Goal: Ask a question: Seek information or help from site administrators or community

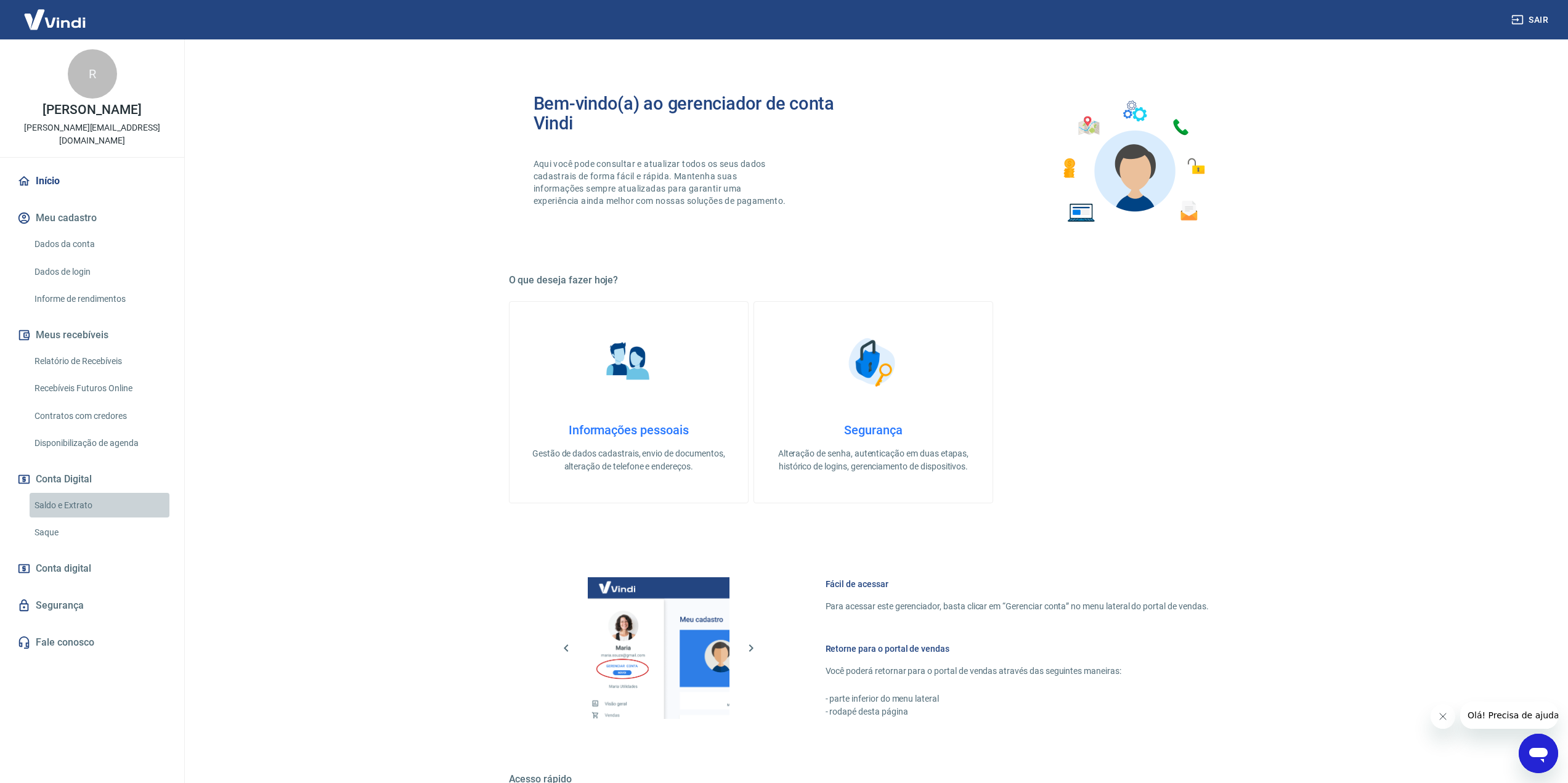
click at [85, 493] on link "Saldo e Extrato" at bounding box center [99, 506] width 140 height 25
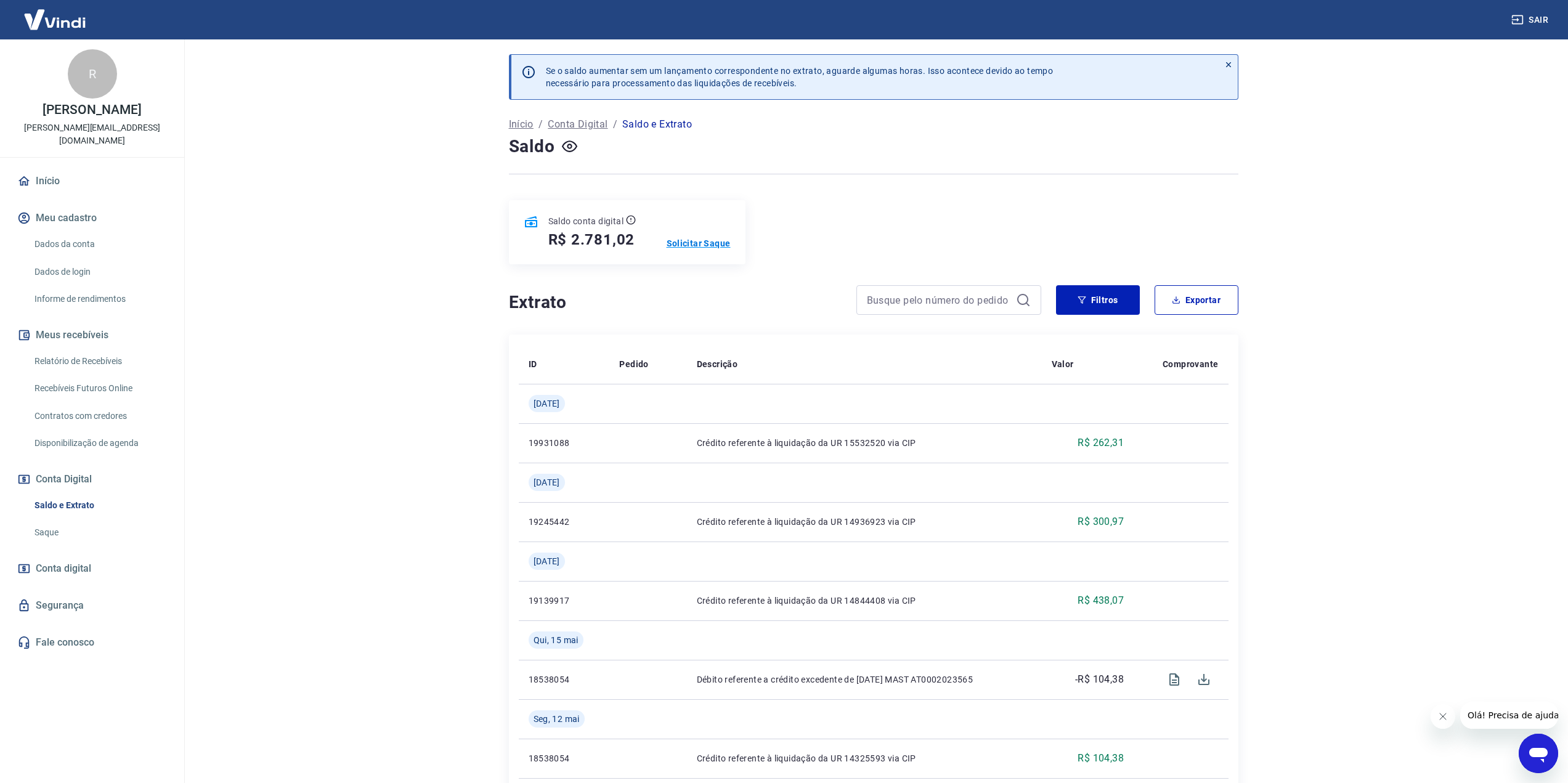
click at [708, 245] on p "Solicitar Saque" at bounding box center [698, 244] width 64 height 13
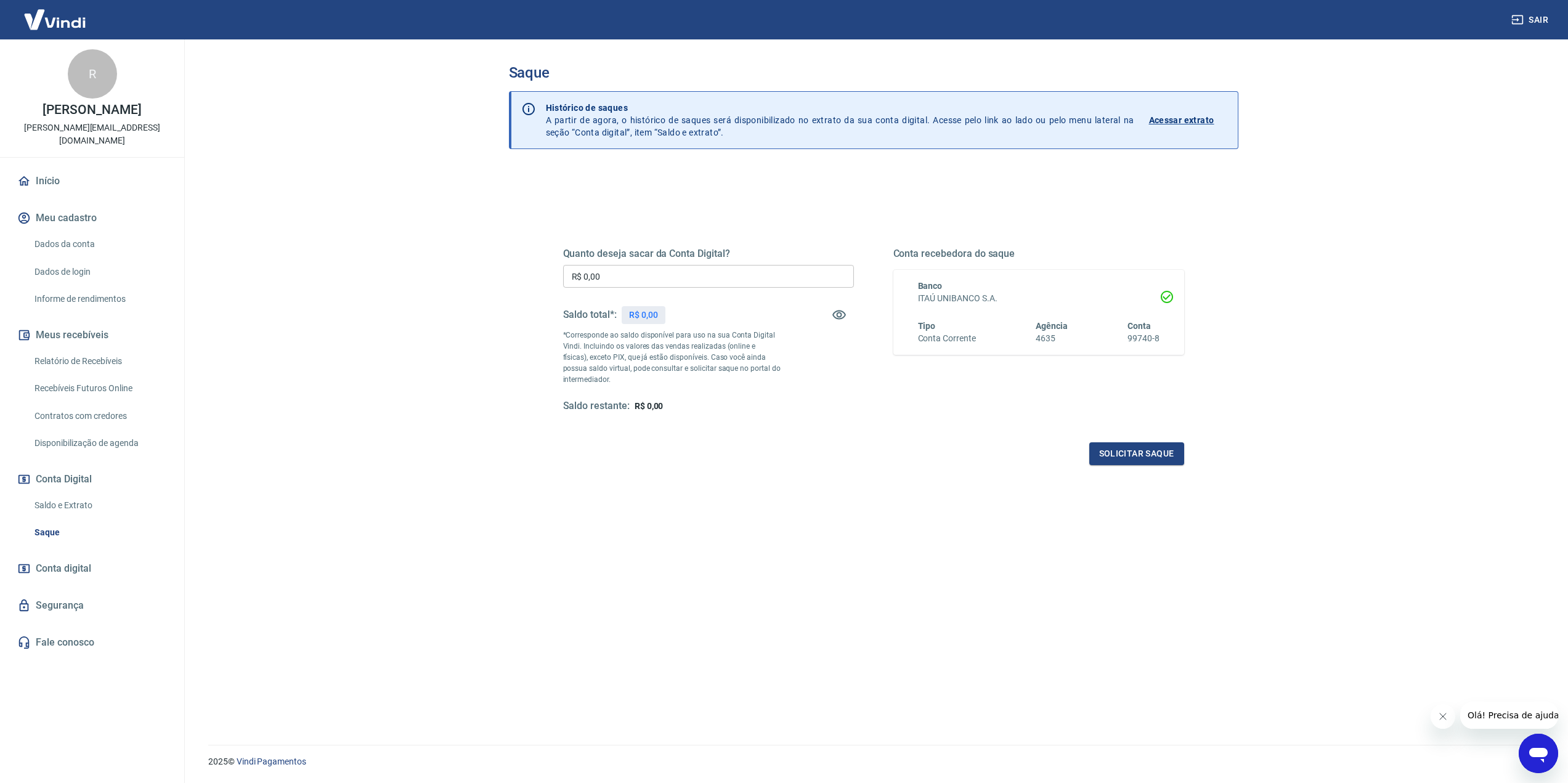
click at [687, 276] on input "R$ 0,00" at bounding box center [709, 276] width 291 height 23
type input "R$ 2.781,02"
click at [1150, 454] on button "Solicitar saque" at bounding box center [1136, 454] width 95 height 23
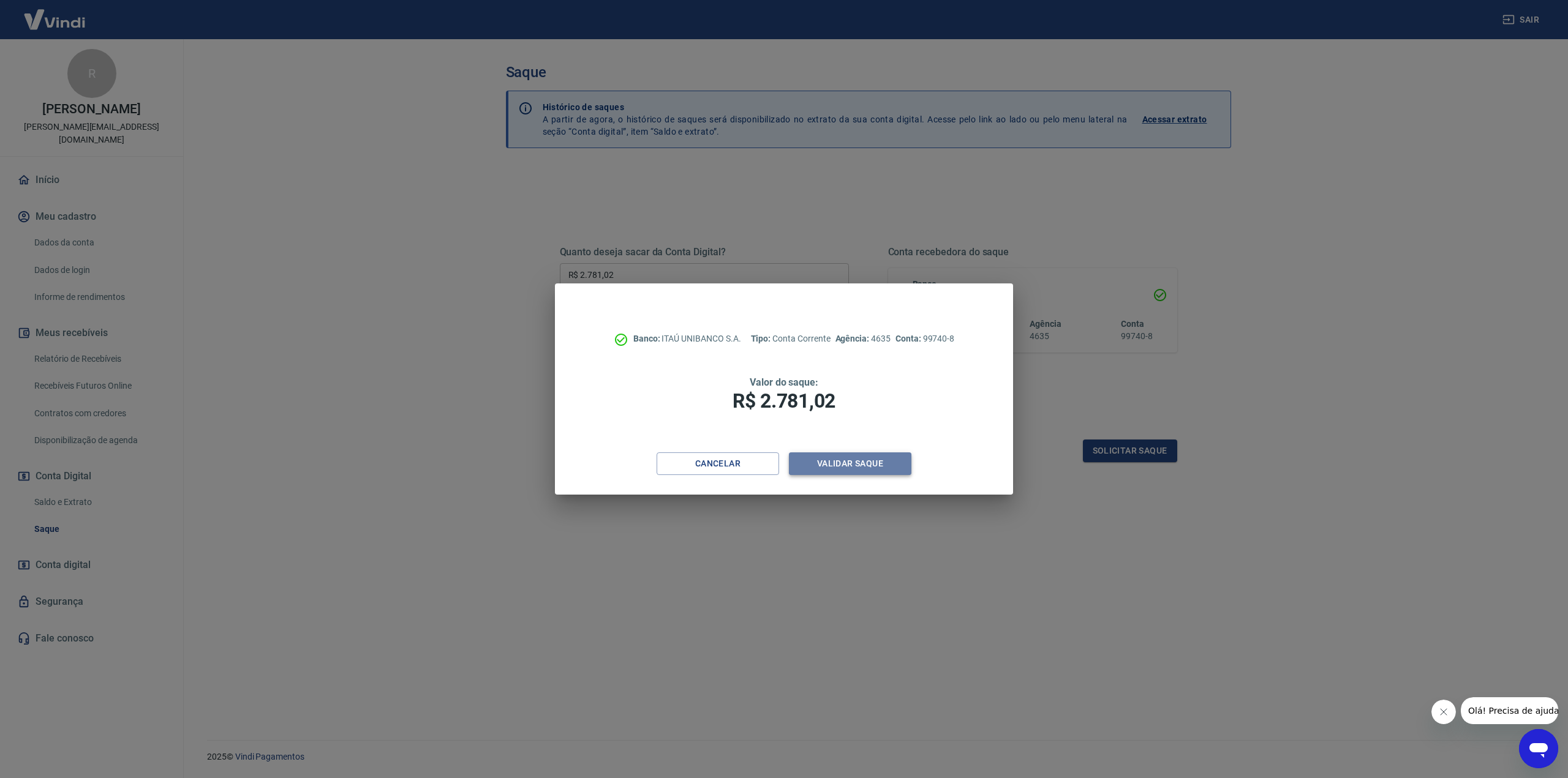
click at [837, 462] on button "Validar saque" at bounding box center [850, 464] width 123 height 22
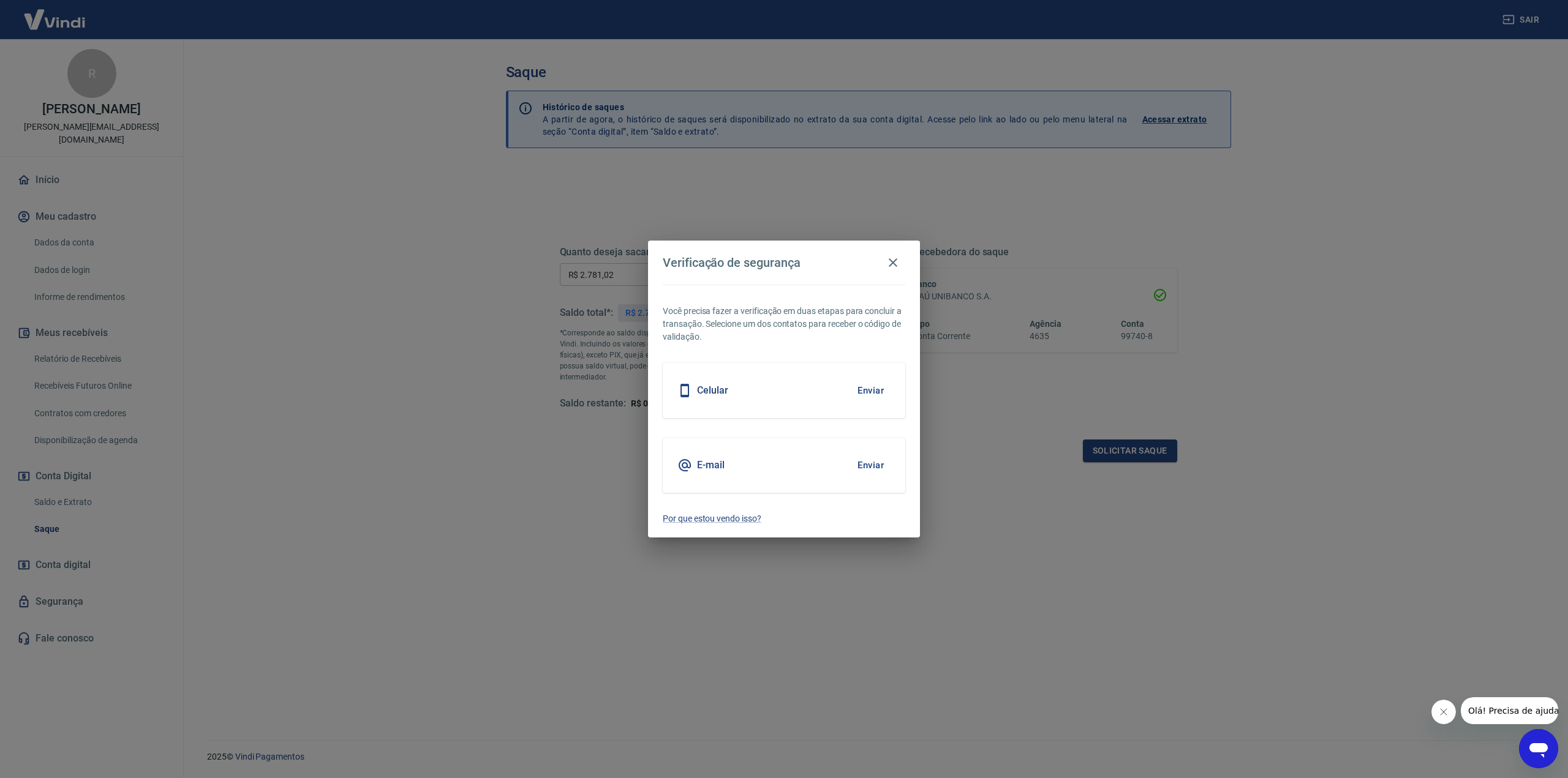
click at [882, 464] on button "Enviar" at bounding box center [871, 465] width 40 height 26
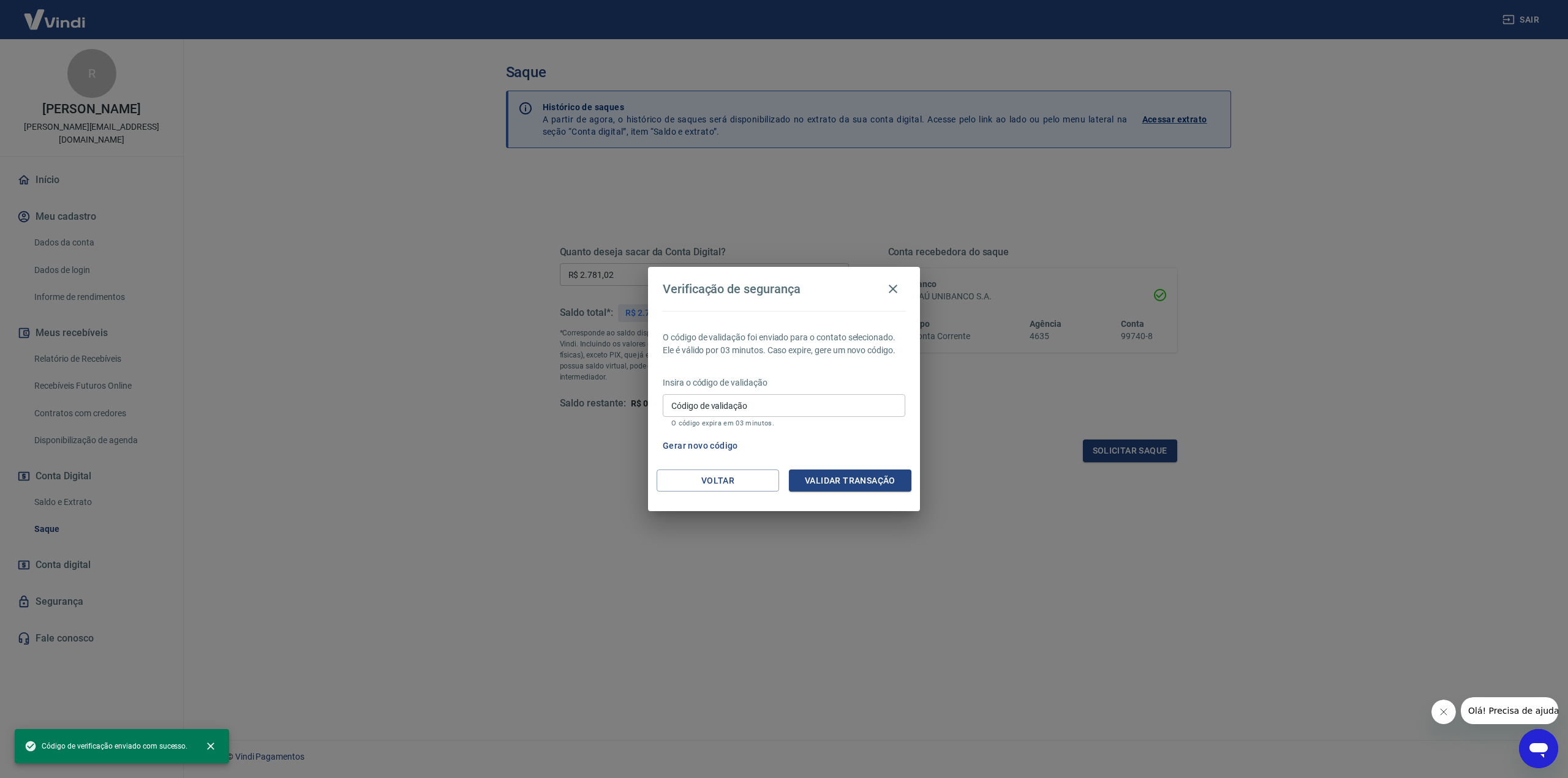
click at [705, 403] on input "Código de validação" at bounding box center [783, 405] width 242 height 22
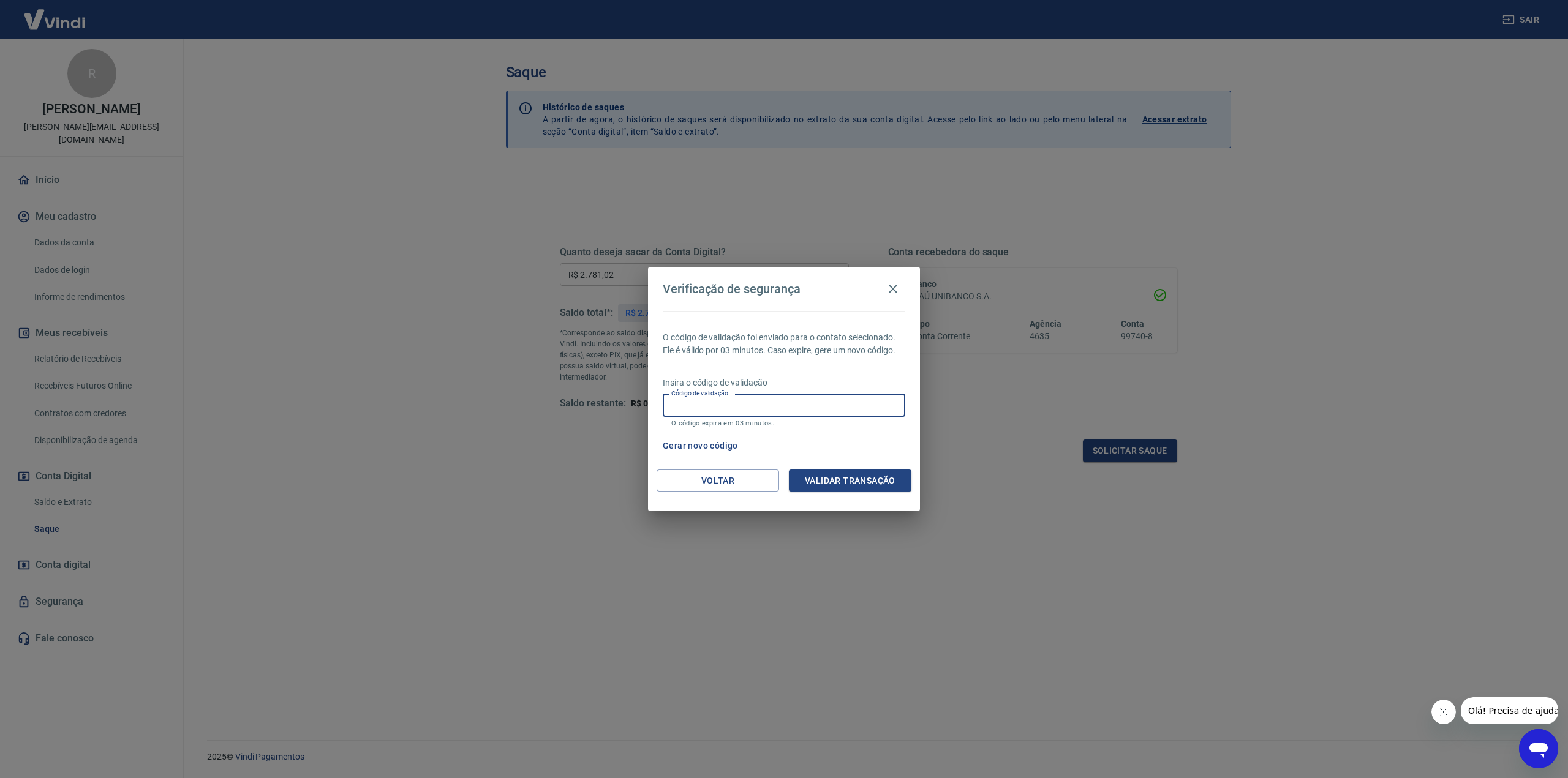
paste input "883530"
type input "883530"
click at [844, 479] on button "Validar transação" at bounding box center [850, 480] width 123 height 22
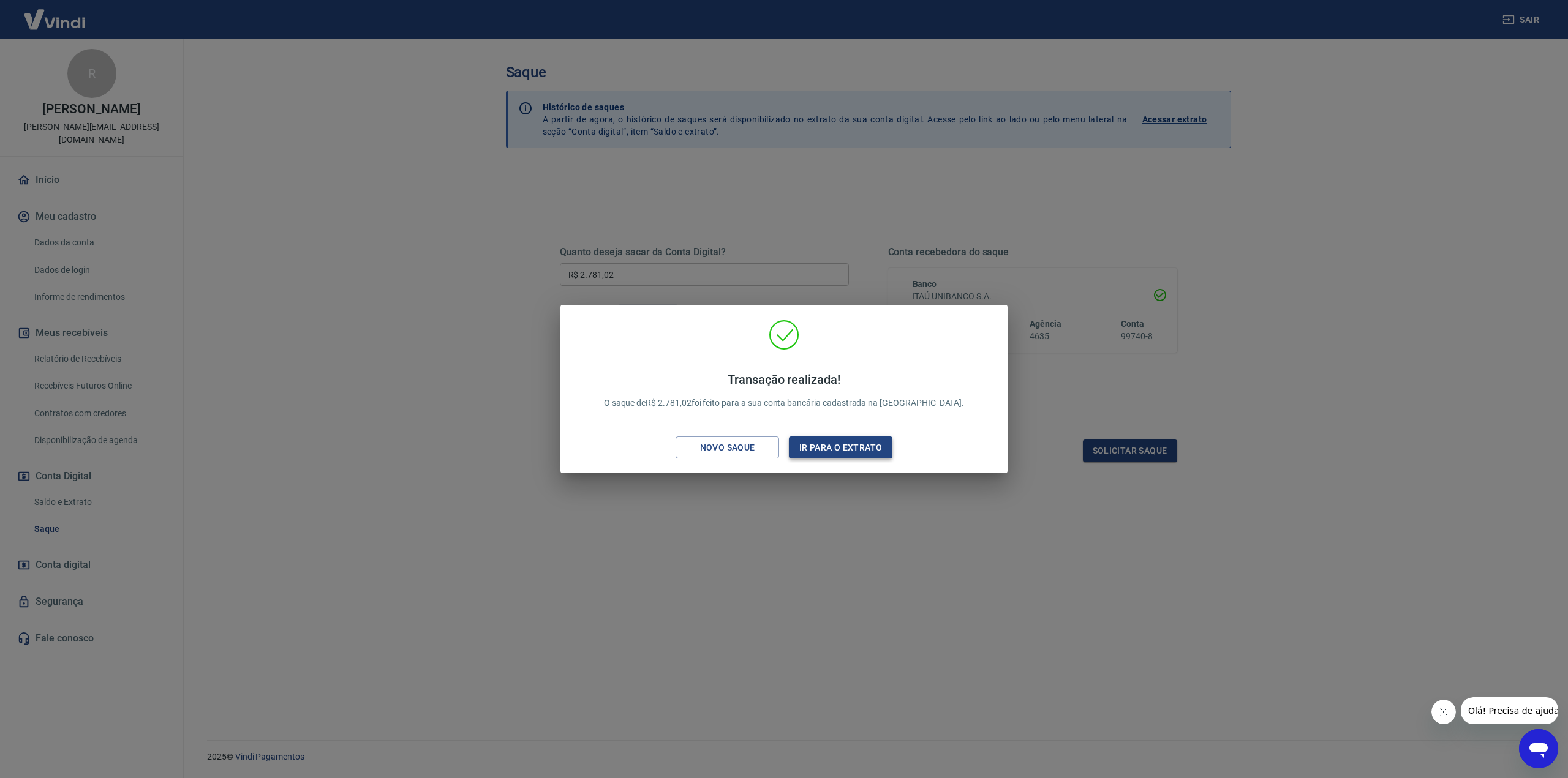
click at [832, 449] on button "Ir para o extrato" at bounding box center [841, 448] width 103 height 22
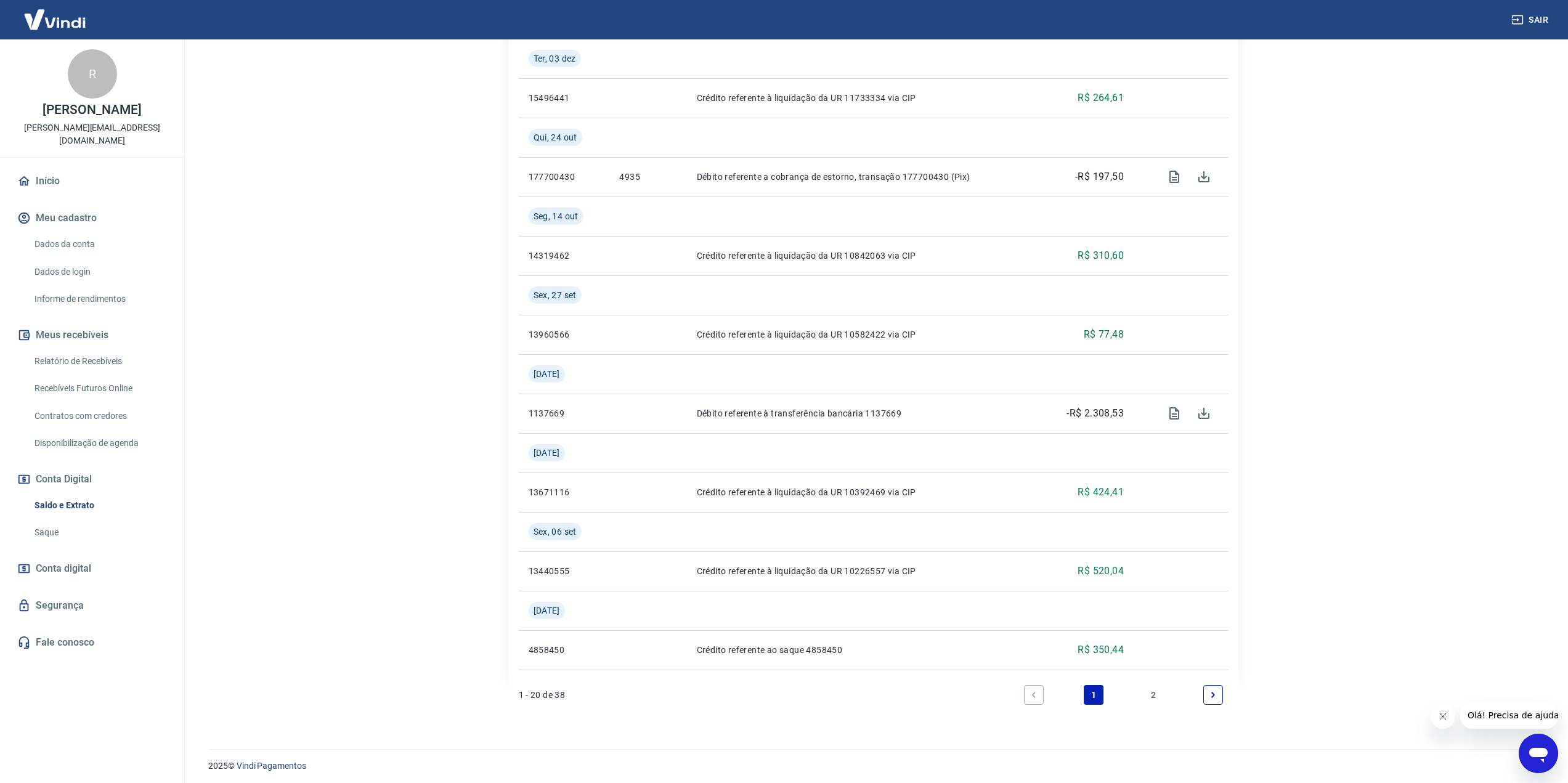
scroll to position [1256, 0]
click at [1151, 696] on link "2" at bounding box center [1153, 690] width 19 height 19
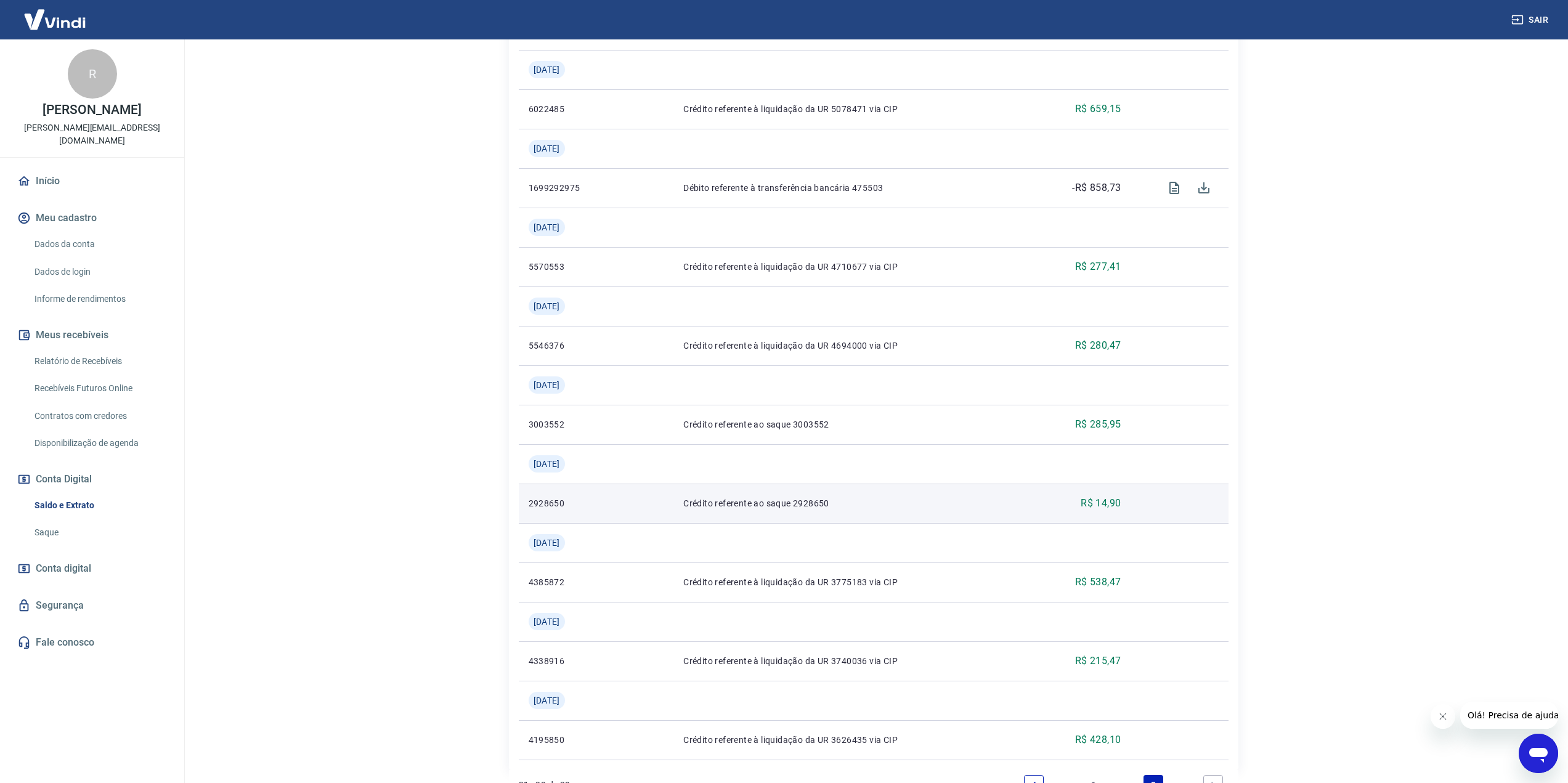
scroll to position [1216, 0]
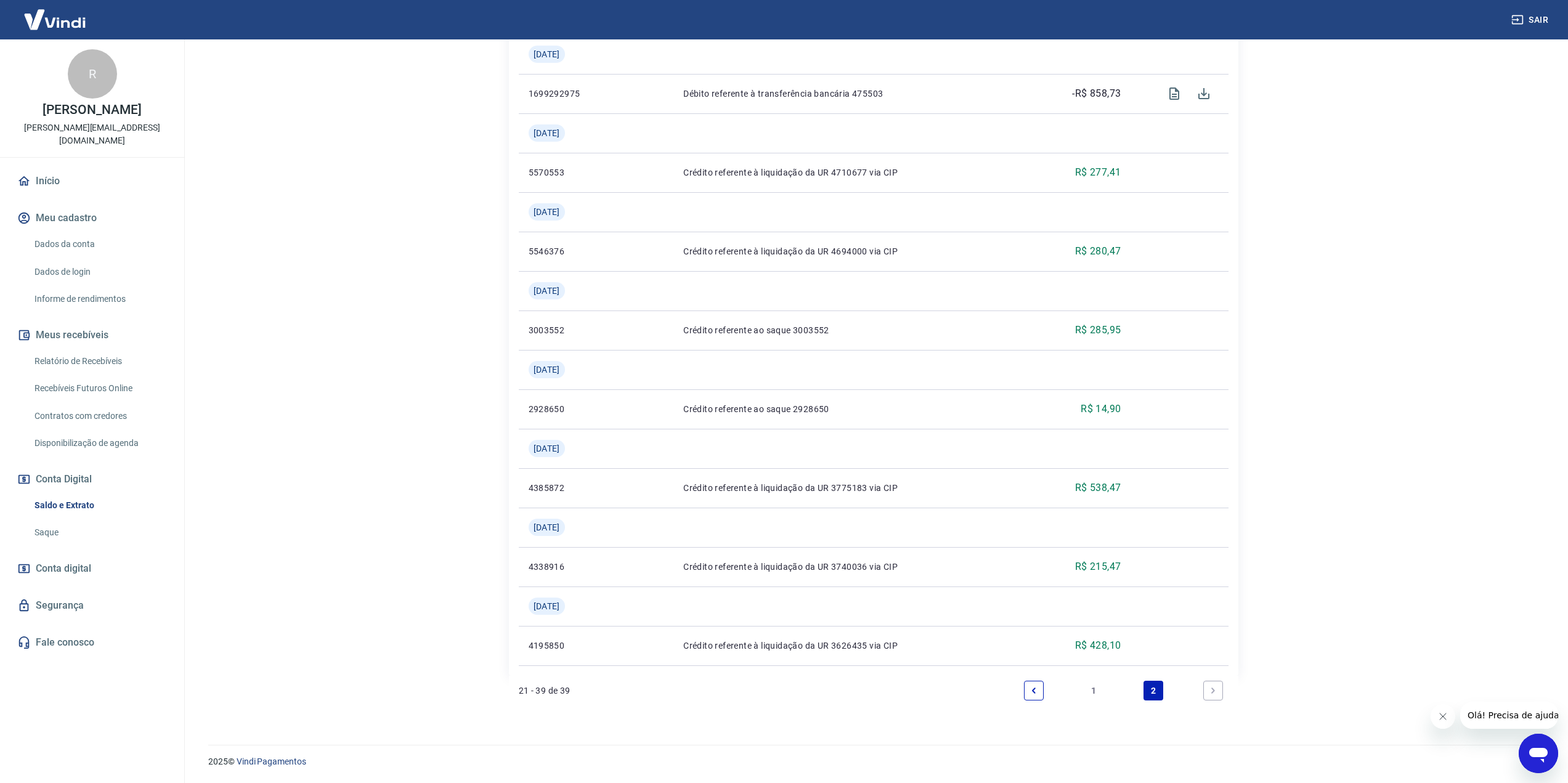
drag, startPoint x: 1094, startPoint y: 691, endPoint x: 1120, endPoint y: 651, distance: 47.7
click at [1094, 690] on link "1" at bounding box center [1093, 690] width 19 height 19
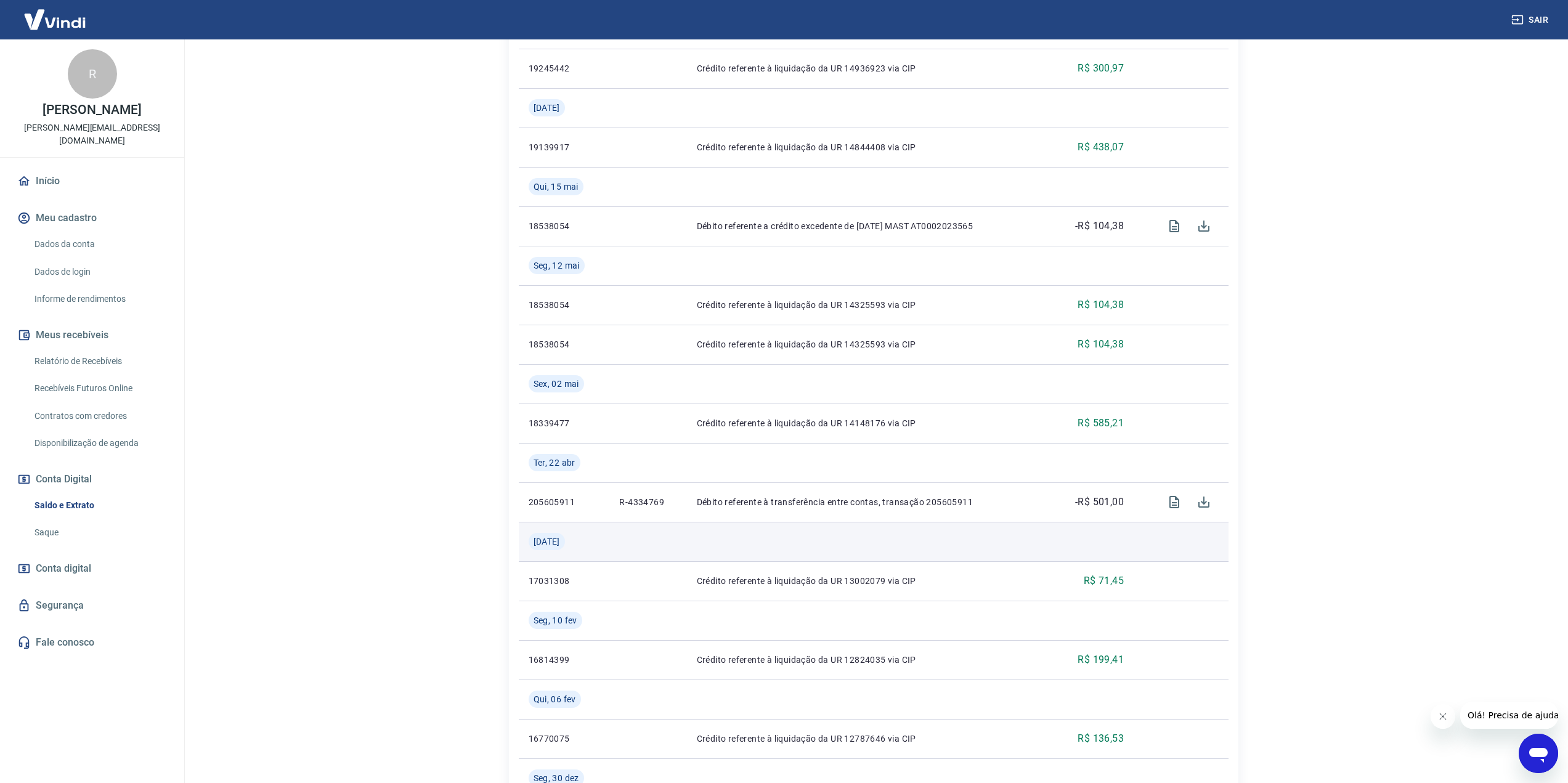
scroll to position [554, 0]
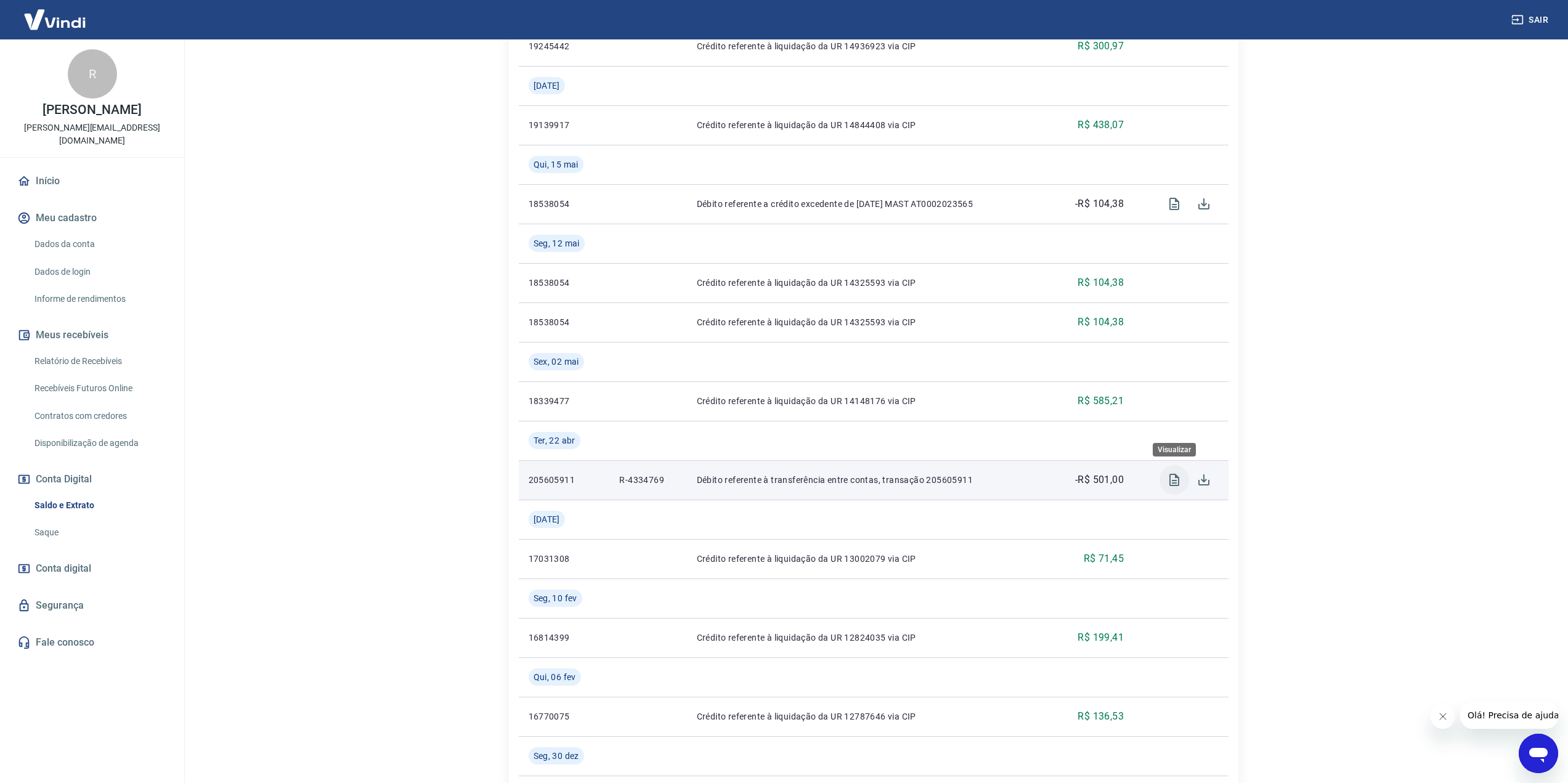
click at [1171, 475] on icon "Visualizar" at bounding box center [1175, 480] width 10 height 13
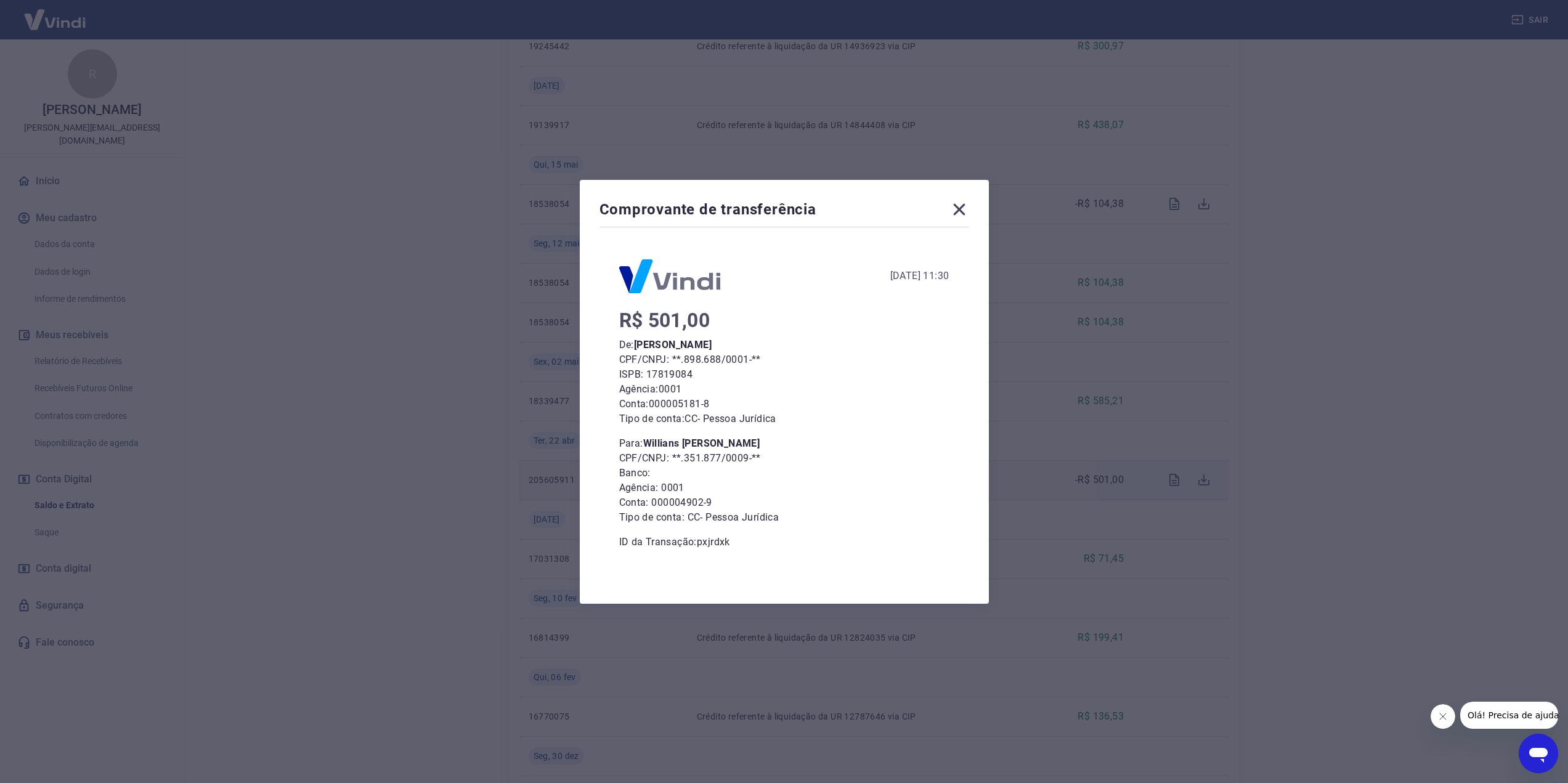
click at [964, 211] on icon at bounding box center [958, 209] width 19 height 19
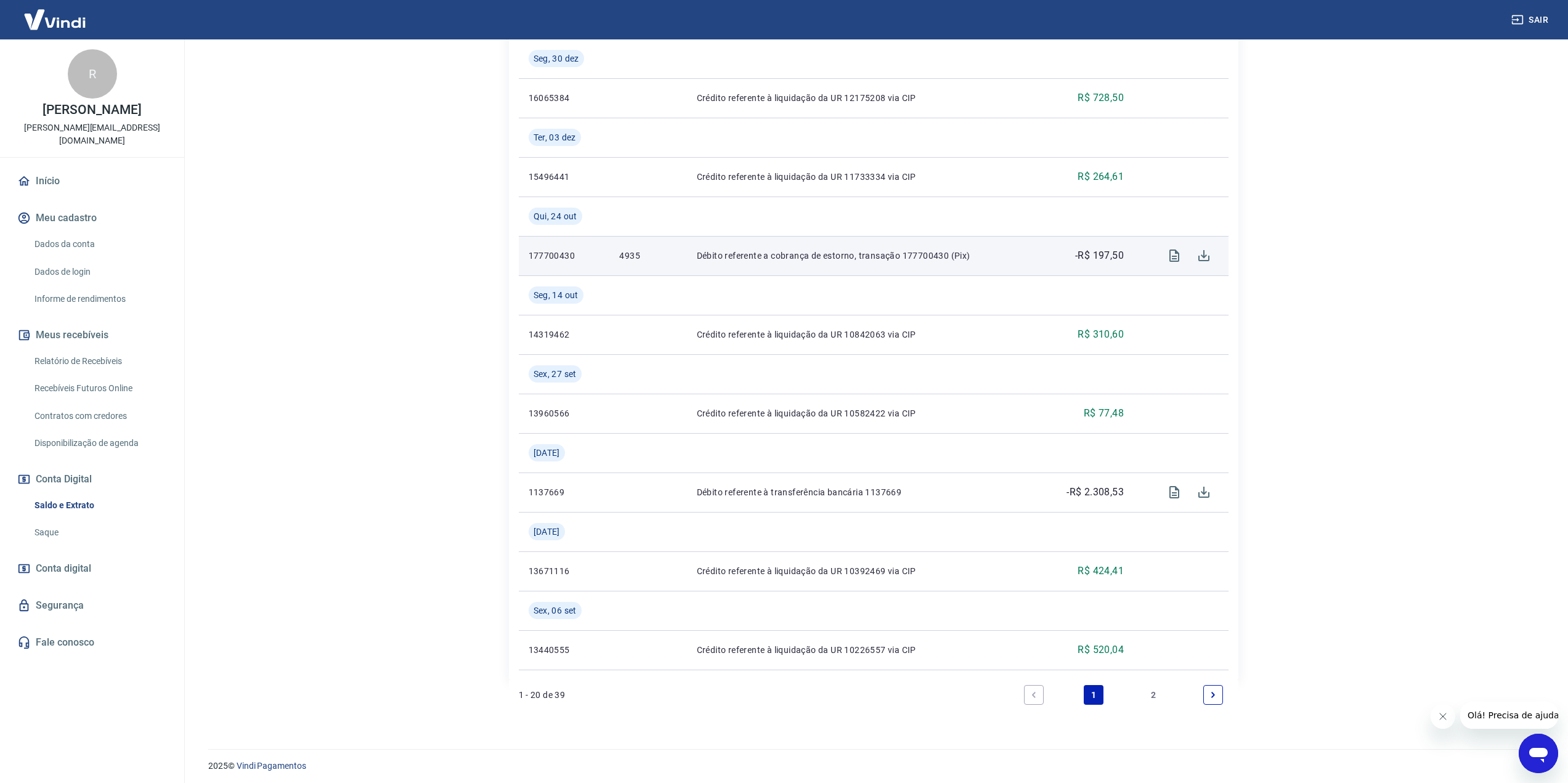
scroll to position [1256, 0]
click at [1176, 247] on icon "Visualizar" at bounding box center [1175, 251] width 10 height 13
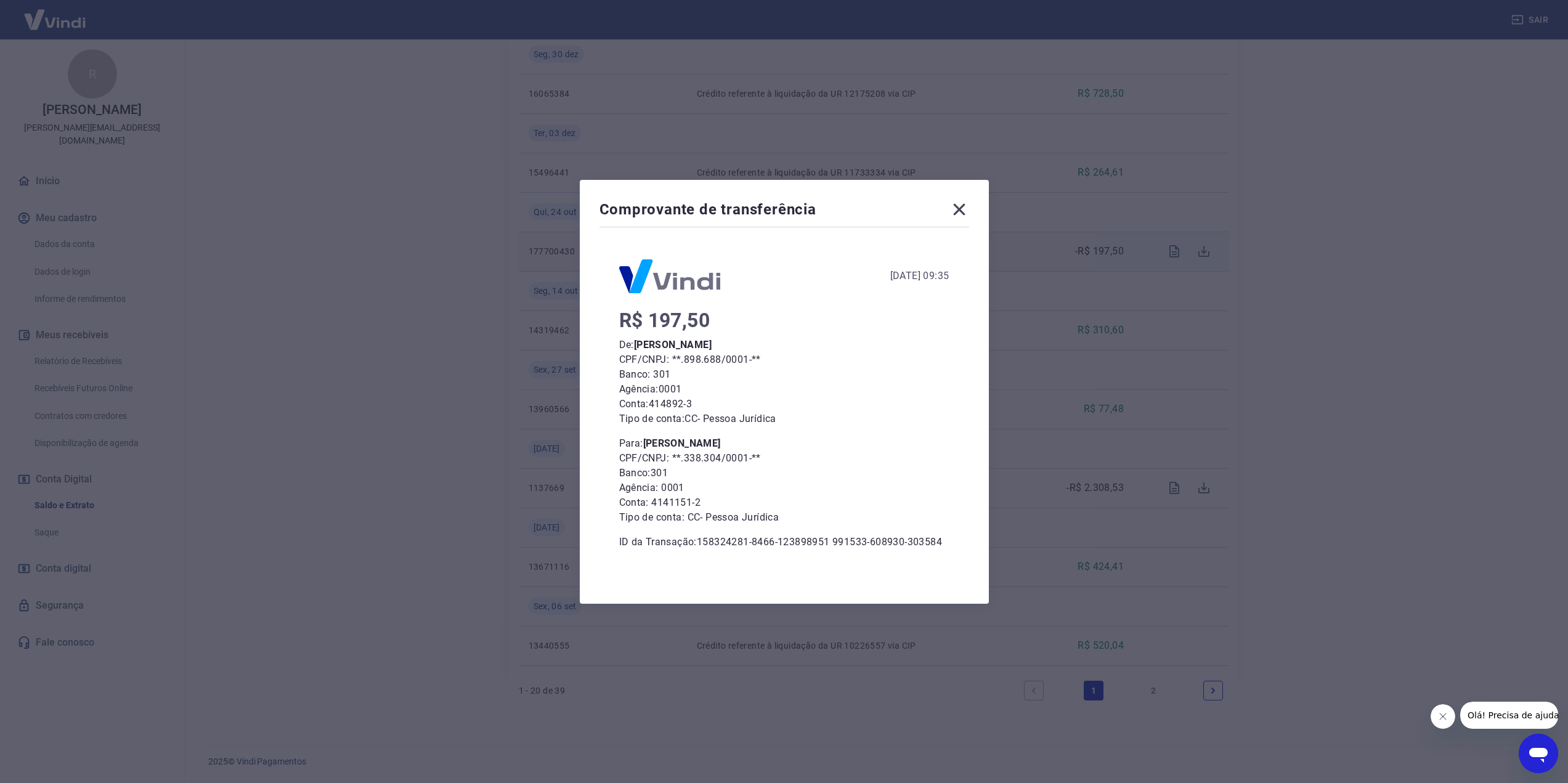
click at [969, 208] on icon at bounding box center [958, 209] width 19 height 19
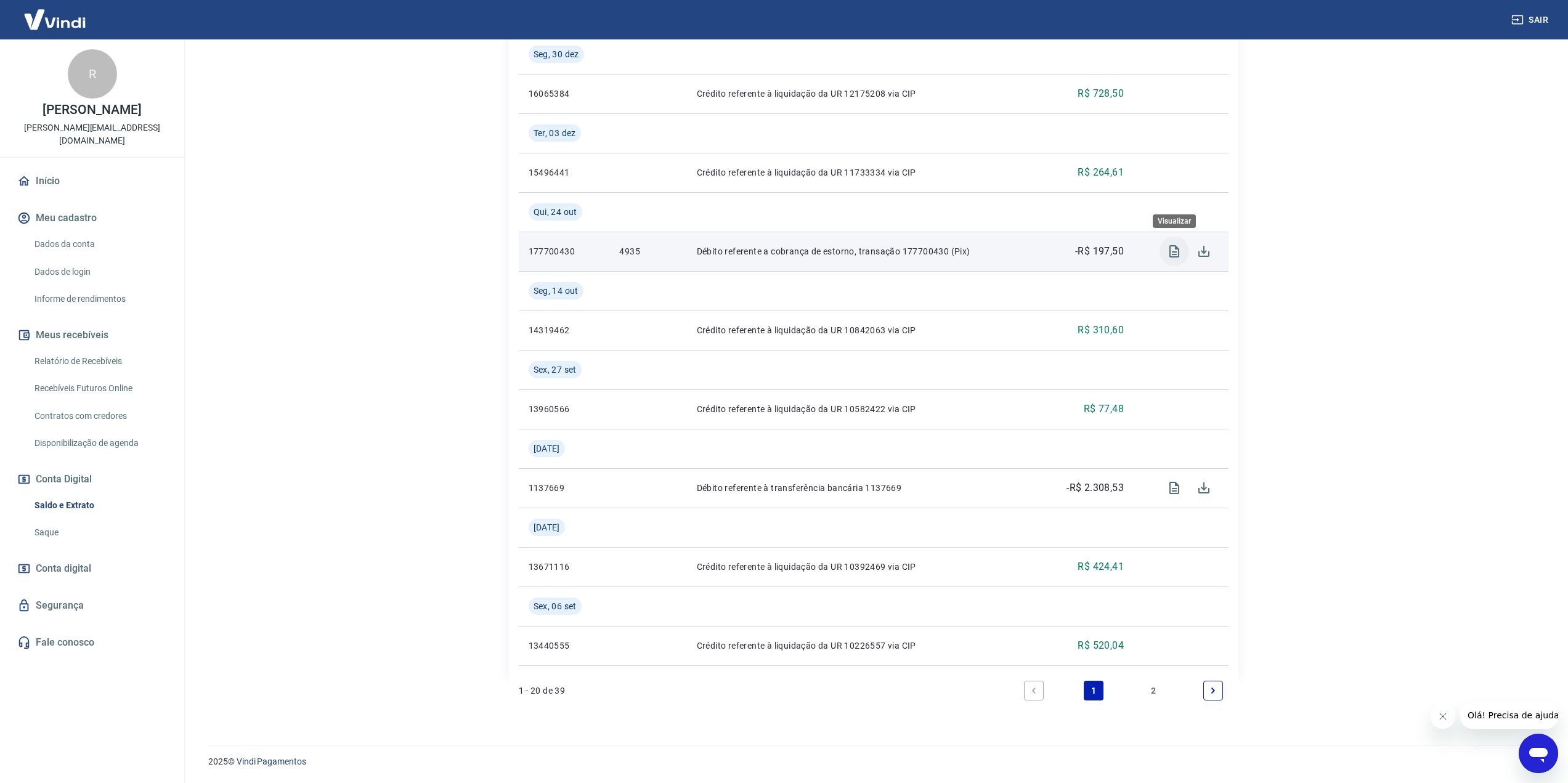
click at [1174, 253] on icon "Visualizar" at bounding box center [1175, 251] width 15 height 15
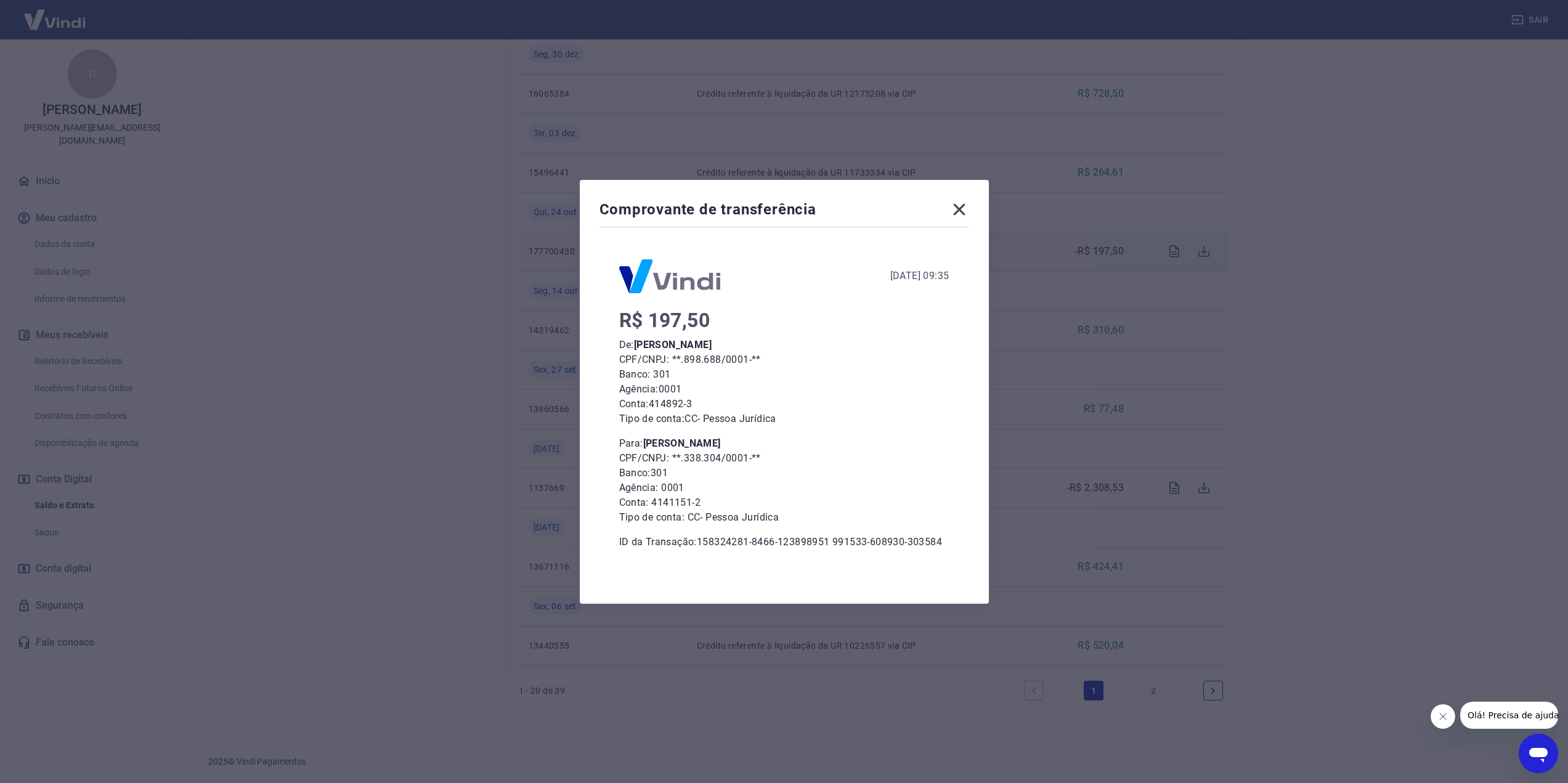
click at [969, 211] on icon at bounding box center [958, 209] width 19 height 19
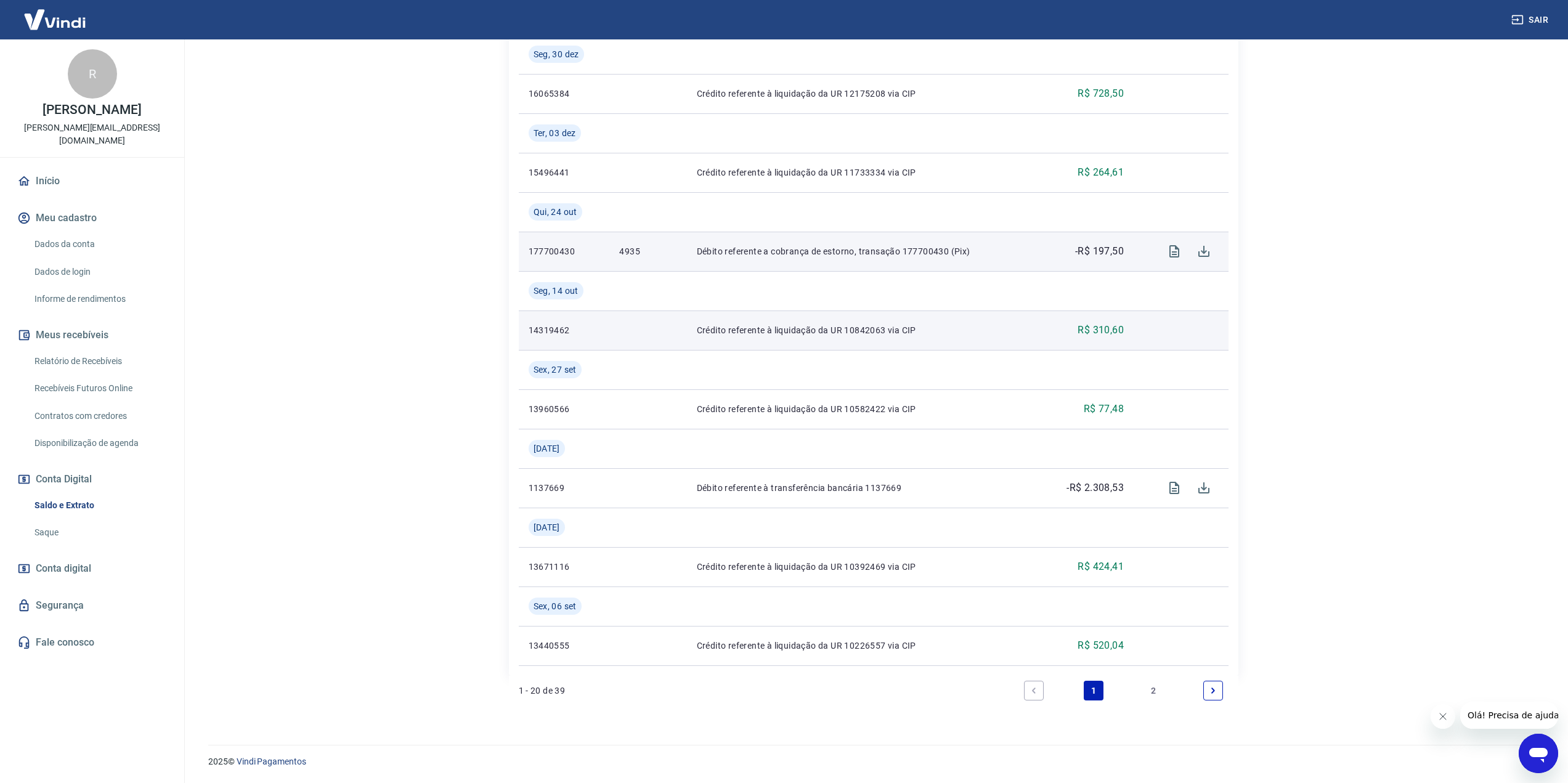
click at [819, 329] on p "Crédito referente à liquidação da UR 10842063 via CIP" at bounding box center [864, 330] width 335 height 13
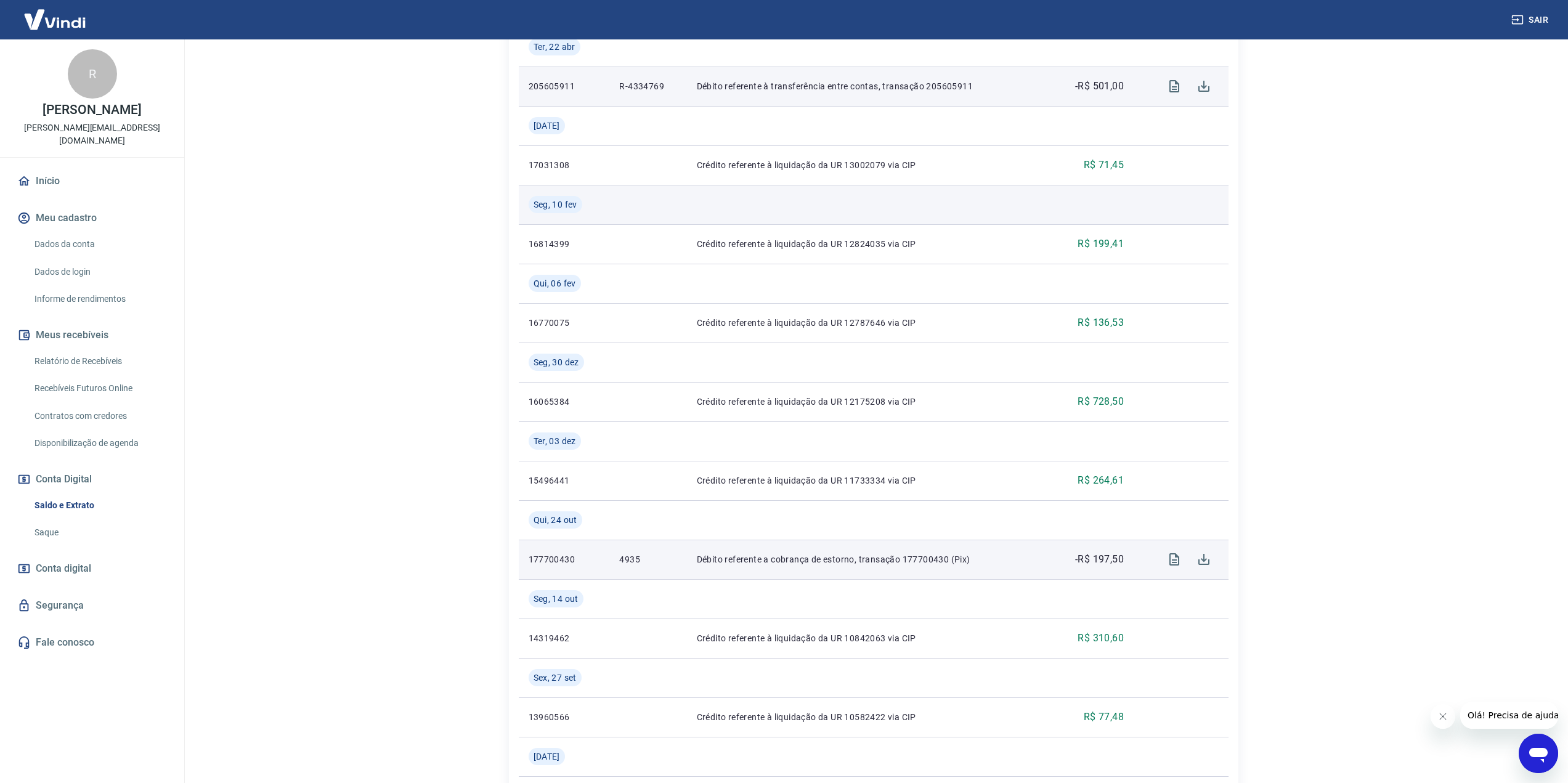
scroll to position [702, 0]
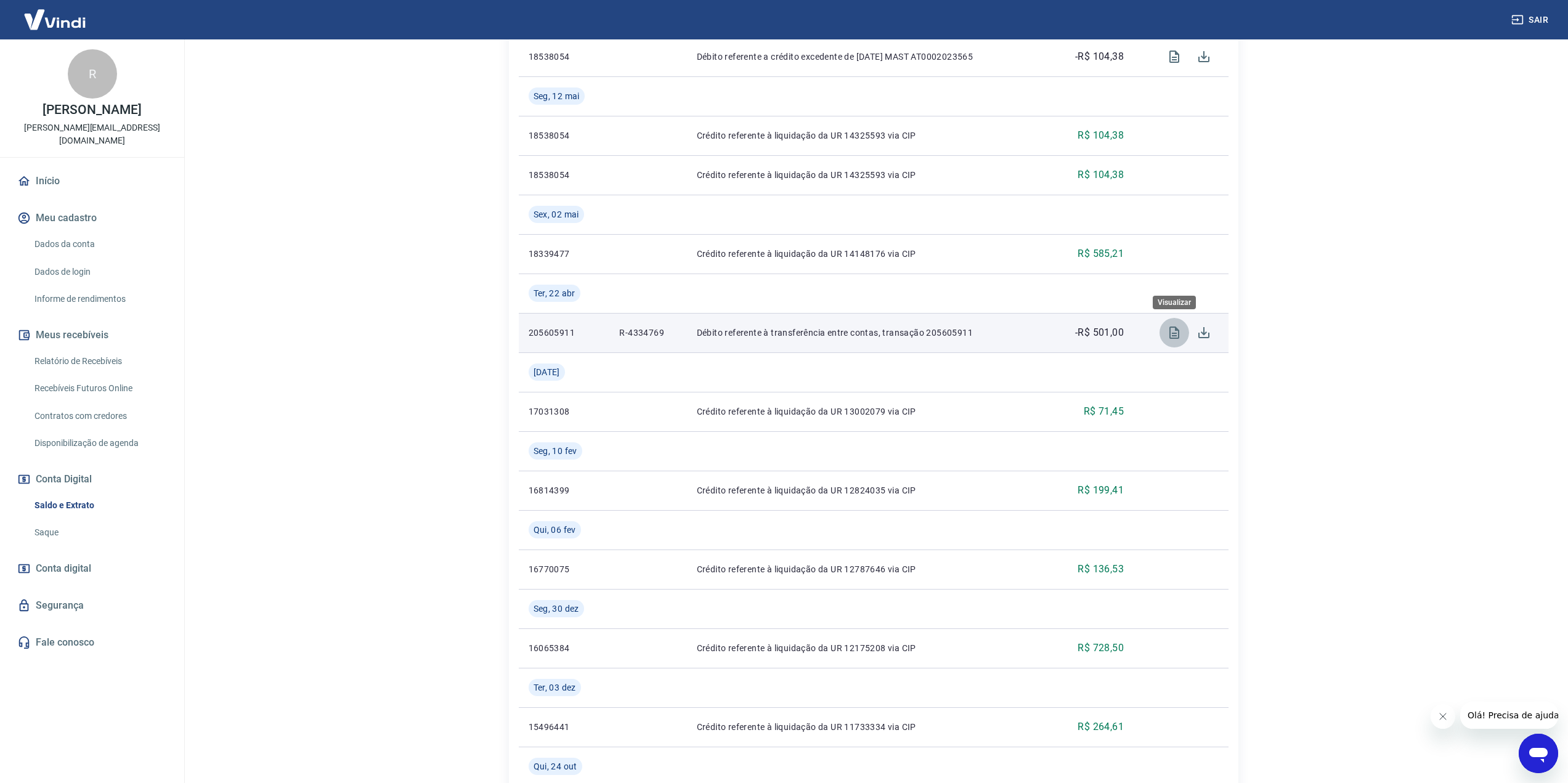
click at [1170, 333] on icon "Visualizar" at bounding box center [1175, 333] width 15 height 15
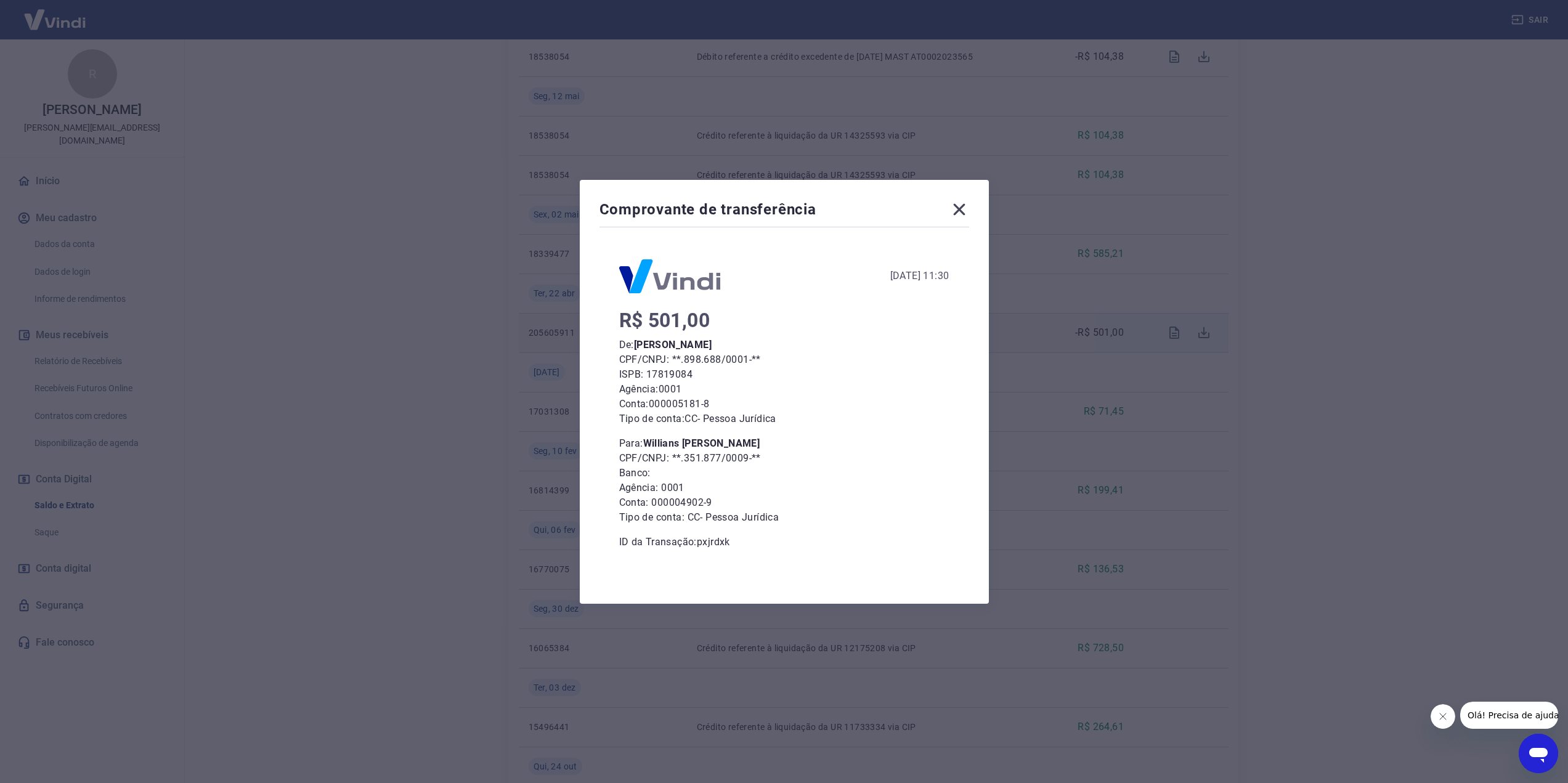
click at [965, 204] on icon at bounding box center [958, 209] width 12 height 12
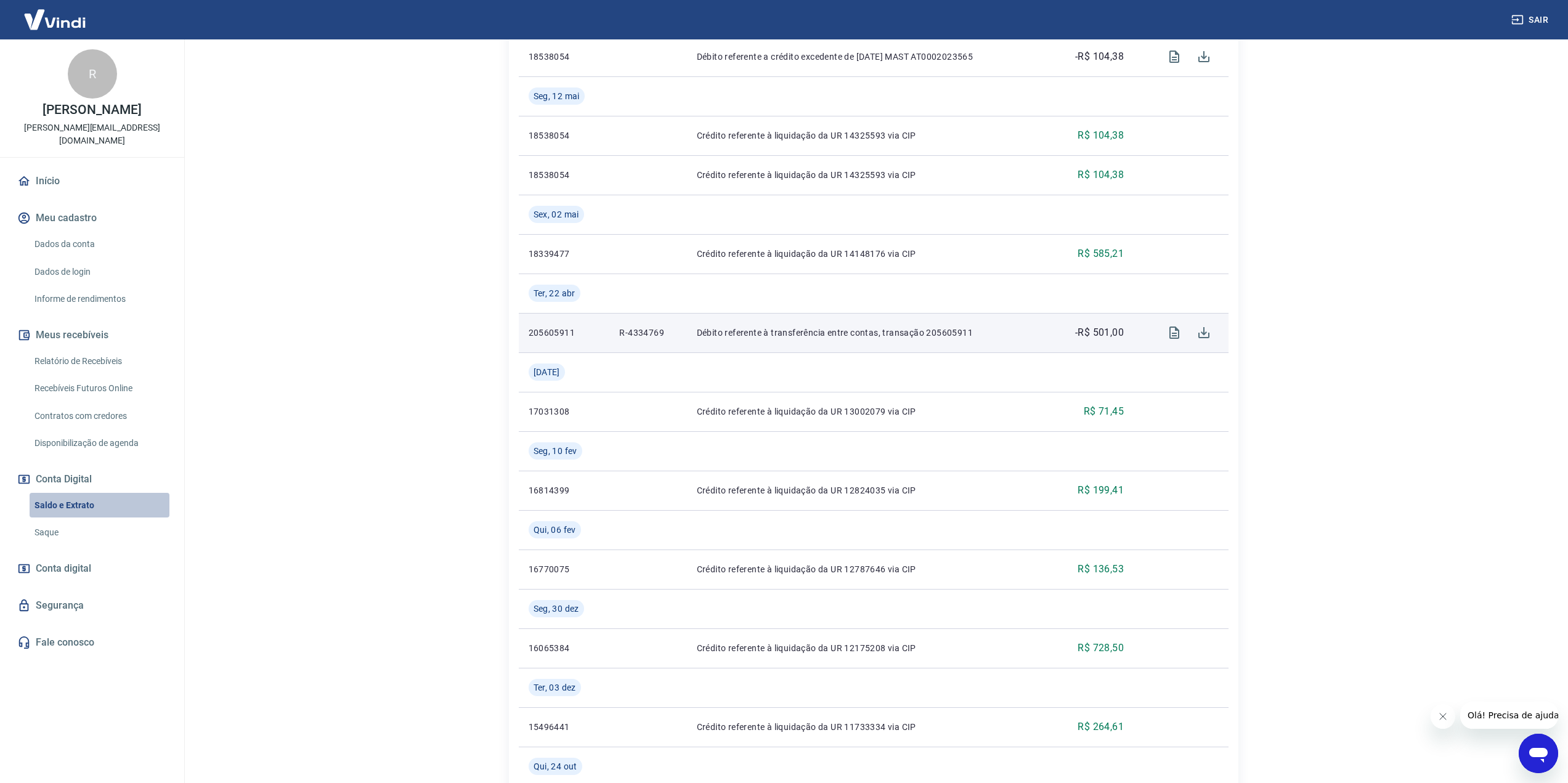
click at [73, 495] on link "Saldo e Extrato" at bounding box center [99, 506] width 140 height 25
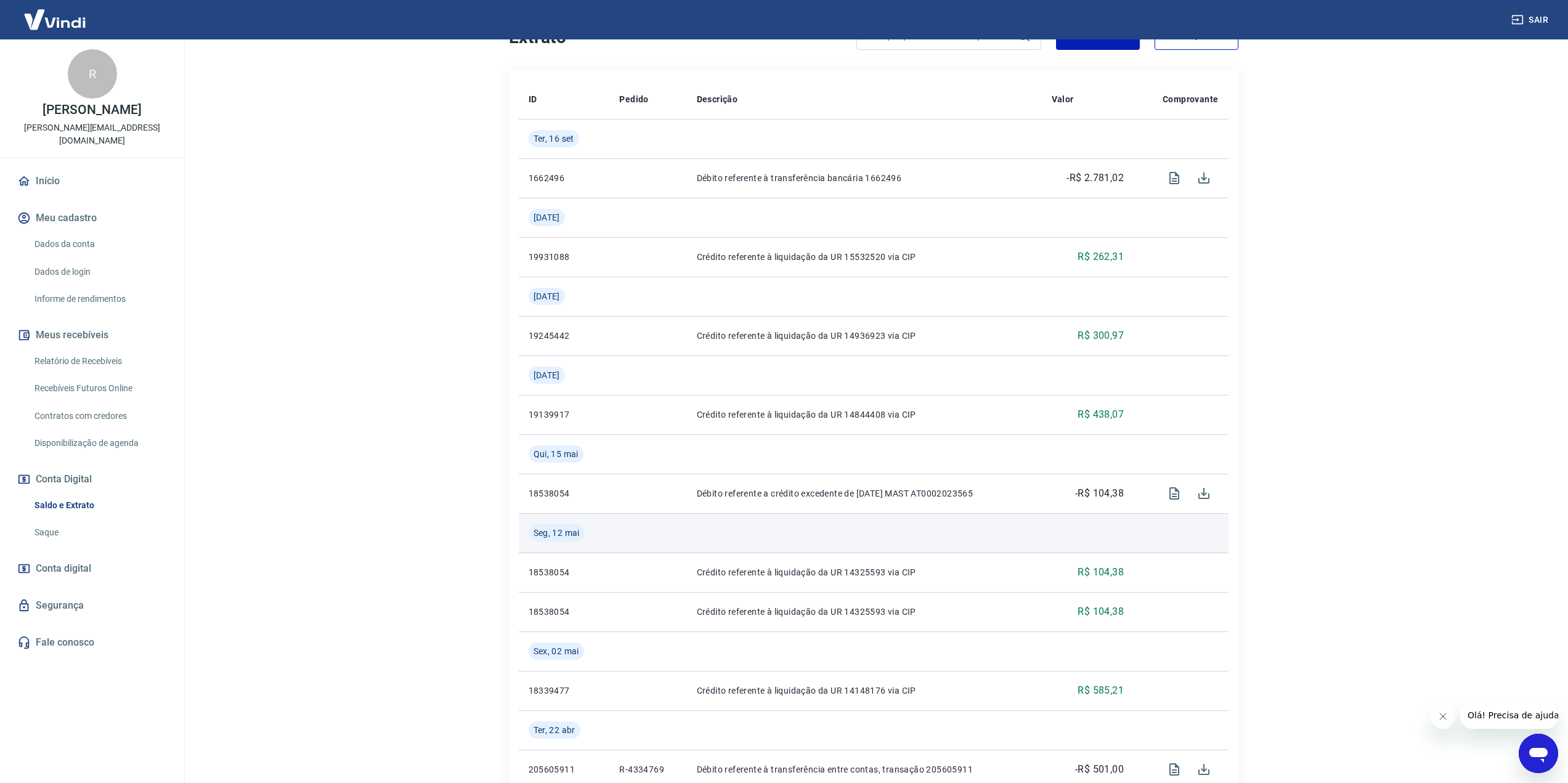
scroll to position [370, 0]
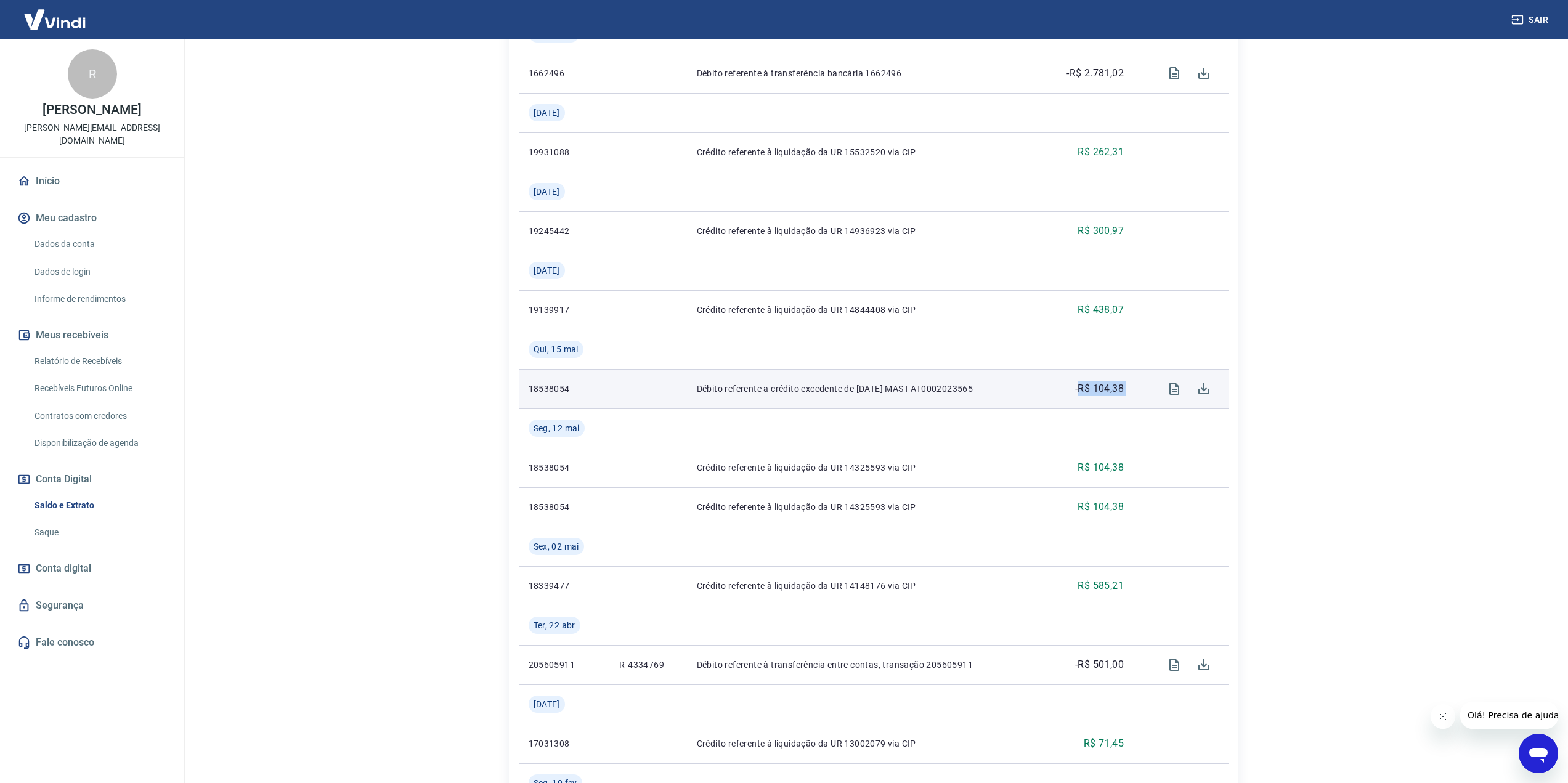
drag, startPoint x: 1138, startPoint y: 389, endPoint x: 1083, endPoint y: 381, distance: 55.6
click at [1083, 381] on tr "18538054 Débito referente a crédito excedente de [DATE] MAST AT0002023565 -R$ 1…" at bounding box center [873, 388] width 710 height 39
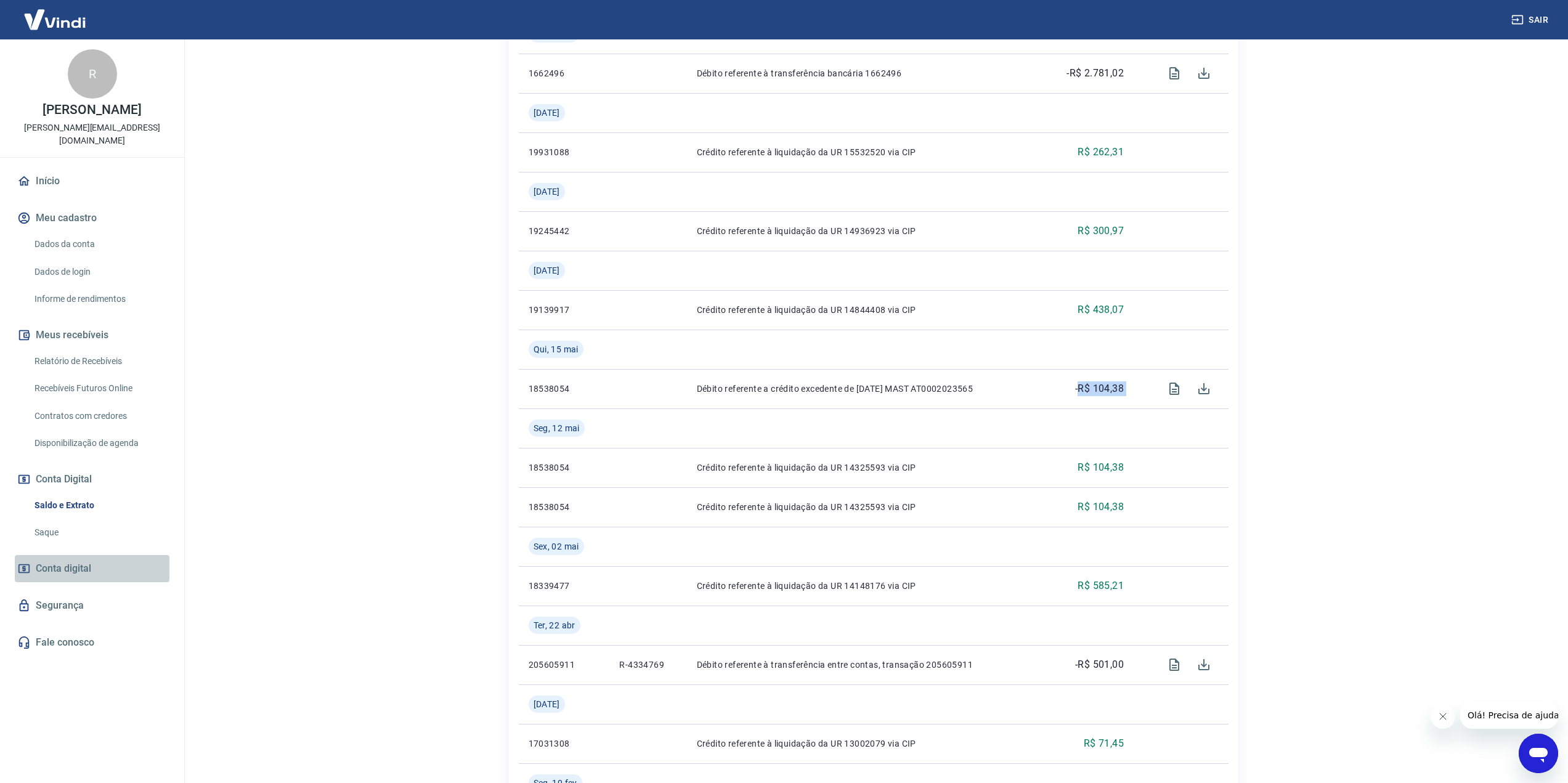
click at [73, 563] on span "Conta digital" at bounding box center [63, 569] width 56 height 18
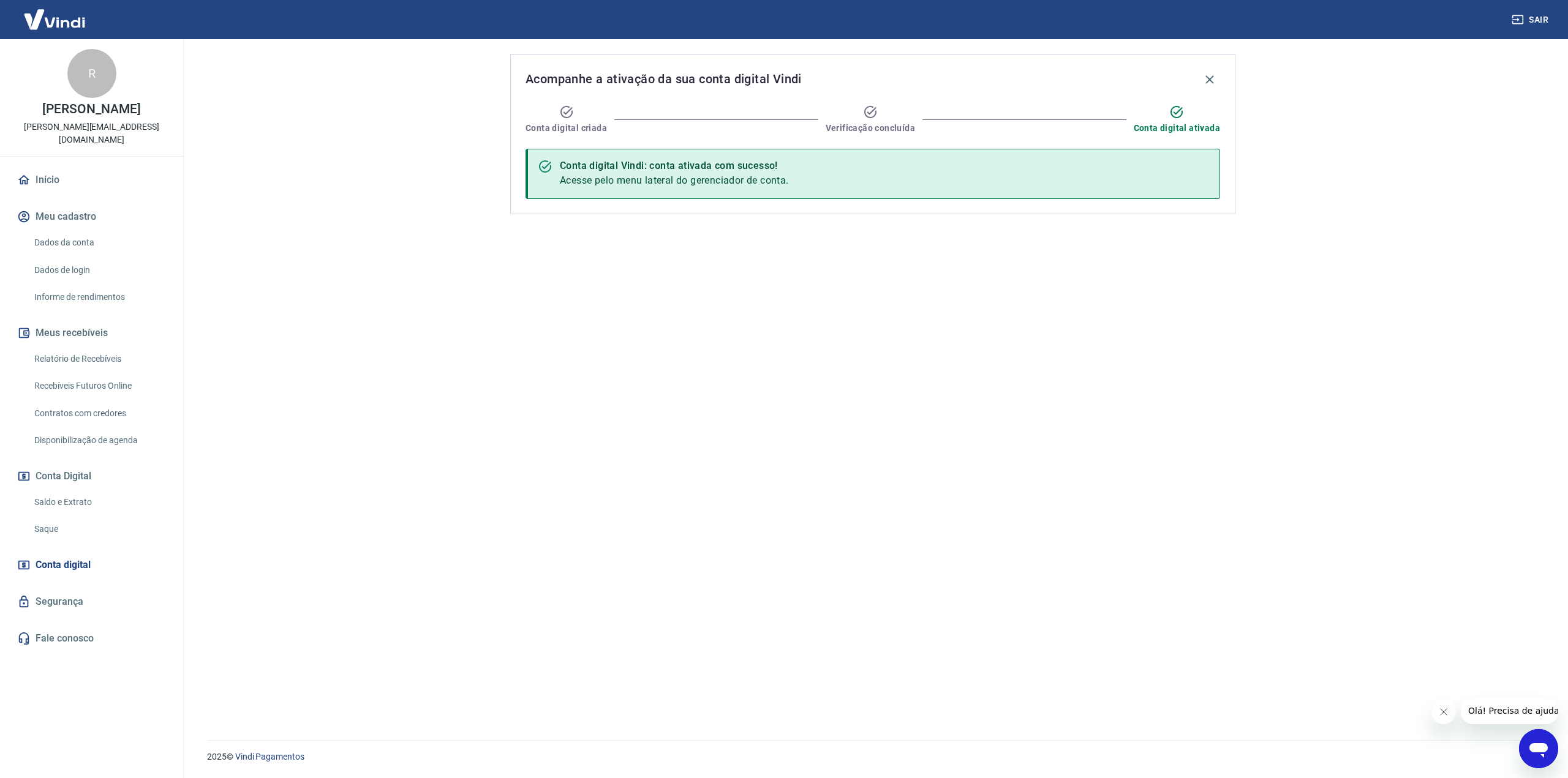
click at [57, 491] on link "Saldo e Extrato" at bounding box center [98, 502] width 139 height 25
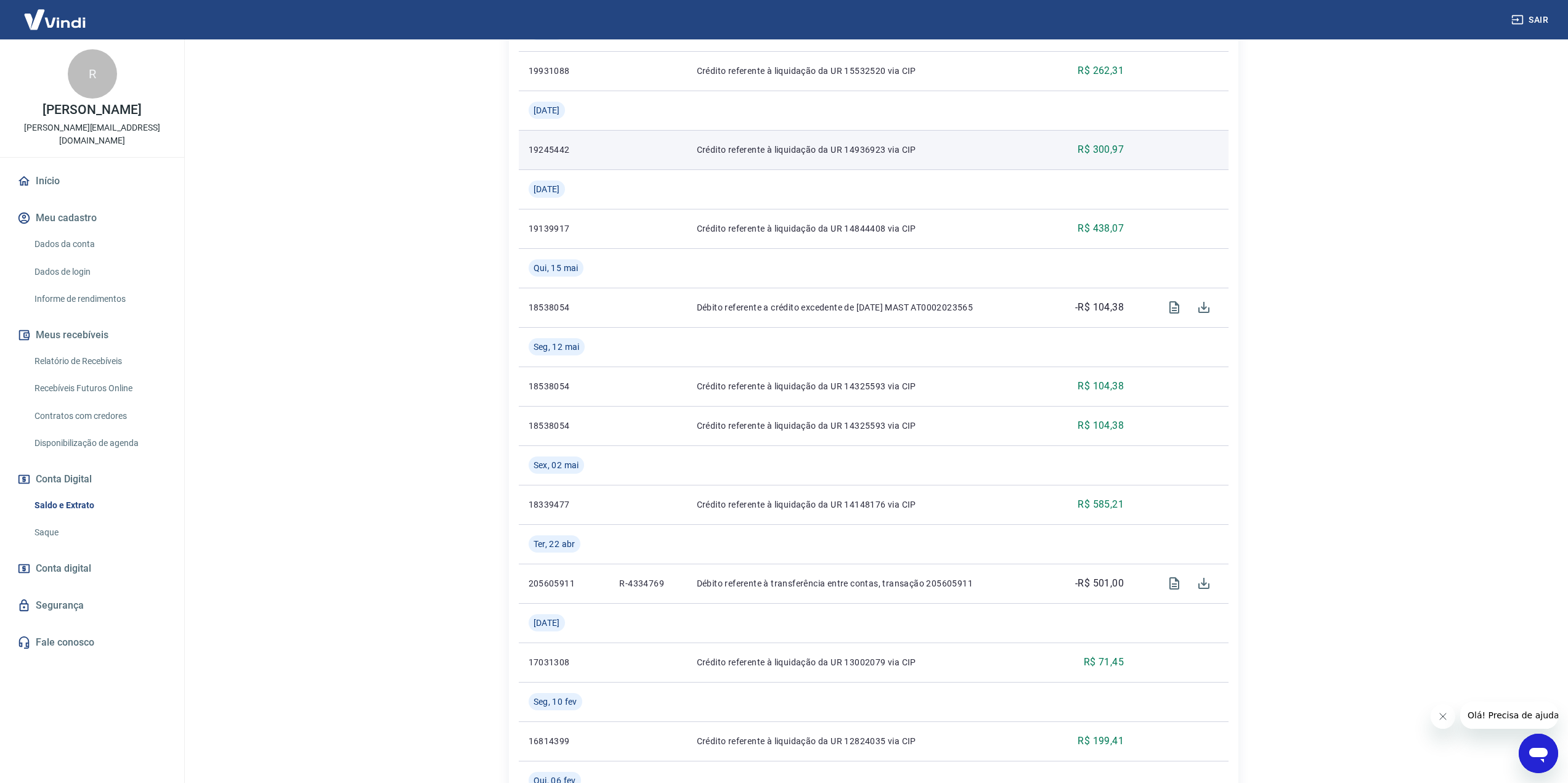
scroll to position [616, 0]
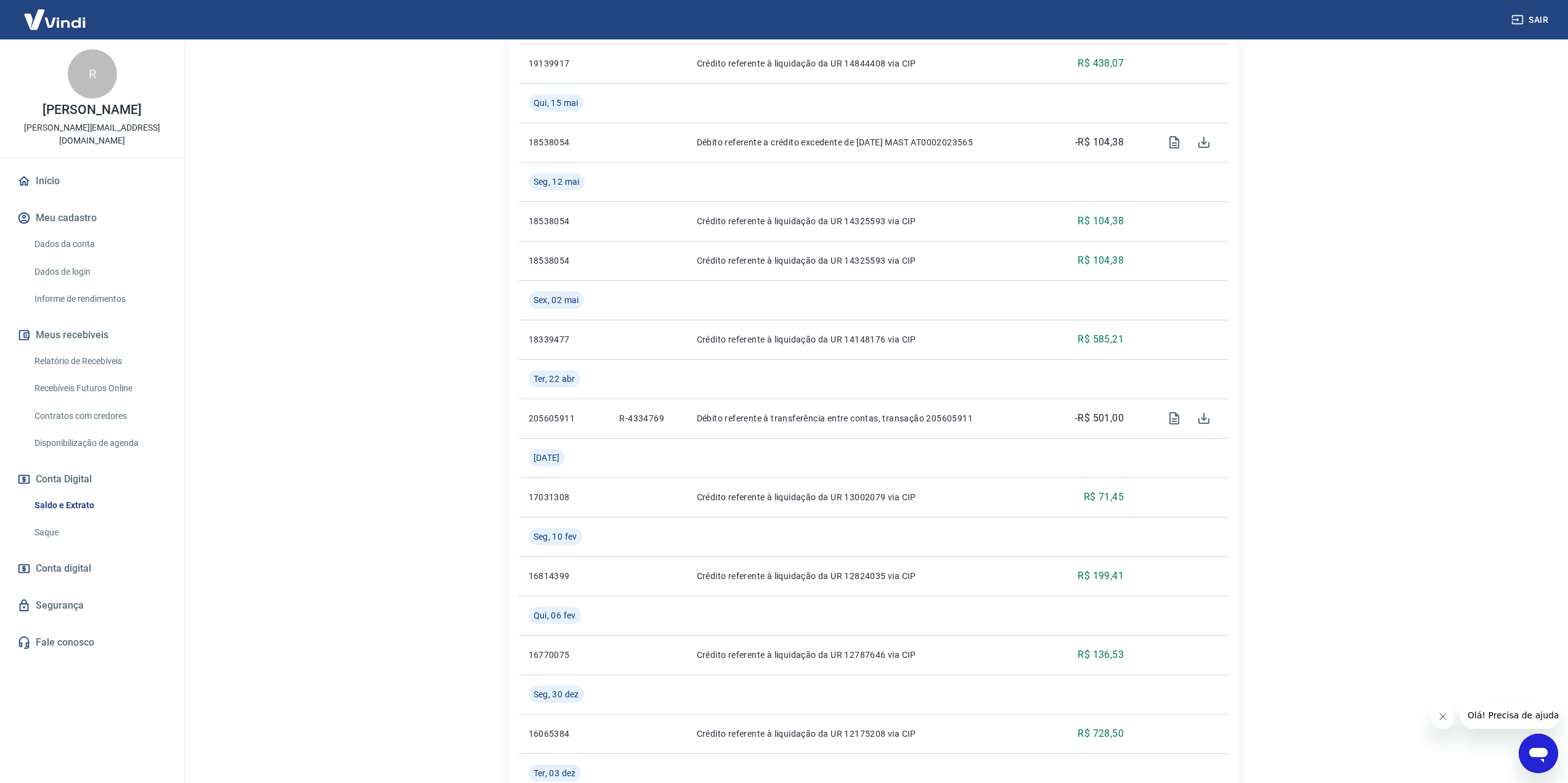
click at [112, 353] on link "Relatório de Recebíveis" at bounding box center [99, 361] width 140 height 25
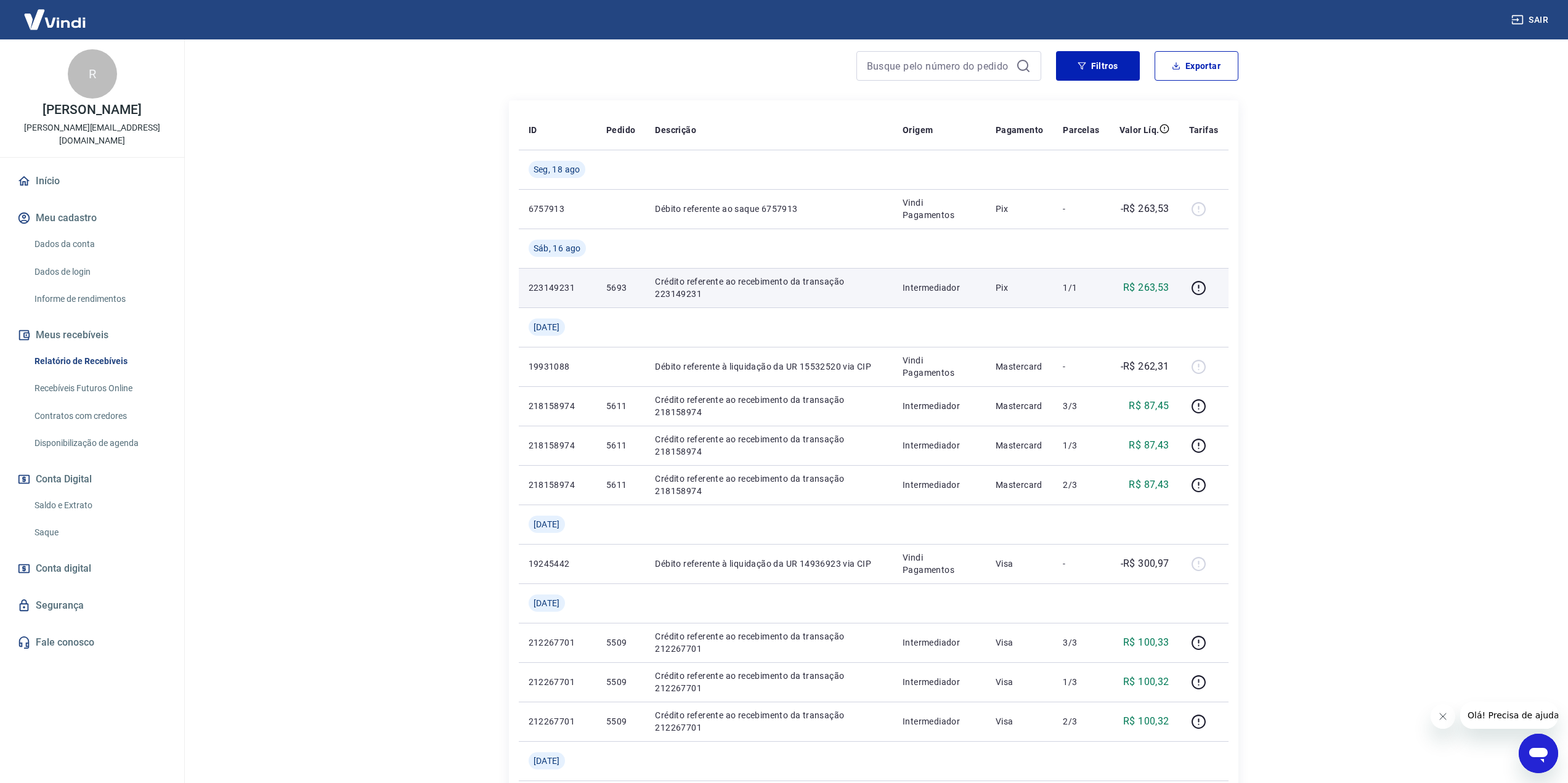
scroll to position [185, 0]
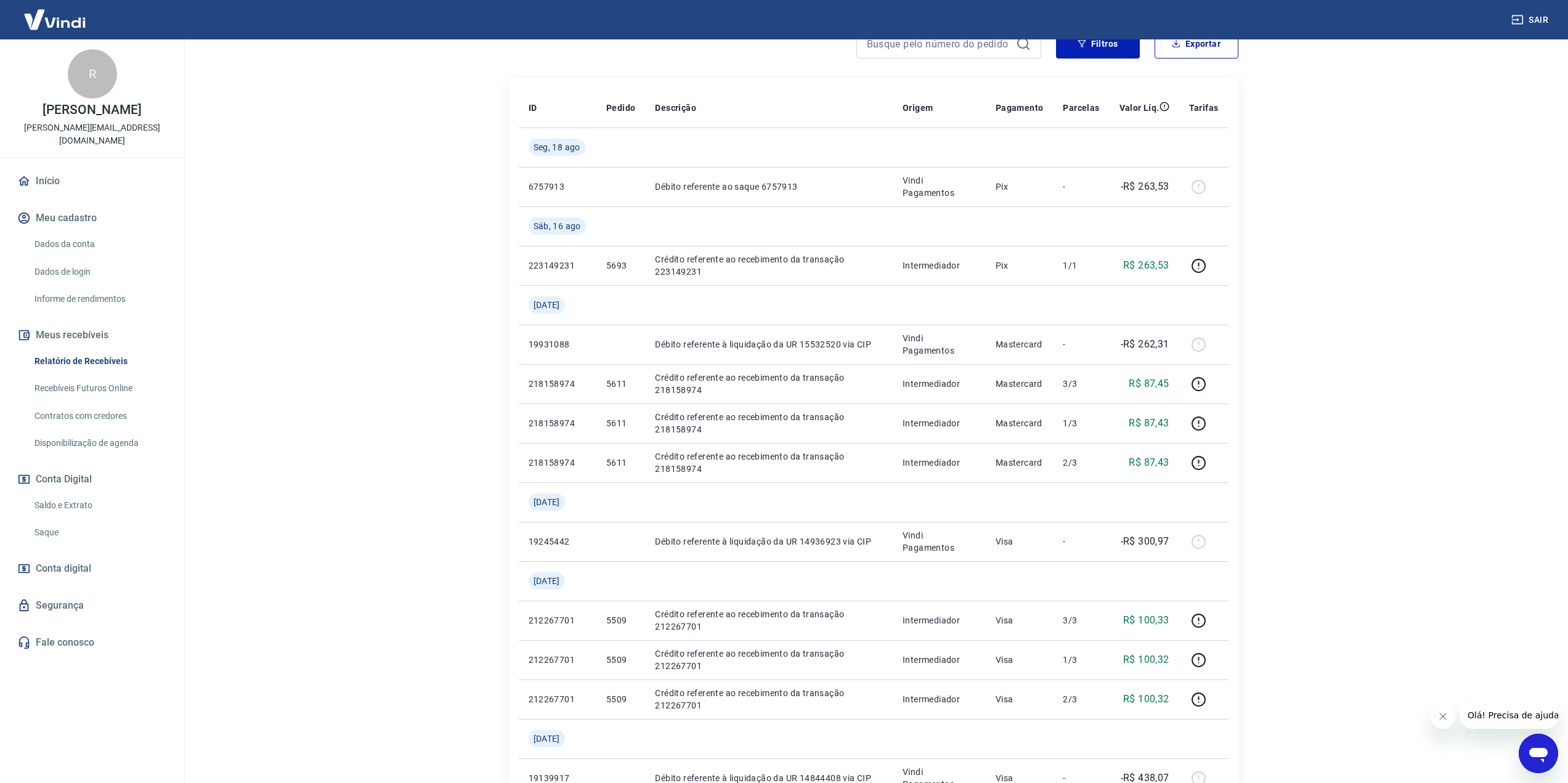
click at [105, 376] on link "Recebíveis Futuros Online" at bounding box center [99, 388] width 140 height 25
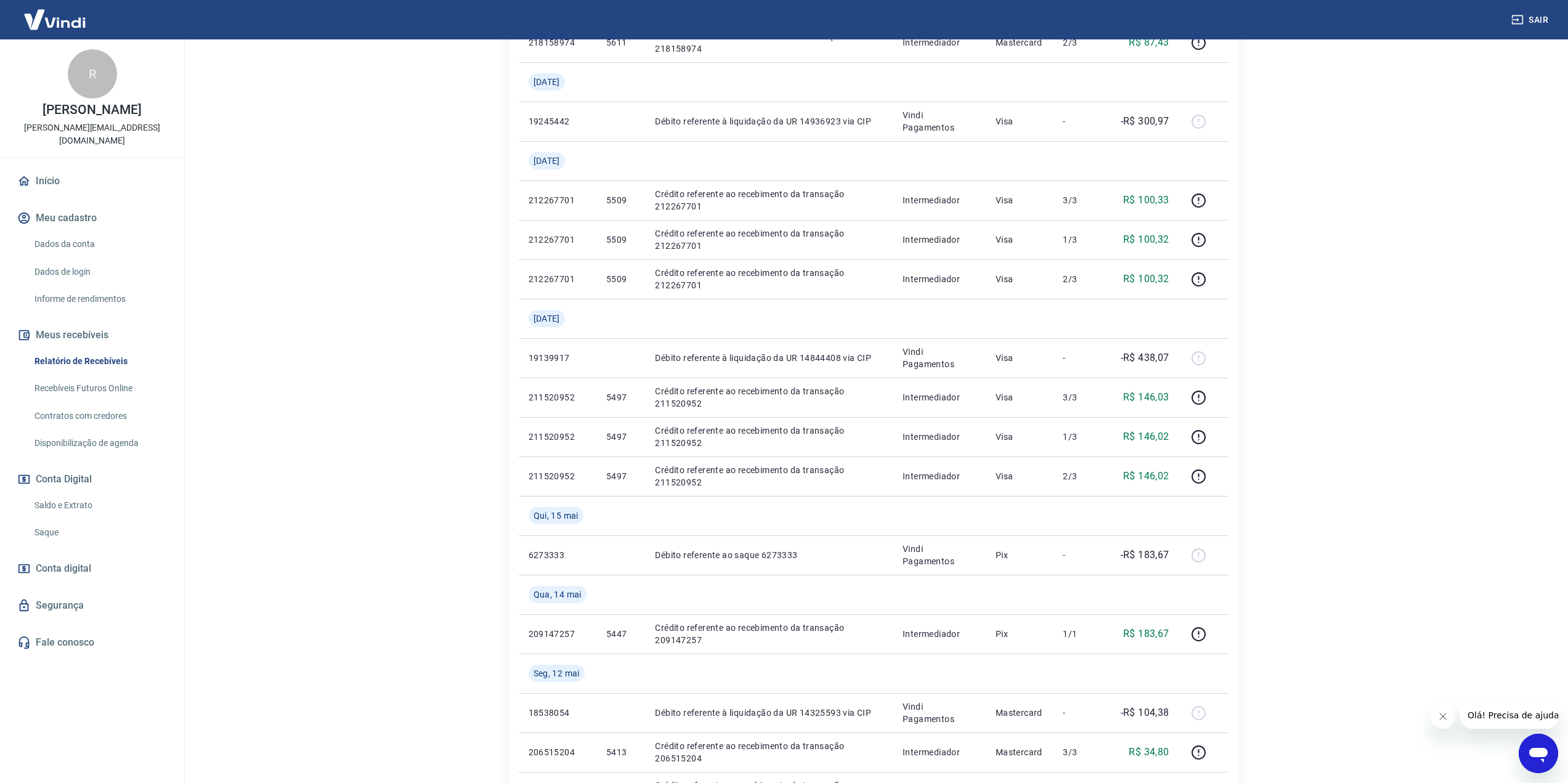
scroll to position [506, 0]
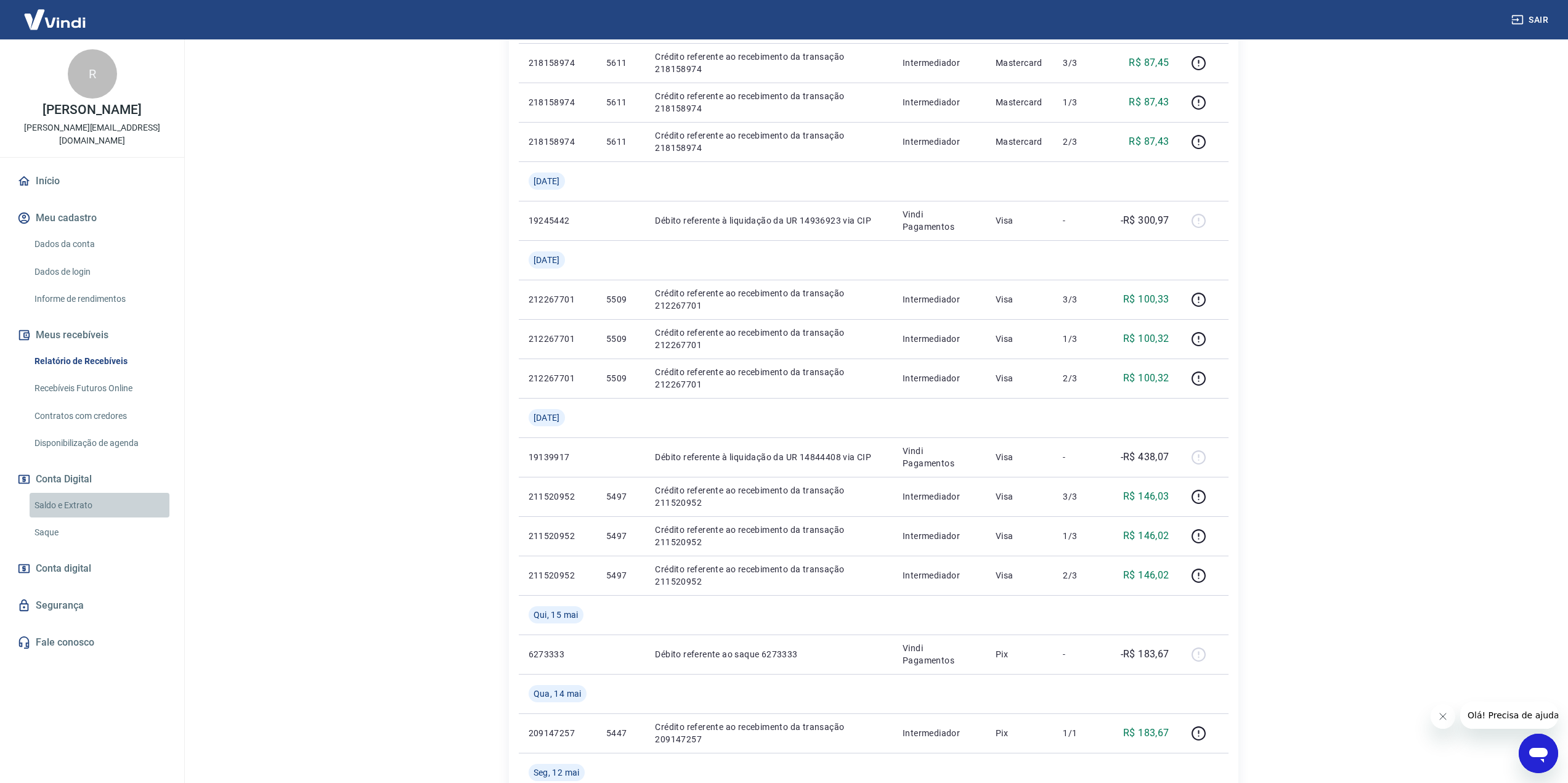
click at [81, 493] on link "Saldo e Extrato" at bounding box center [99, 506] width 140 height 25
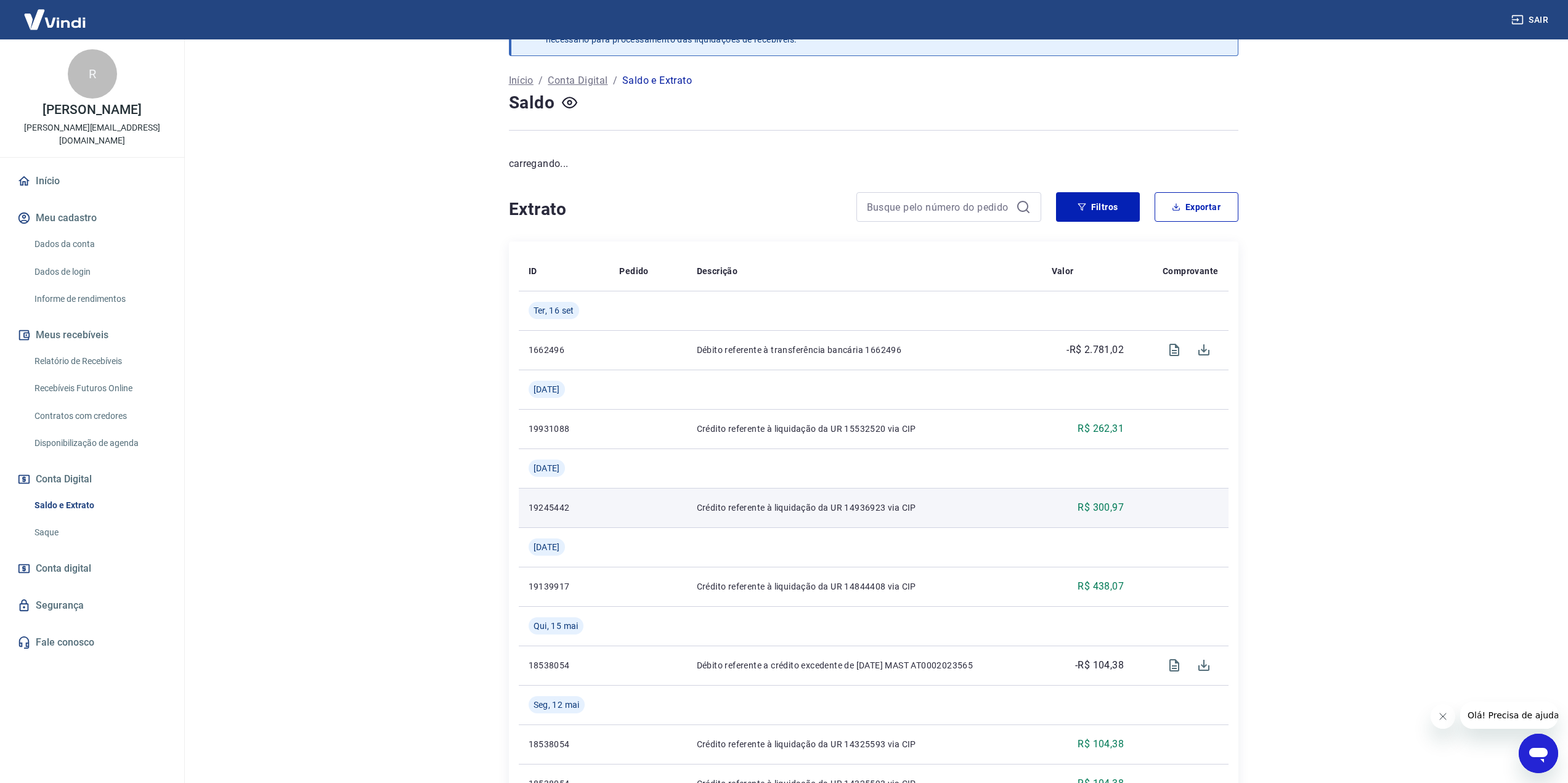
scroll to position [419, 0]
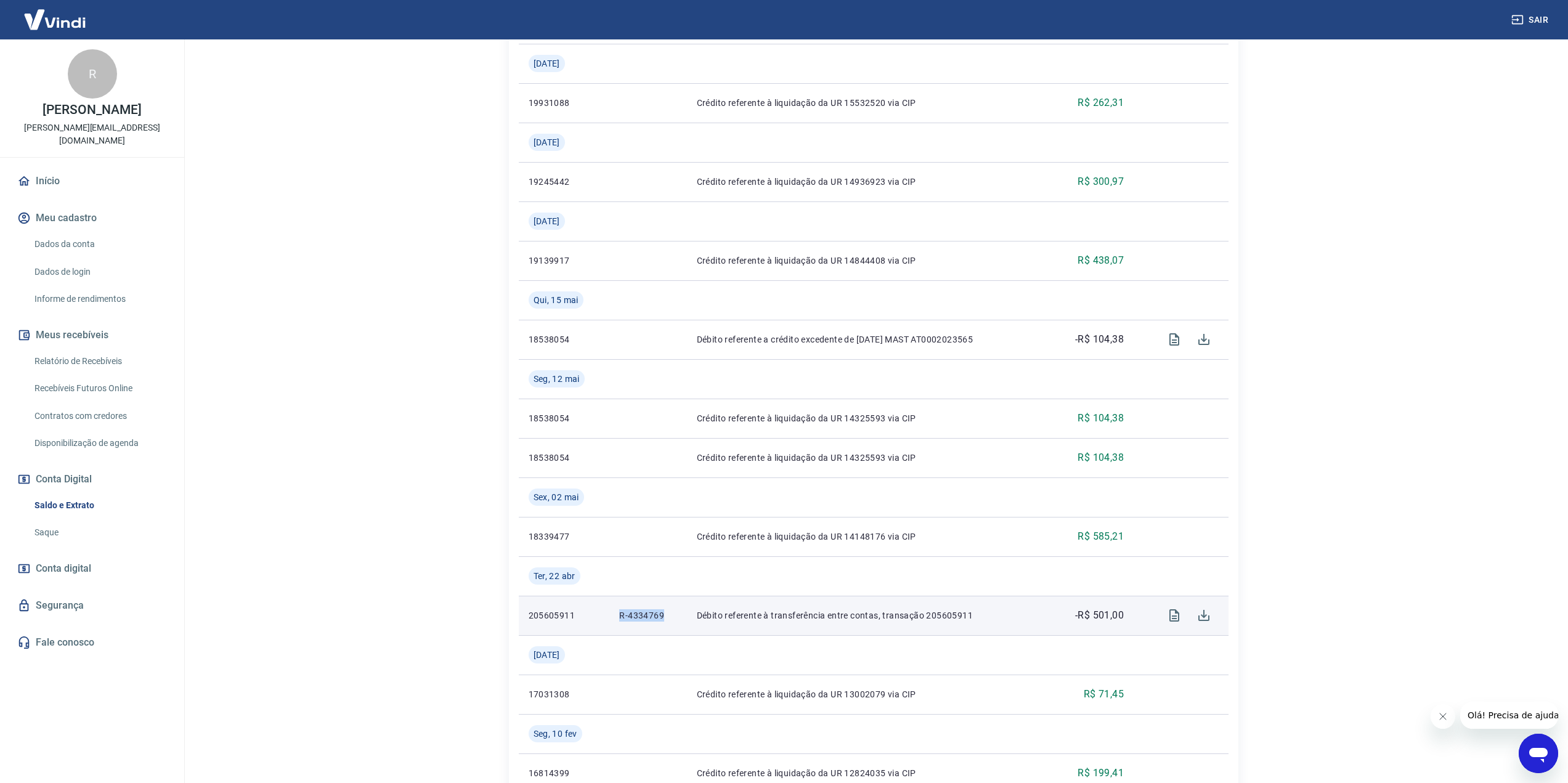
drag, startPoint x: 658, startPoint y: 613, endPoint x: 618, endPoint y: 614, distance: 40.0
click at [619, 614] on p "R-4334769" at bounding box center [647, 616] width 57 height 13
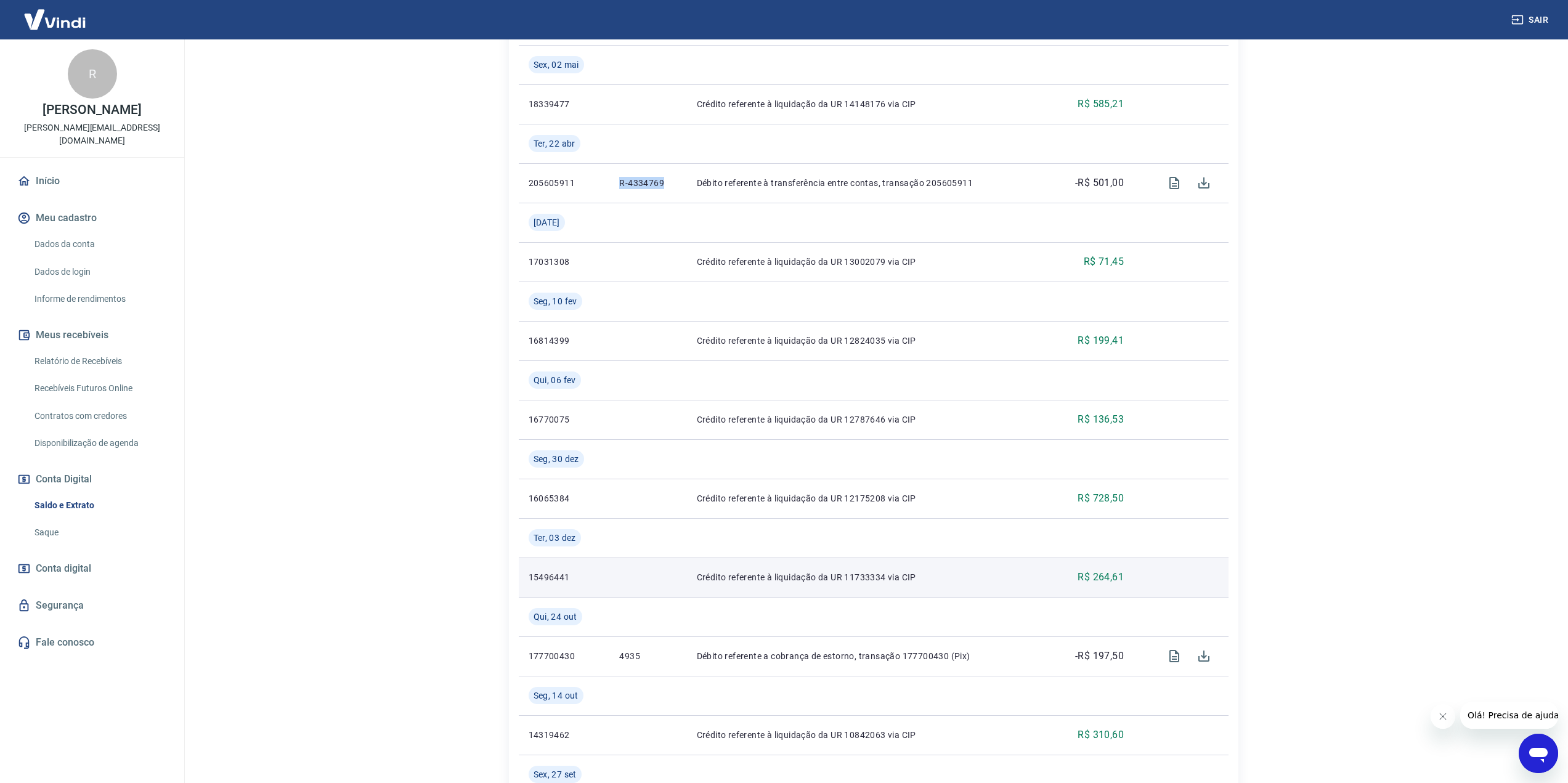
scroll to position [850, 0]
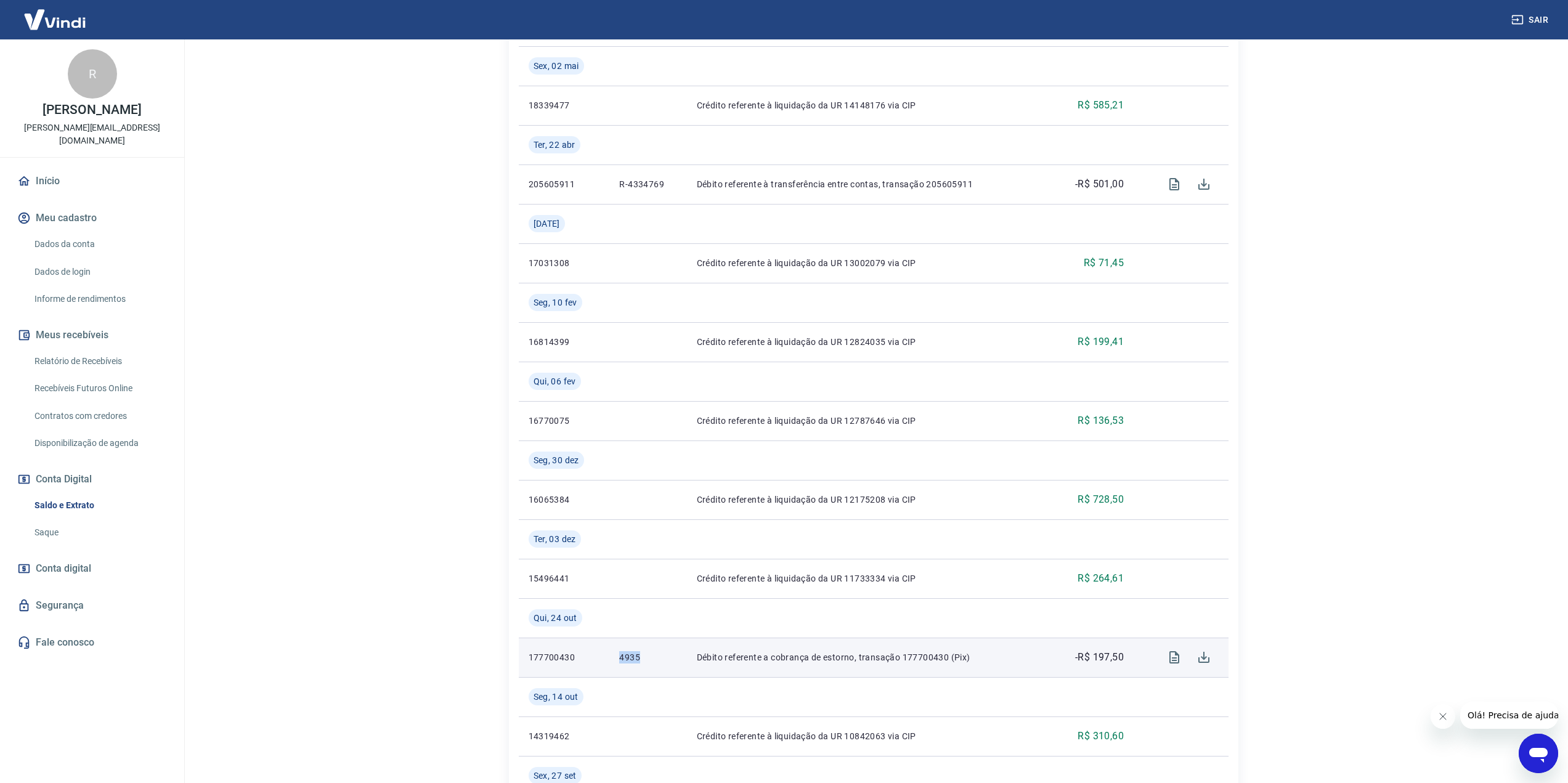
drag, startPoint x: 636, startPoint y: 660, endPoint x: 613, endPoint y: 667, distance: 24.0
click at [613, 667] on td "4935" at bounding box center [648, 657] width 77 height 39
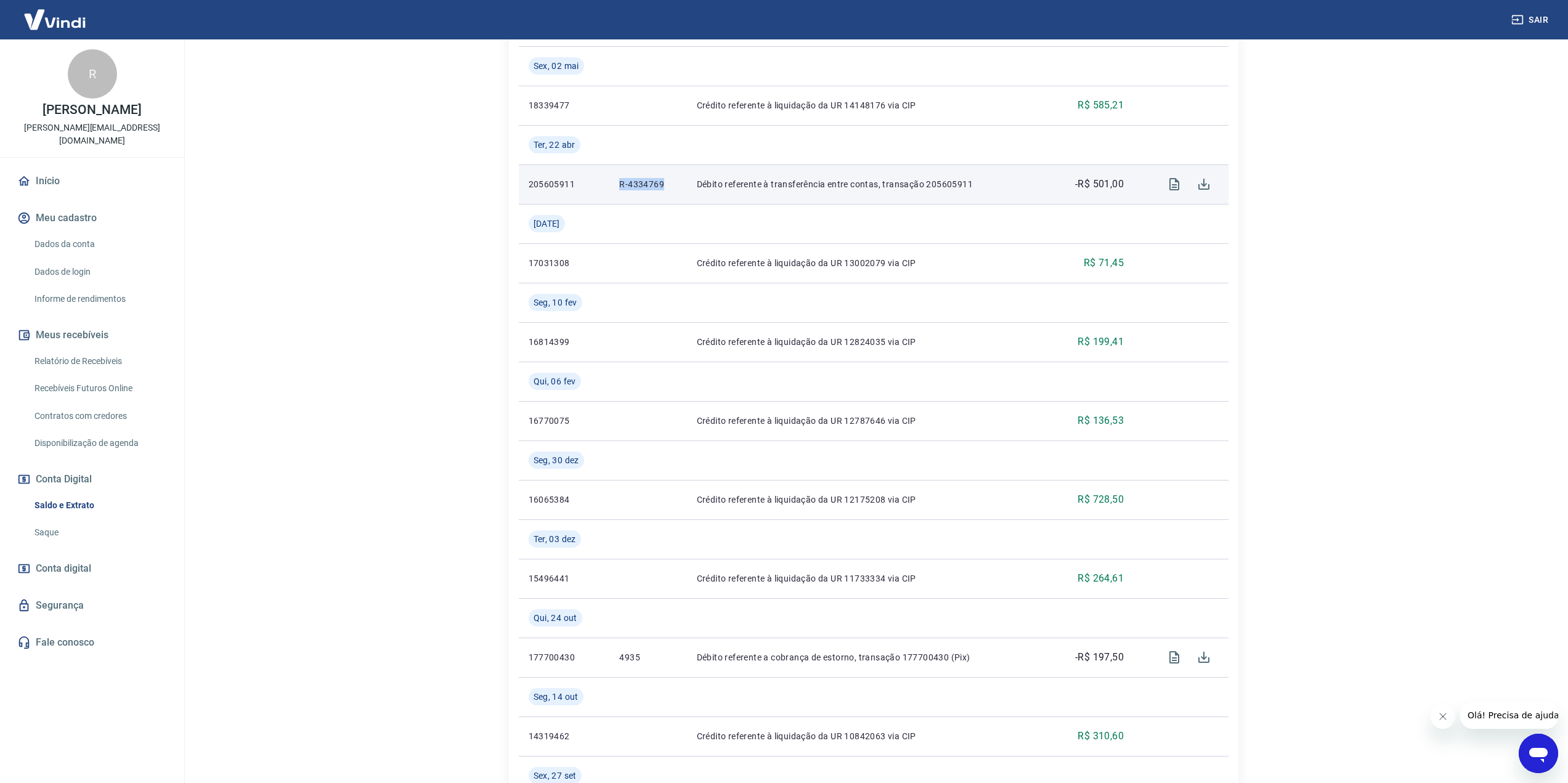
drag, startPoint x: 660, startPoint y: 180, endPoint x: 617, endPoint y: 188, distance: 43.7
click at [619, 188] on p "R-4334769" at bounding box center [647, 184] width 57 height 13
copy p "R-4334769"
click at [641, 188] on p "R-4334769" at bounding box center [647, 184] width 57 height 13
drag, startPoint x: 659, startPoint y: 182, endPoint x: 613, endPoint y: 177, distance: 46.3
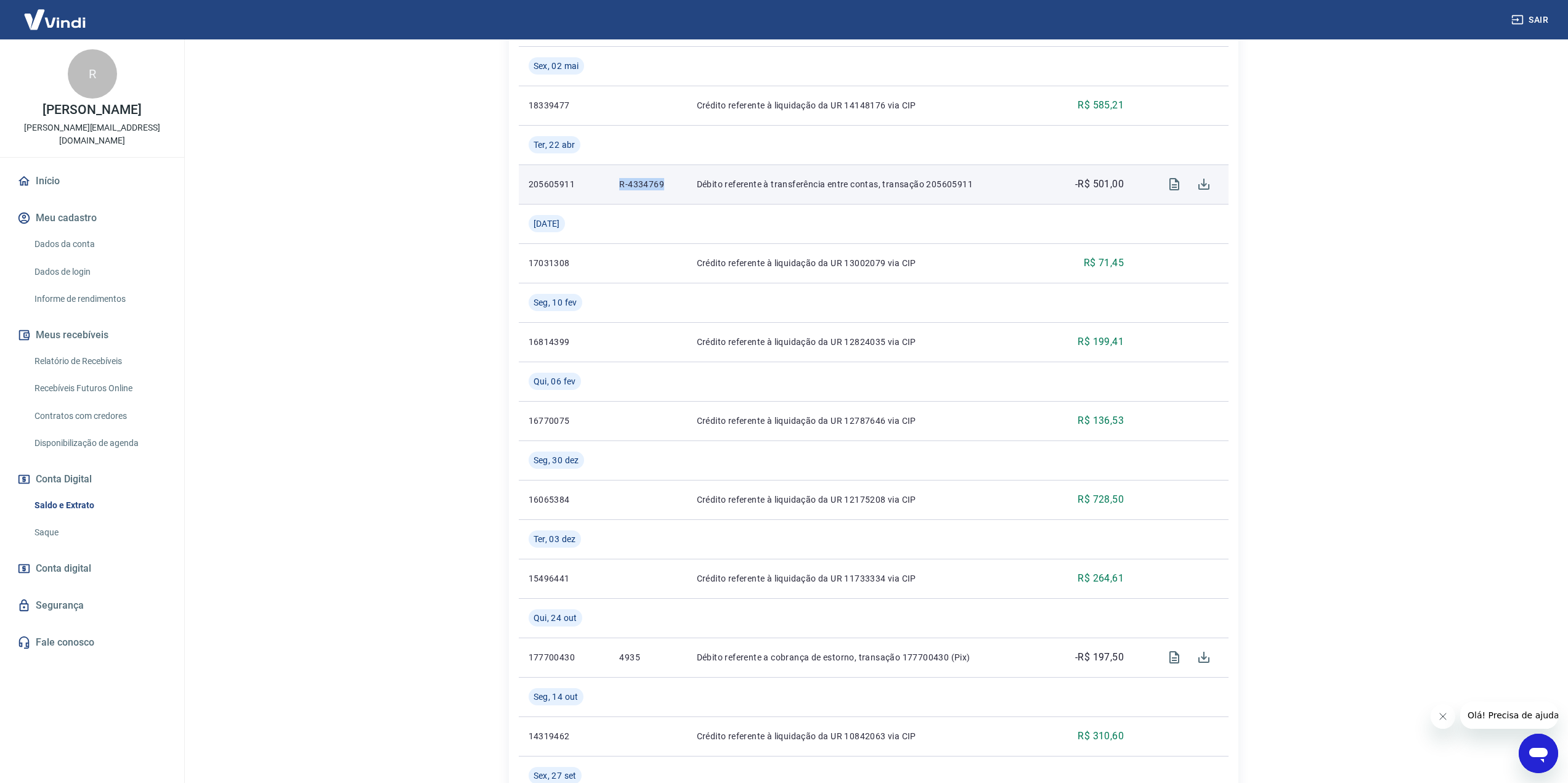
click at [613, 177] on td "R-4334769" at bounding box center [648, 184] width 77 height 39
click at [1175, 189] on icon "Visualizar" at bounding box center [1175, 184] width 10 height 13
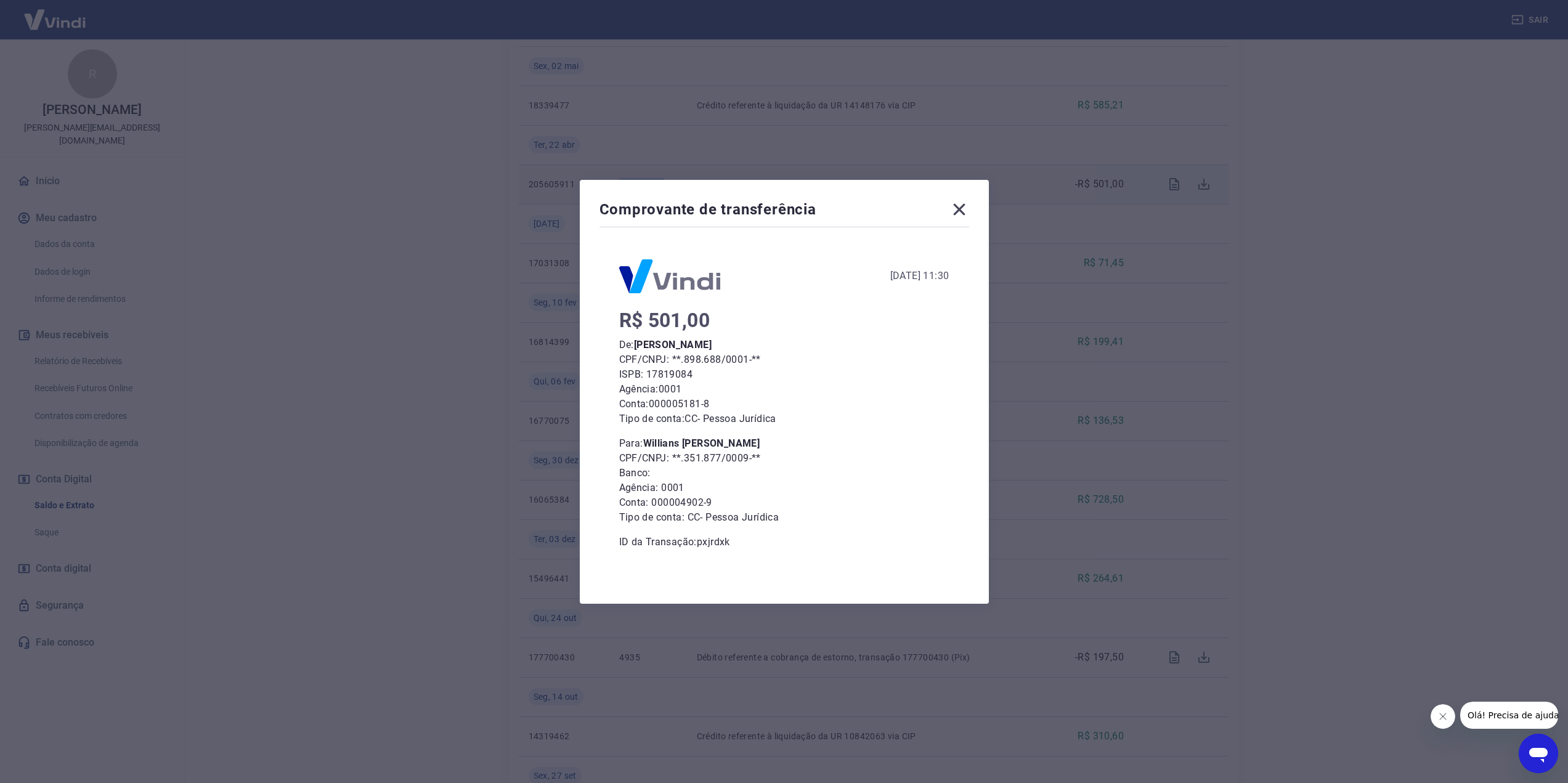
drag, startPoint x: 772, startPoint y: 443, endPoint x: 650, endPoint y: 430, distance: 122.7
click at [650, 430] on div "R$ 501,00 De: [PERSON_NAME] CPF/CNPJ: **.898.688/0001-** ISPB: 17819084 Agência…" at bounding box center [784, 432] width 330 height 237
copy b "Willians [PERSON_NAME]"
click at [968, 210] on icon at bounding box center [958, 209] width 19 height 19
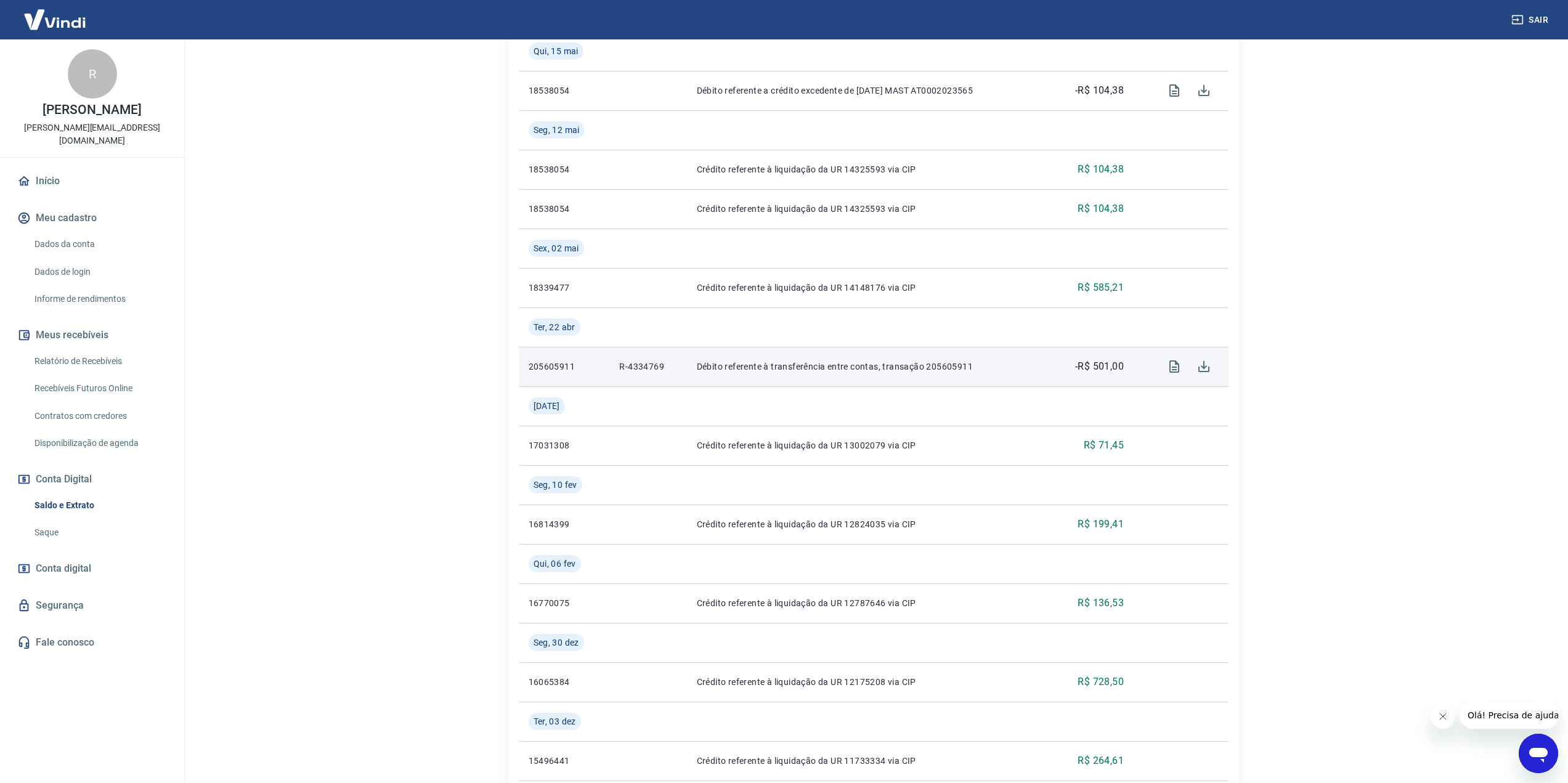
scroll to position [665, 0]
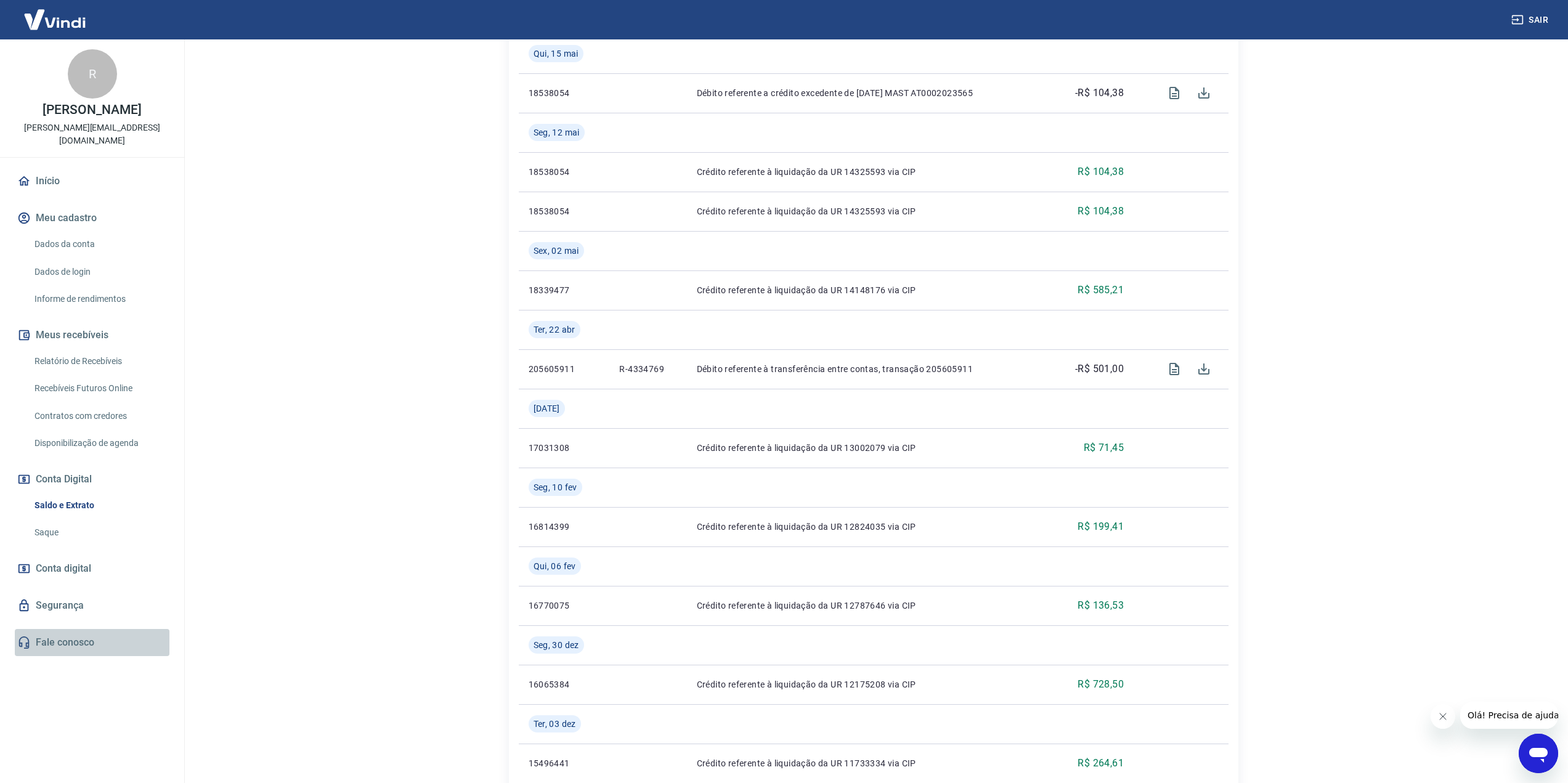
click at [96, 633] on link "Fale conosco" at bounding box center [92, 642] width 155 height 27
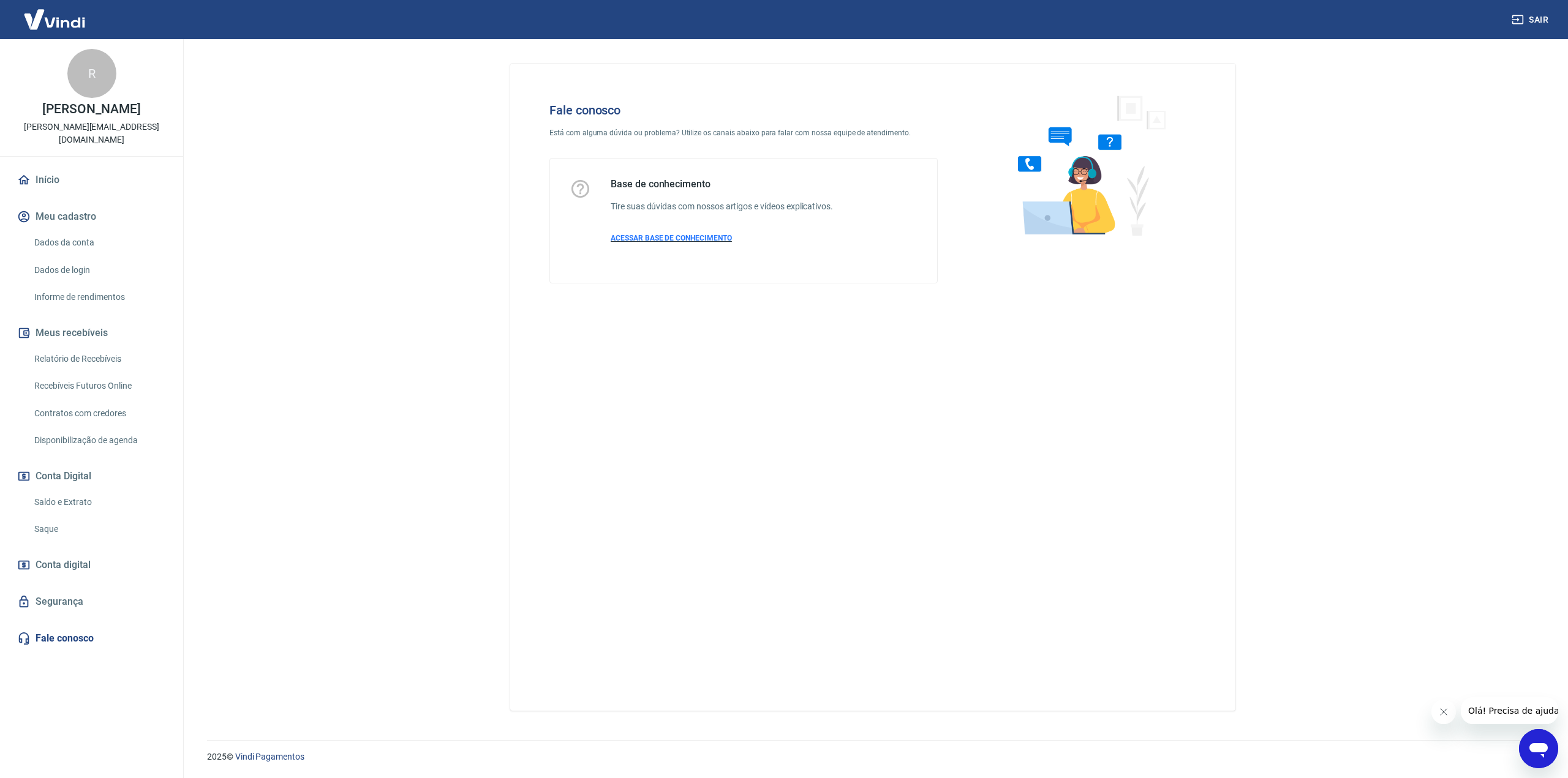
click at [675, 235] on span "ACESSAR BASE DE CONHECIMENTO" at bounding box center [671, 238] width 121 height 9
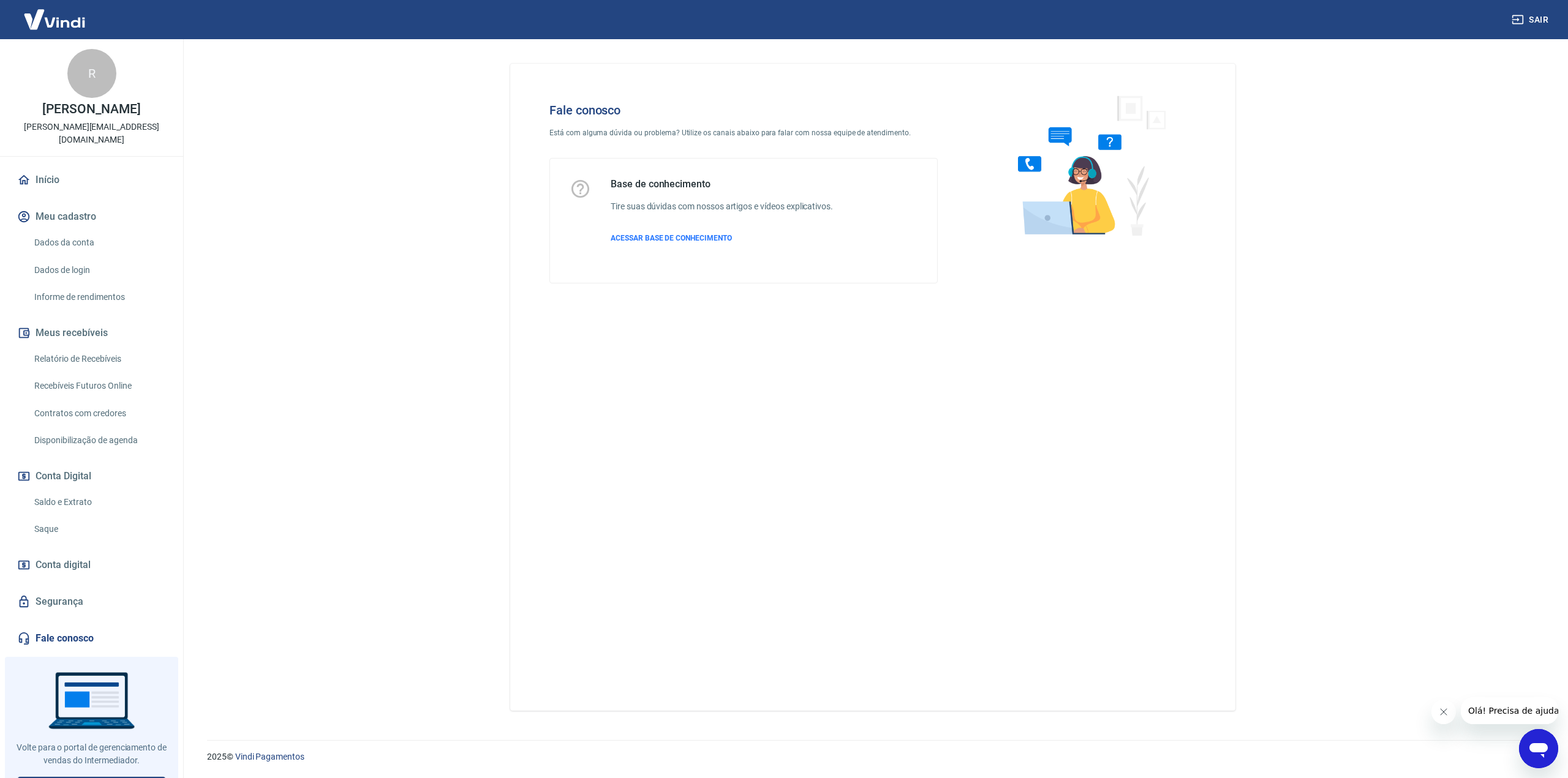
scroll to position [9, 0]
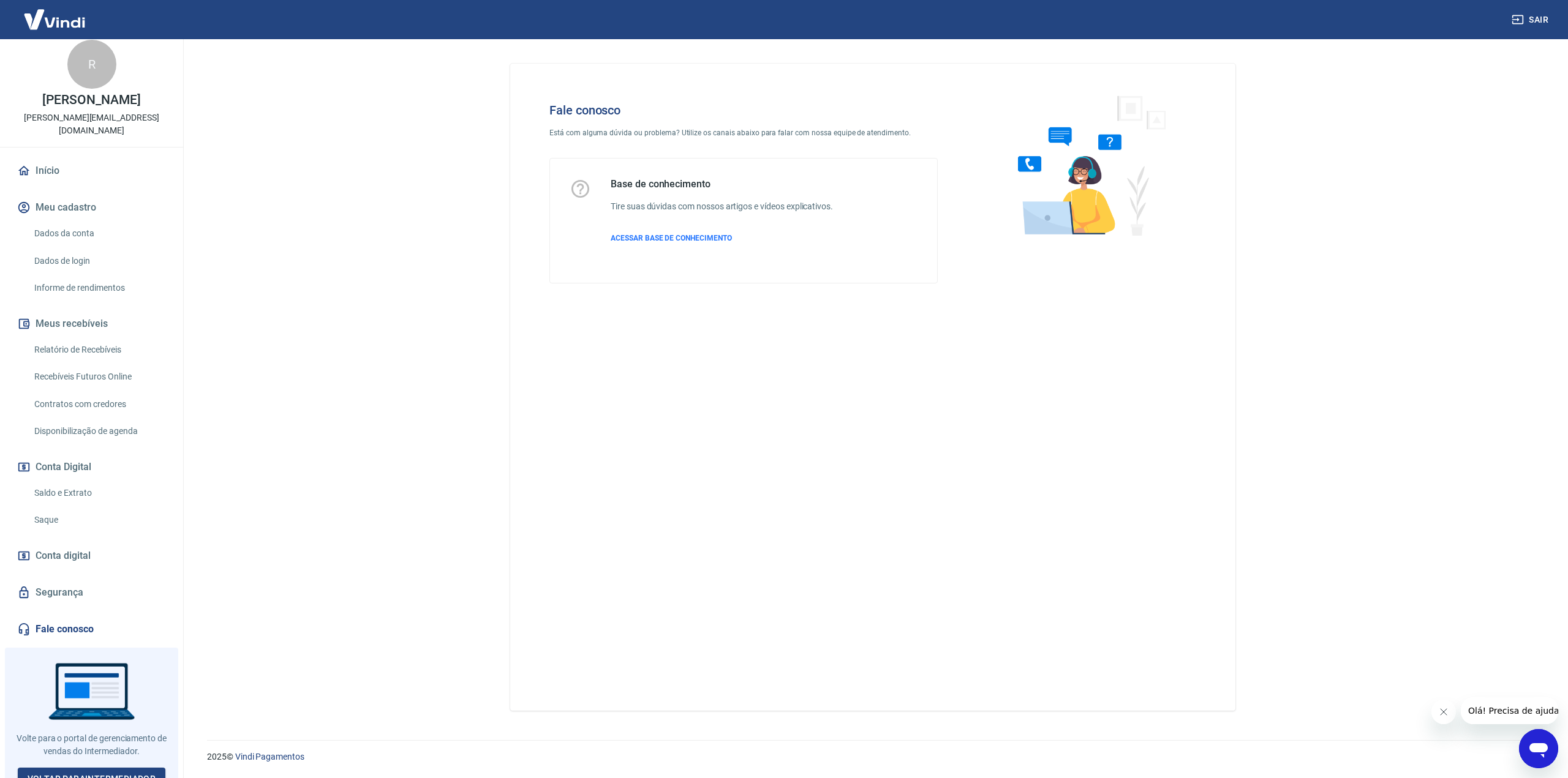
click at [1534, 749] on icon "Abrir janela de mensagens" at bounding box center [1539, 751] width 19 height 15
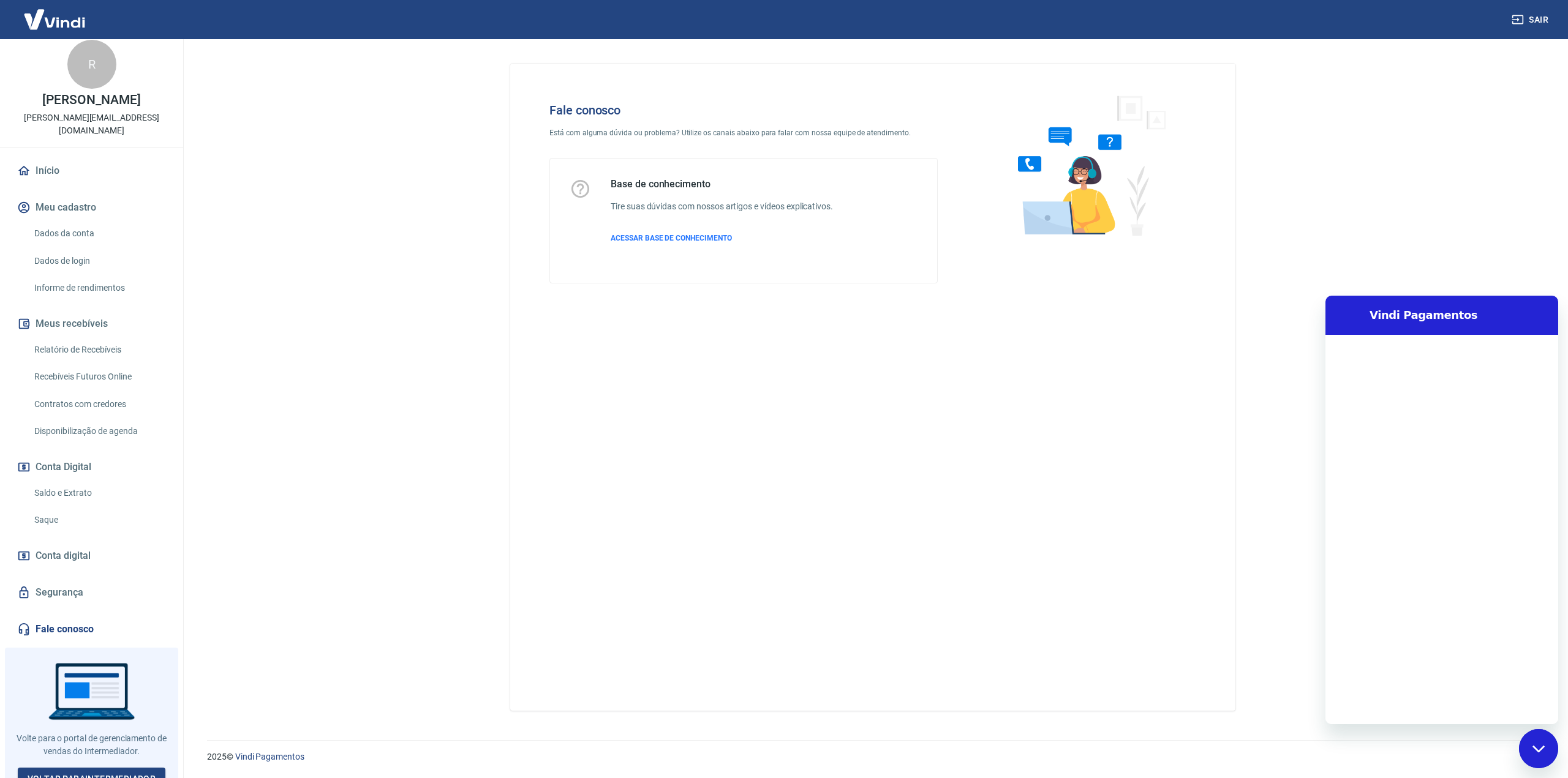
scroll to position [0, 0]
type textarea "T"
type textarea "x"
type textarea "TE"
type textarea "x"
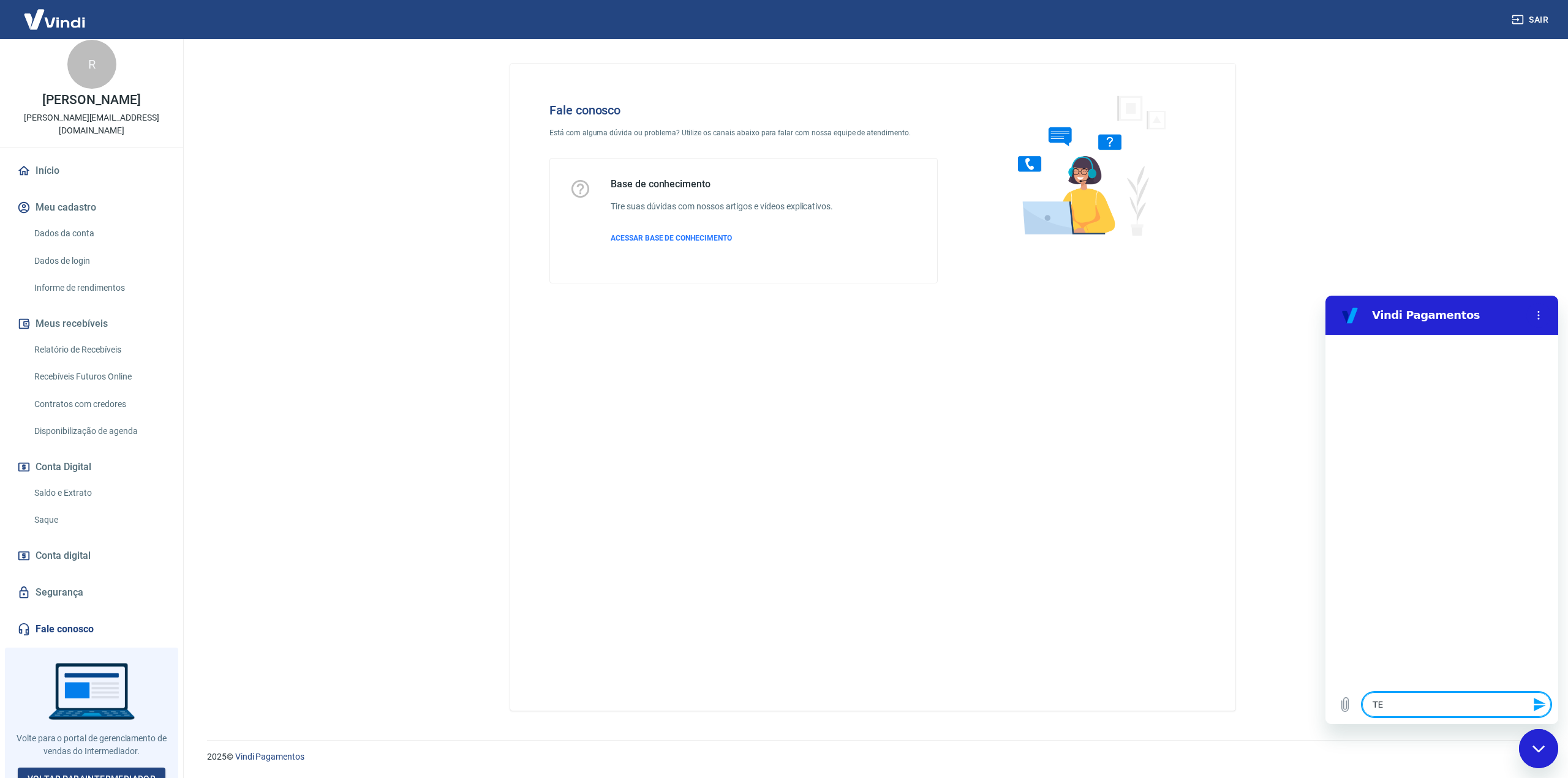
type textarea "T"
type textarea "x"
type textarea "Te"
type textarea "x"
type textarea "Ten"
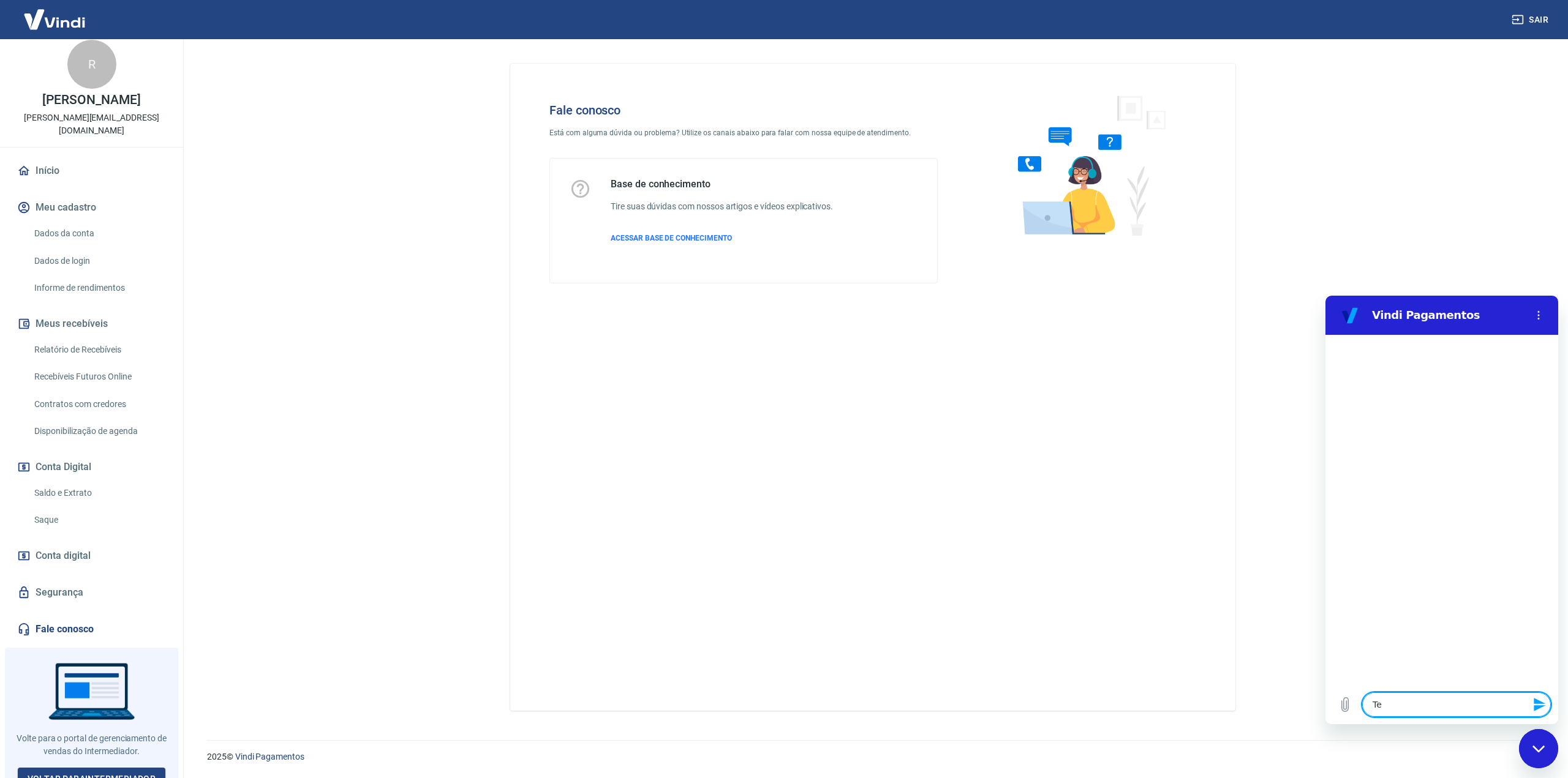
type textarea "x"
type textarea "Tenh"
type textarea "x"
type textarea "Tenho"
type textarea "x"
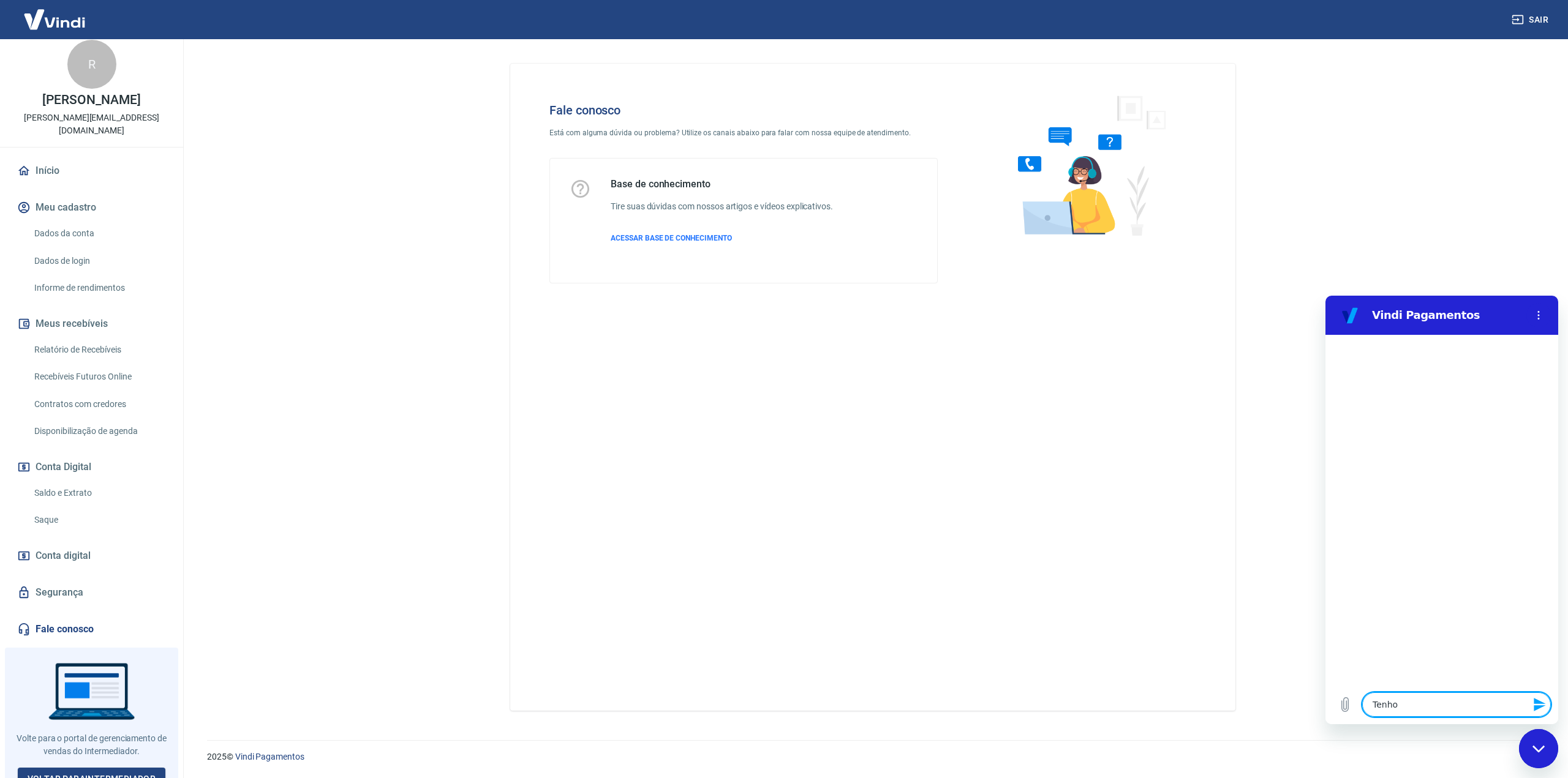
type textarea "Tenho"
type textarea "x"
type textarea "Tenho u"
type textarea "x"
type textarea "Tenho um"
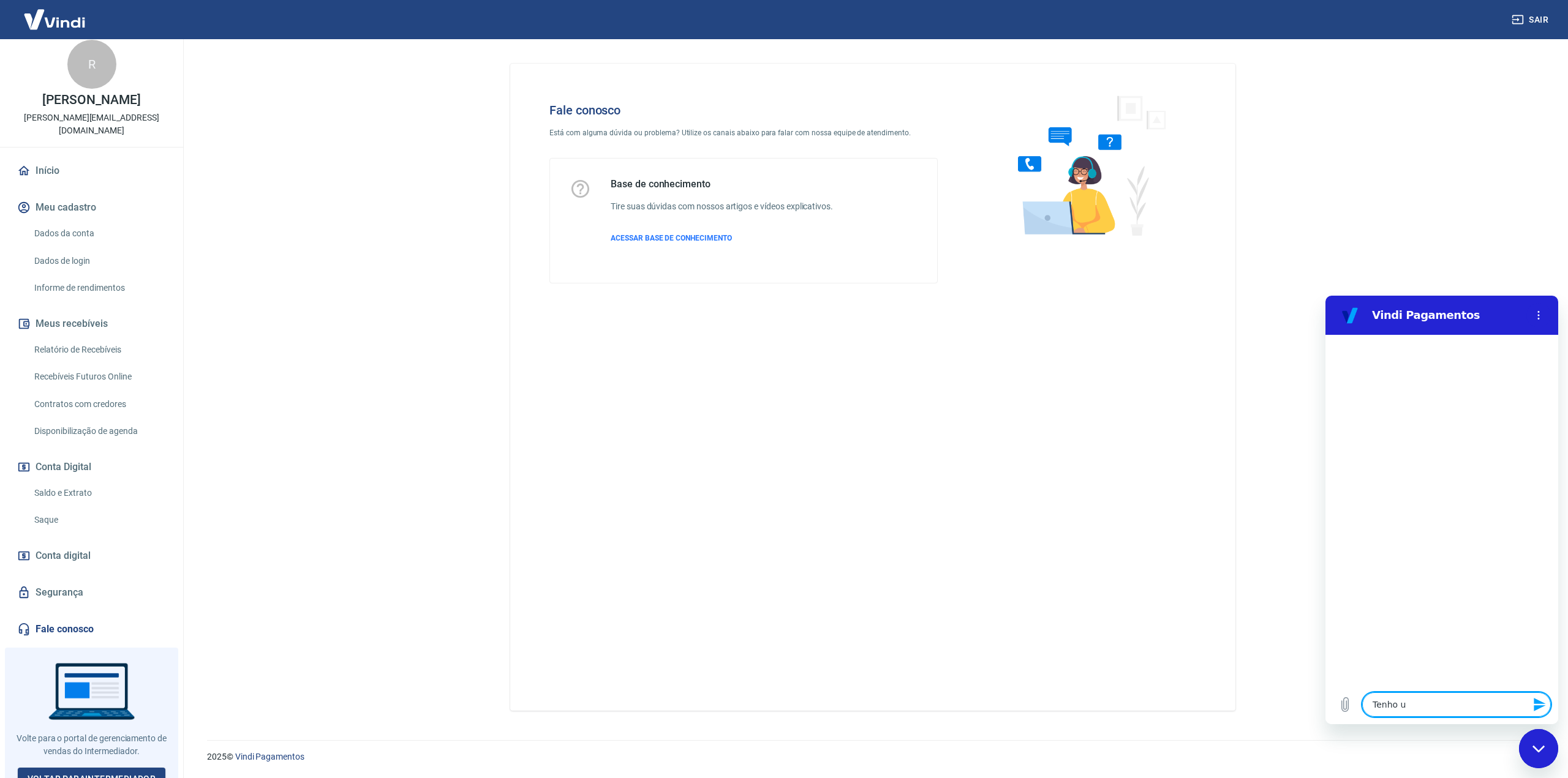
type textarea "x"
type textarea "Tenho uma"
type textarea "x"
type textarea "Tenho uma"
type textarea "x"
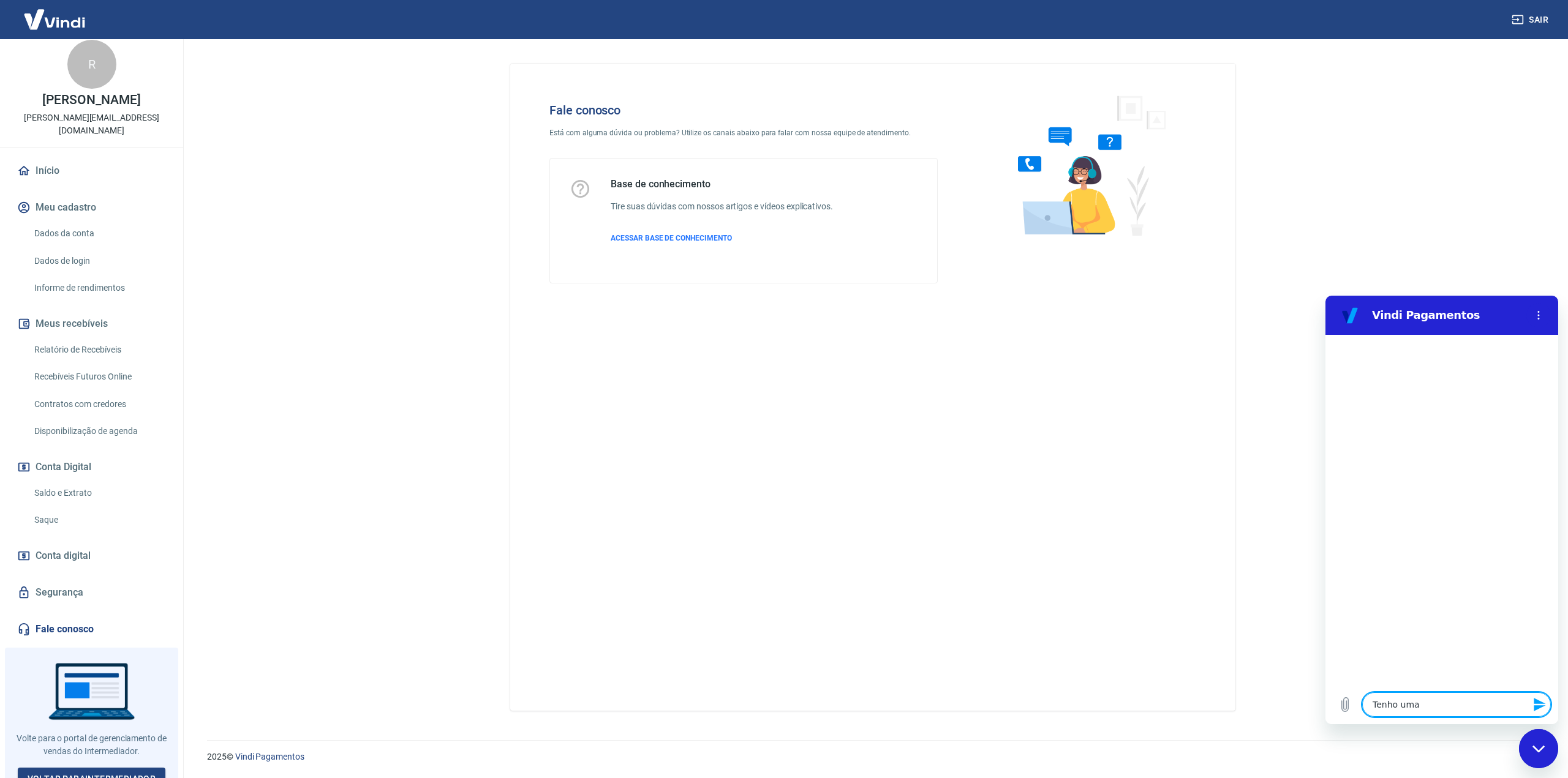
type textarea "Tenho uma d"
type textarea "x"
type textarea "Tenho uma dú"
type textarea "x"
type textarea "Tenho uma dúv"
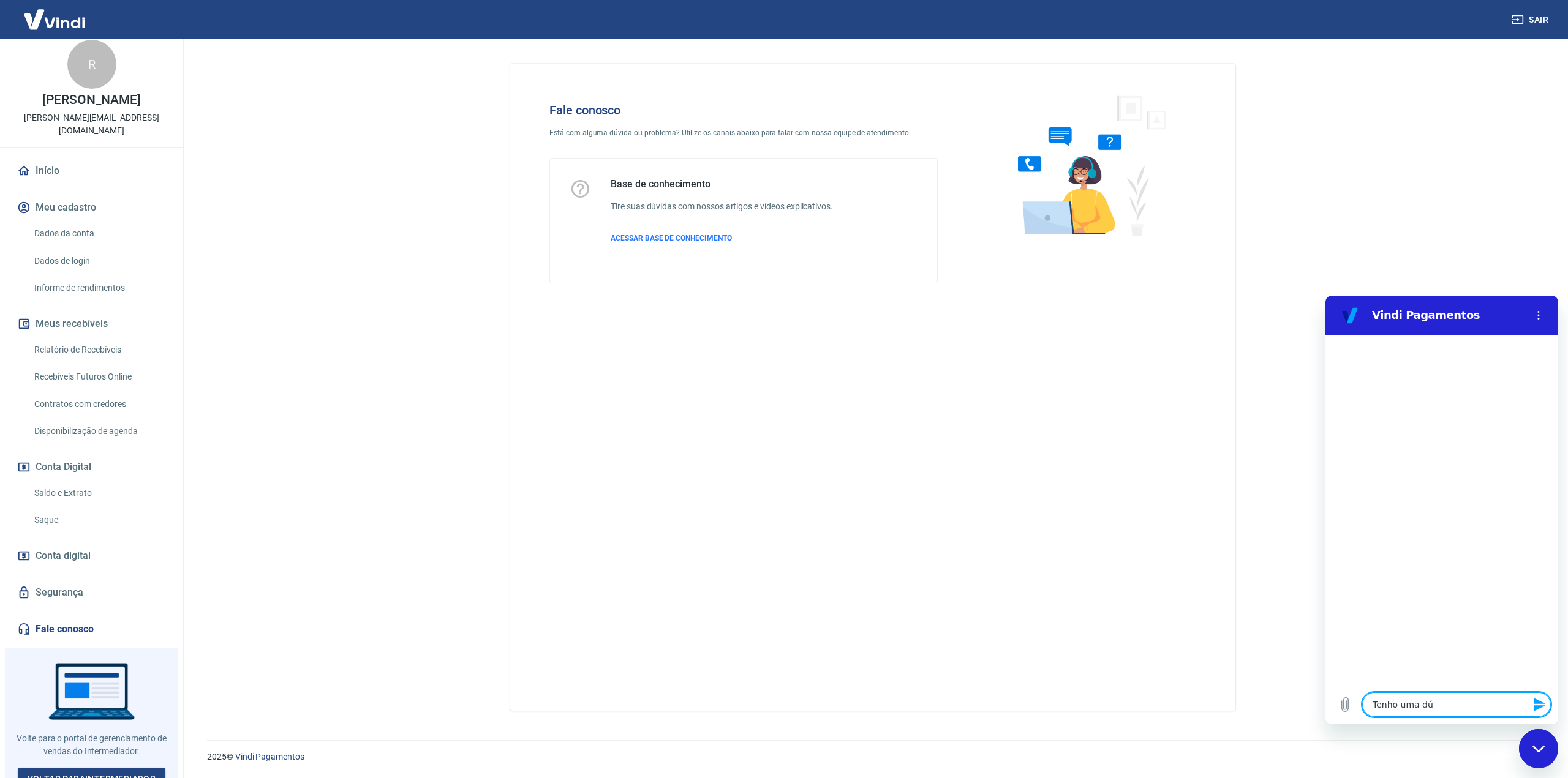
type textarea "x"
type textarea "Tenho uma dúvi"
type textarea "x"
type textarea "Tenho uma dúvid"
type textarea "x"
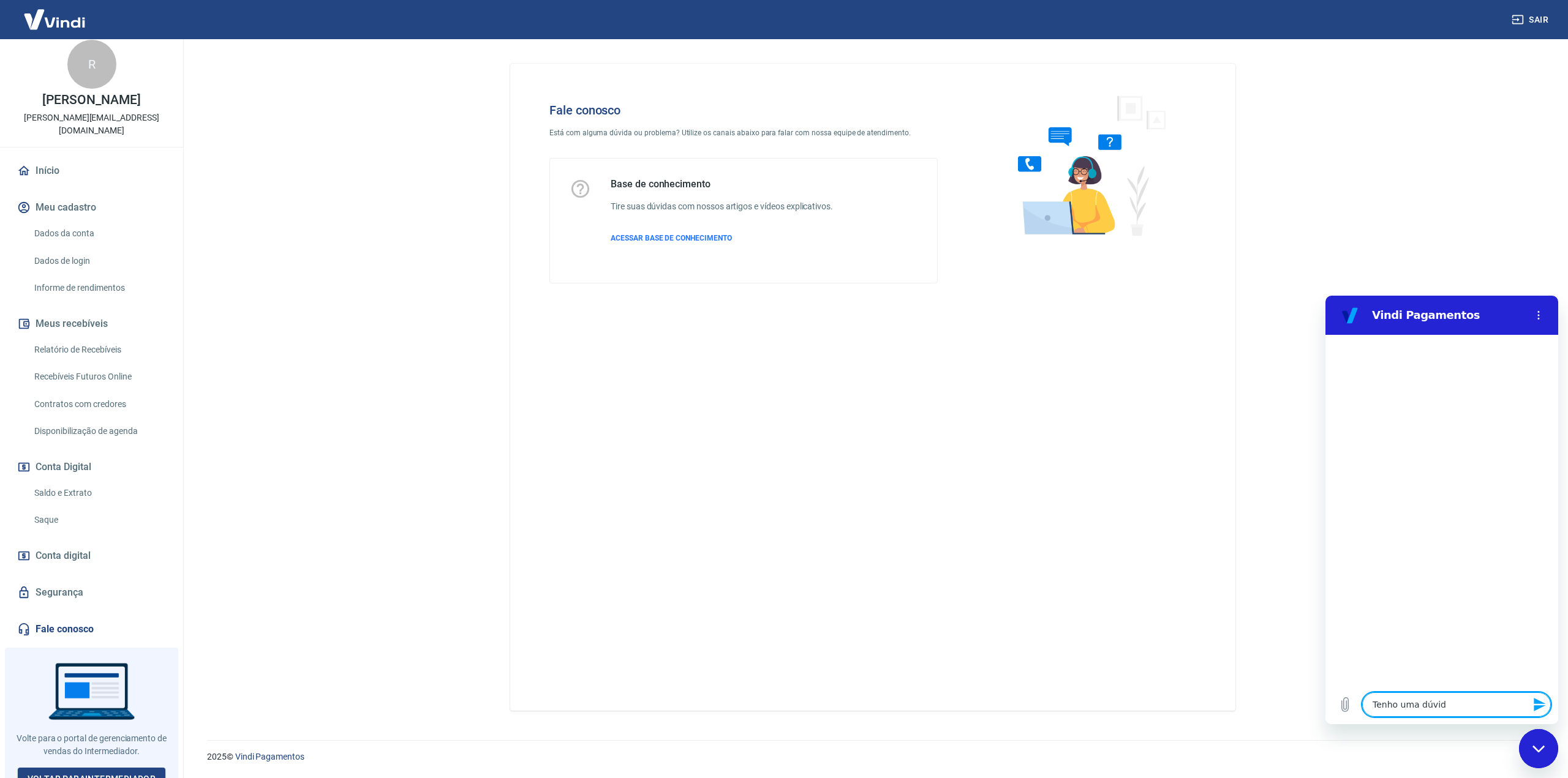
type textarea "Tenho uma dúvida"
type textarea "x"
type textarea "Tenho uma dúvida"
type textarea "x"
type textarea "Tenho uma dúvida q"
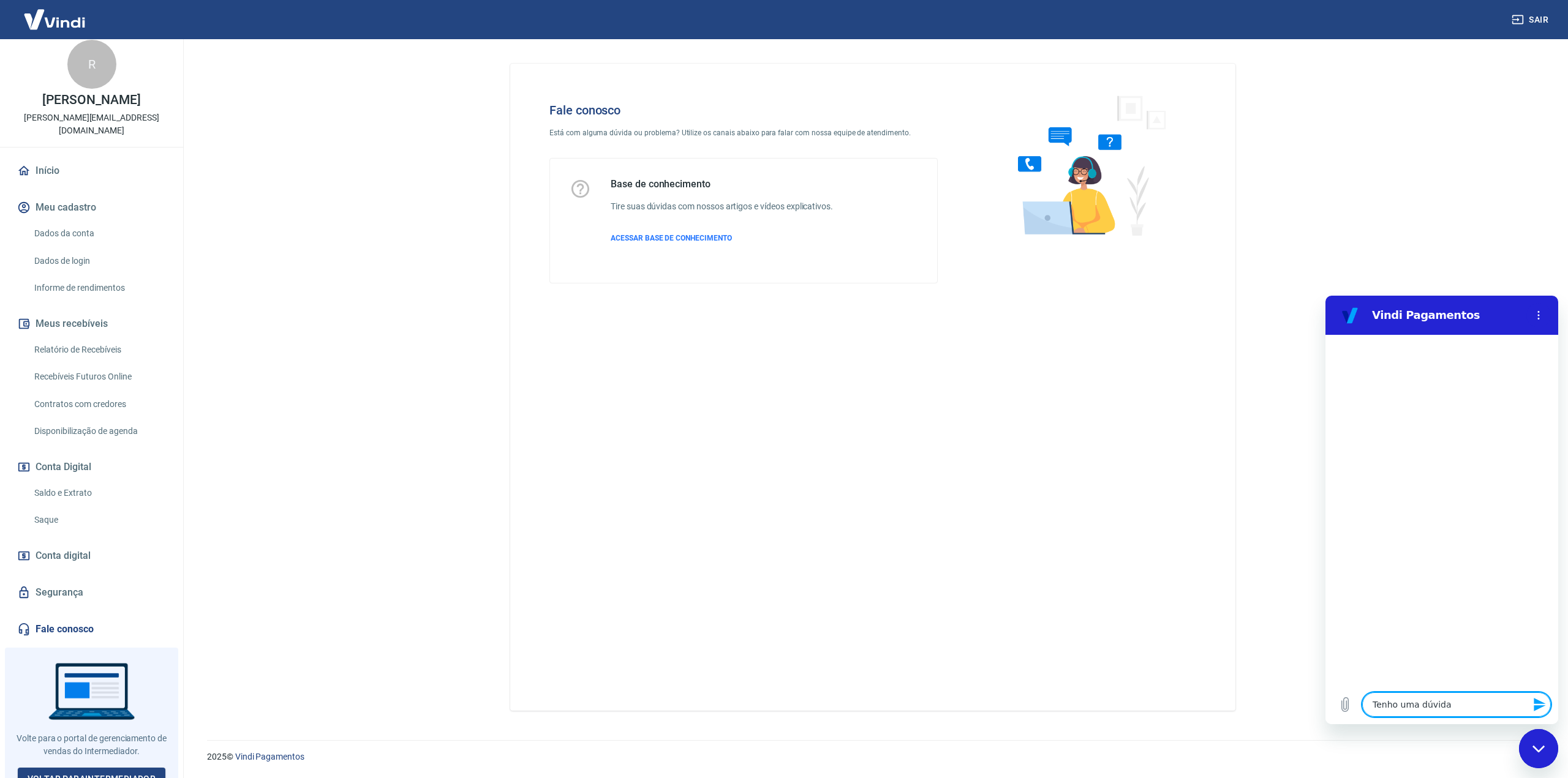
type textarea "x"
type textarea "Tenho uma dúvida qu"
type textarea "x"
type textarea "Tenho uma dúvida qua"
type textarea "x"
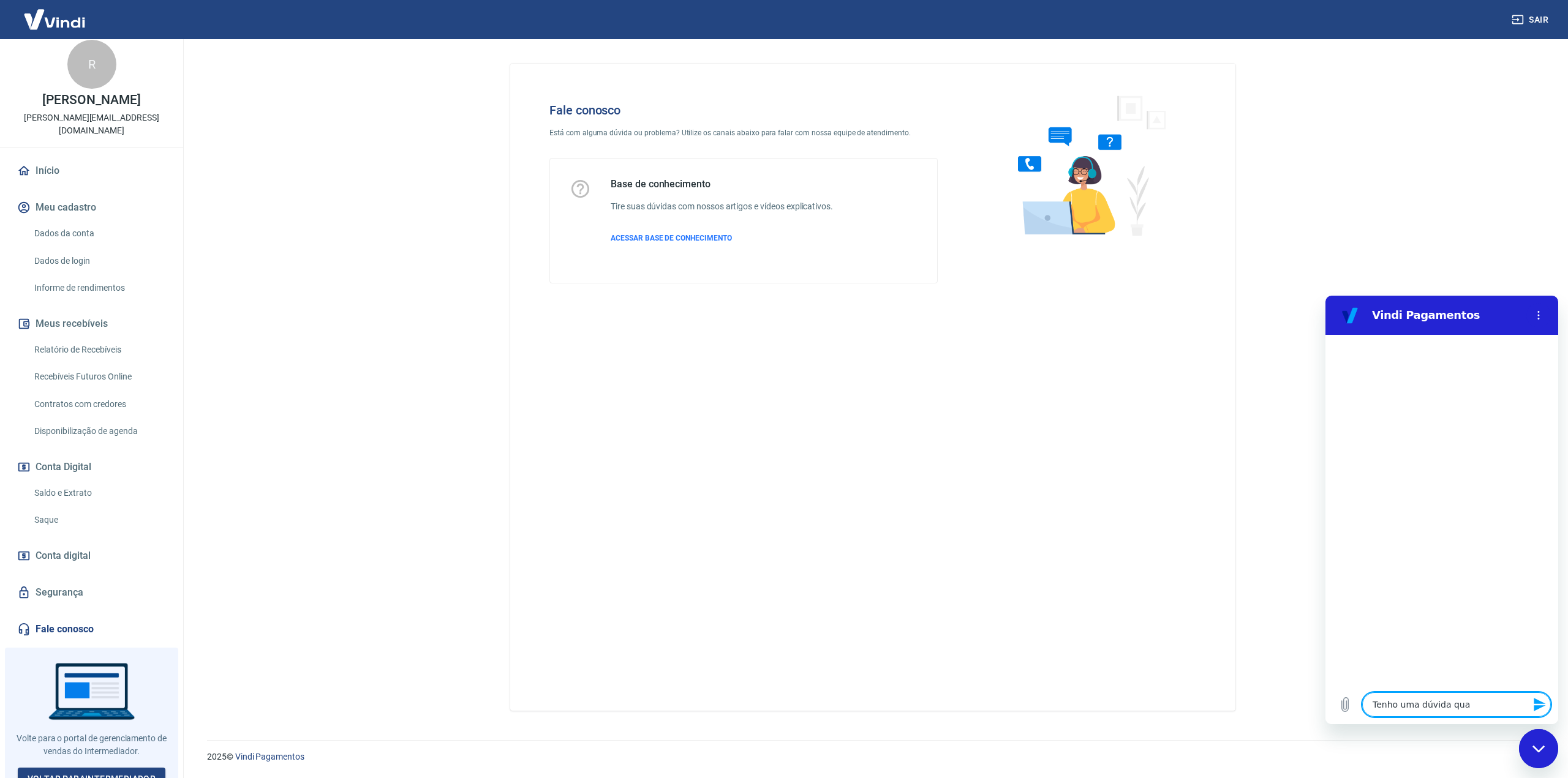
type textarea "Tenho uma dúvida quan"
type textarea "x"
type textarea "Tenho uma dúvida quant"
type textarea "x"
type textarea "Tenho uma dúvida quanto"
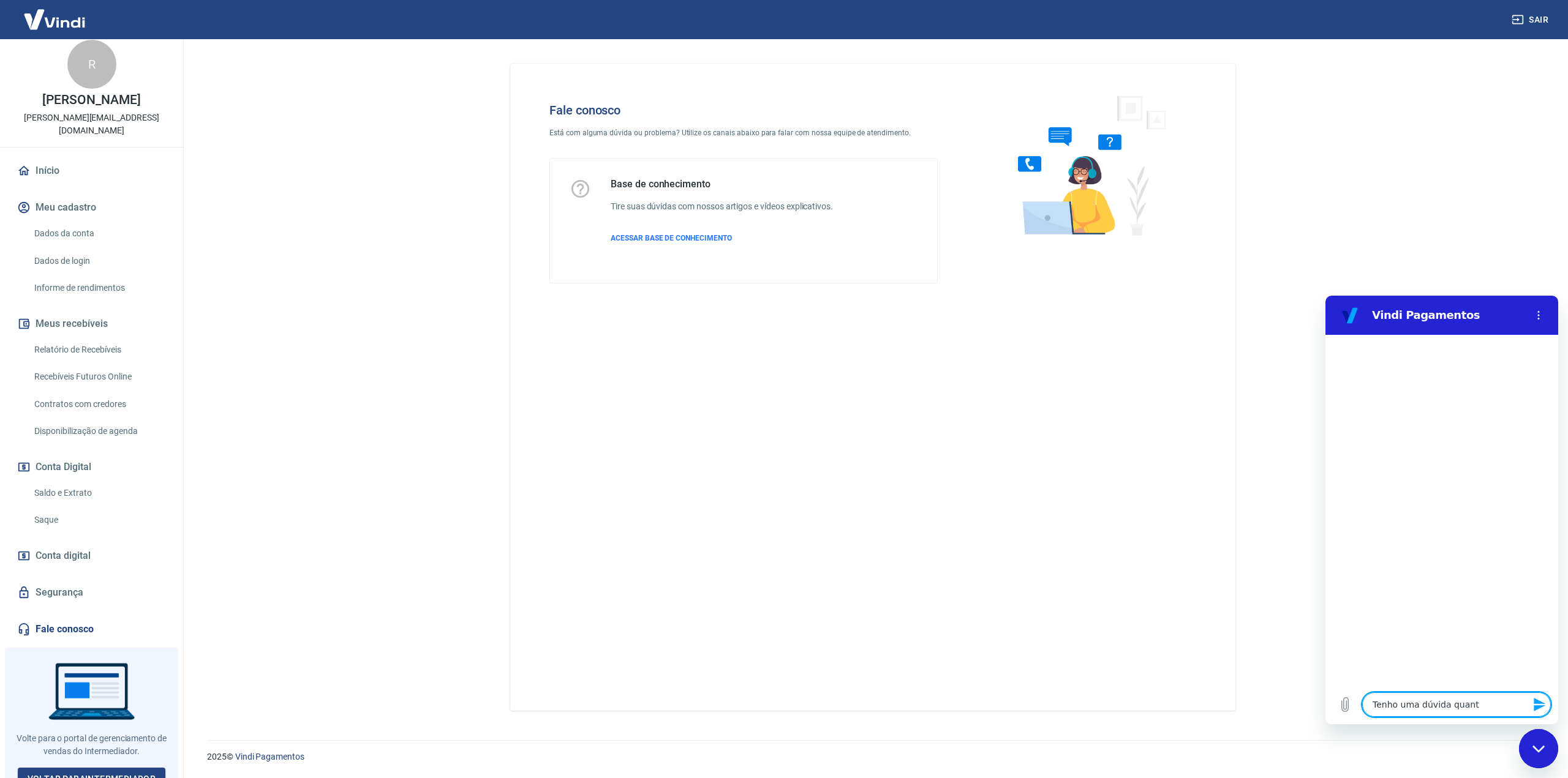
type textarea "x"
type textarea "Tenho uma dúvida quanto"
type textarea "x"
type textarea "Tenho uma dúvida quanto a"
type textarea "x"
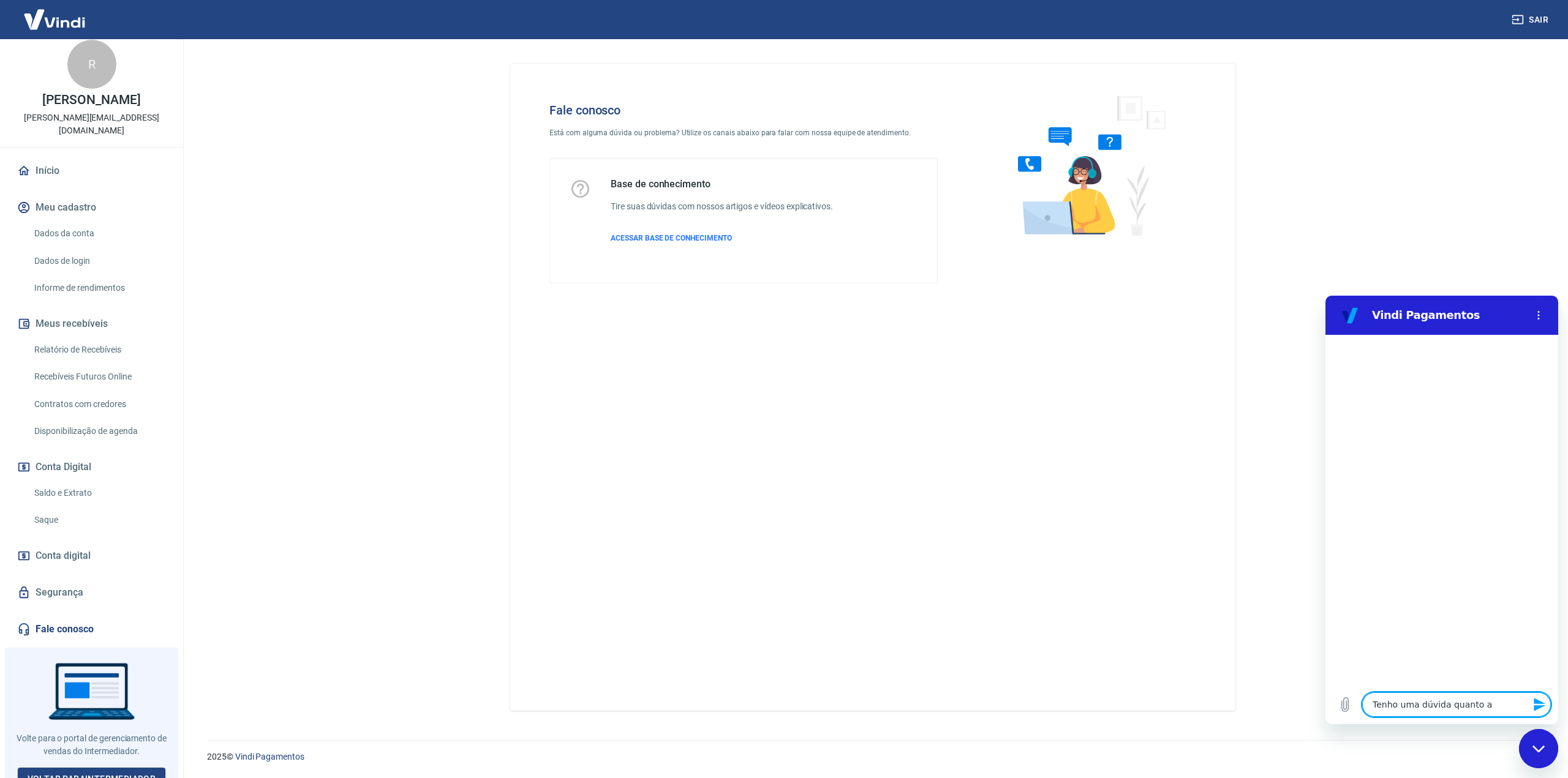
type textarea "Tenho uma dúvida quanto a"
type textarea "x"
type textarea "Tenho uma dúvida quanto a t"
type textarea "x"
type textarea "Tenho uma dúvida quanto a tr"
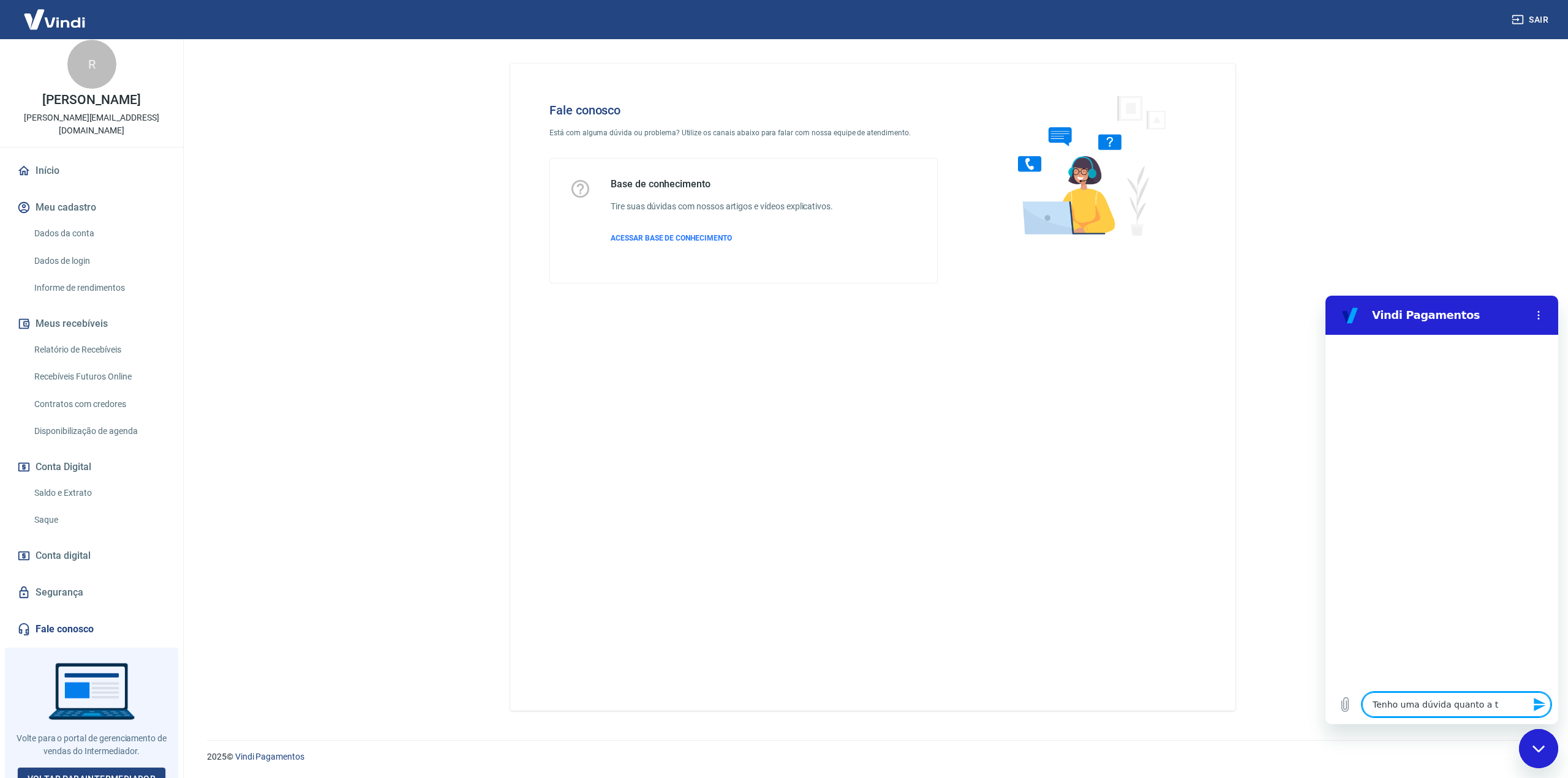
type textarea "x"
type textarea "Tenho uma dúvida quanto a tra"
type textarea "x"
type textarea "Tenho uma dúvida quanto a tran"
type textarea "x"
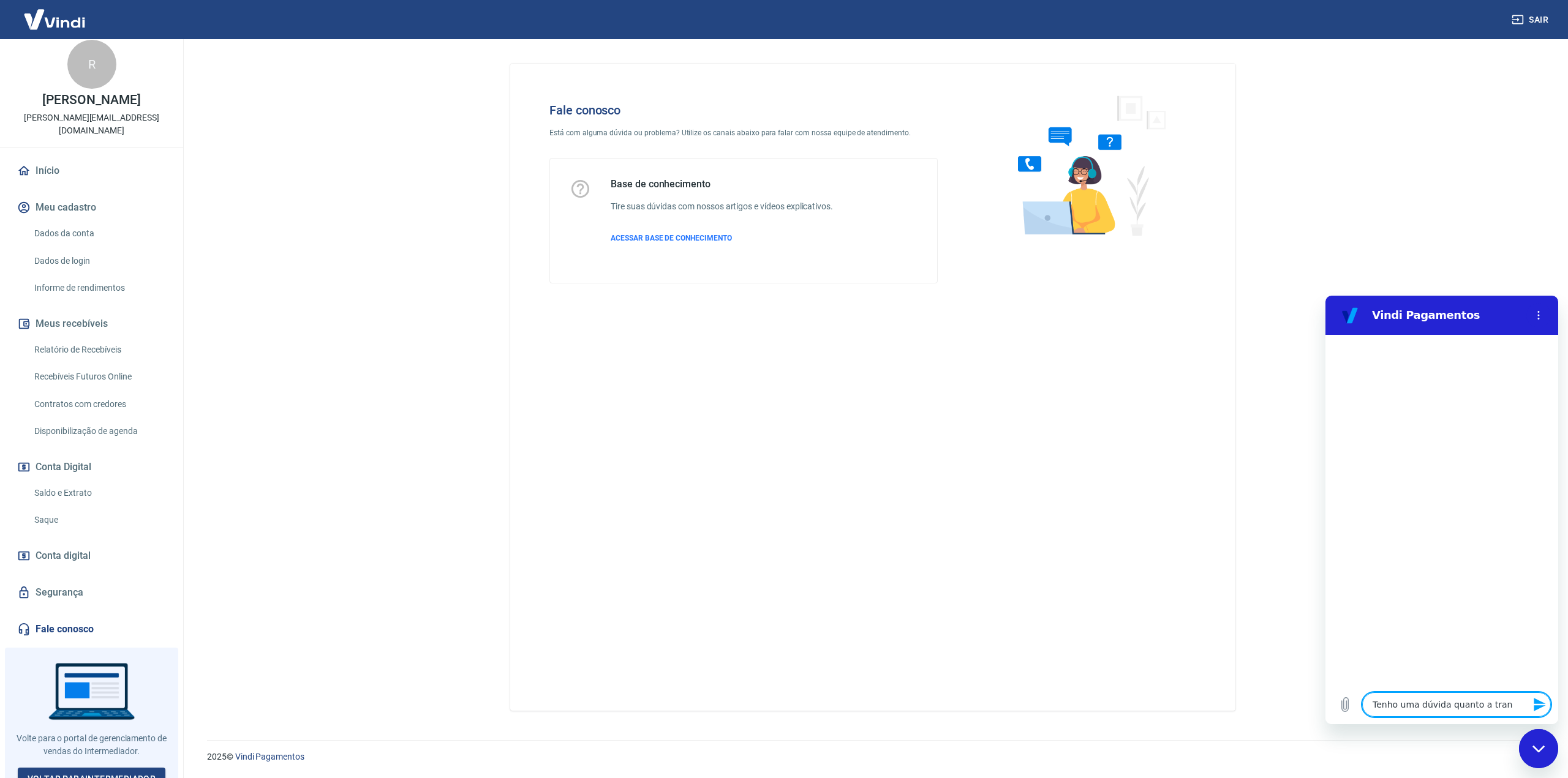
type textarea "Tenho uma dúvida quanto a trans"
type textarea "x"
type textarea "Tenho uma dúvida quanto a transa"
type textarea "x"
type textarea "Tenho uma dúvida quanto a transaç"
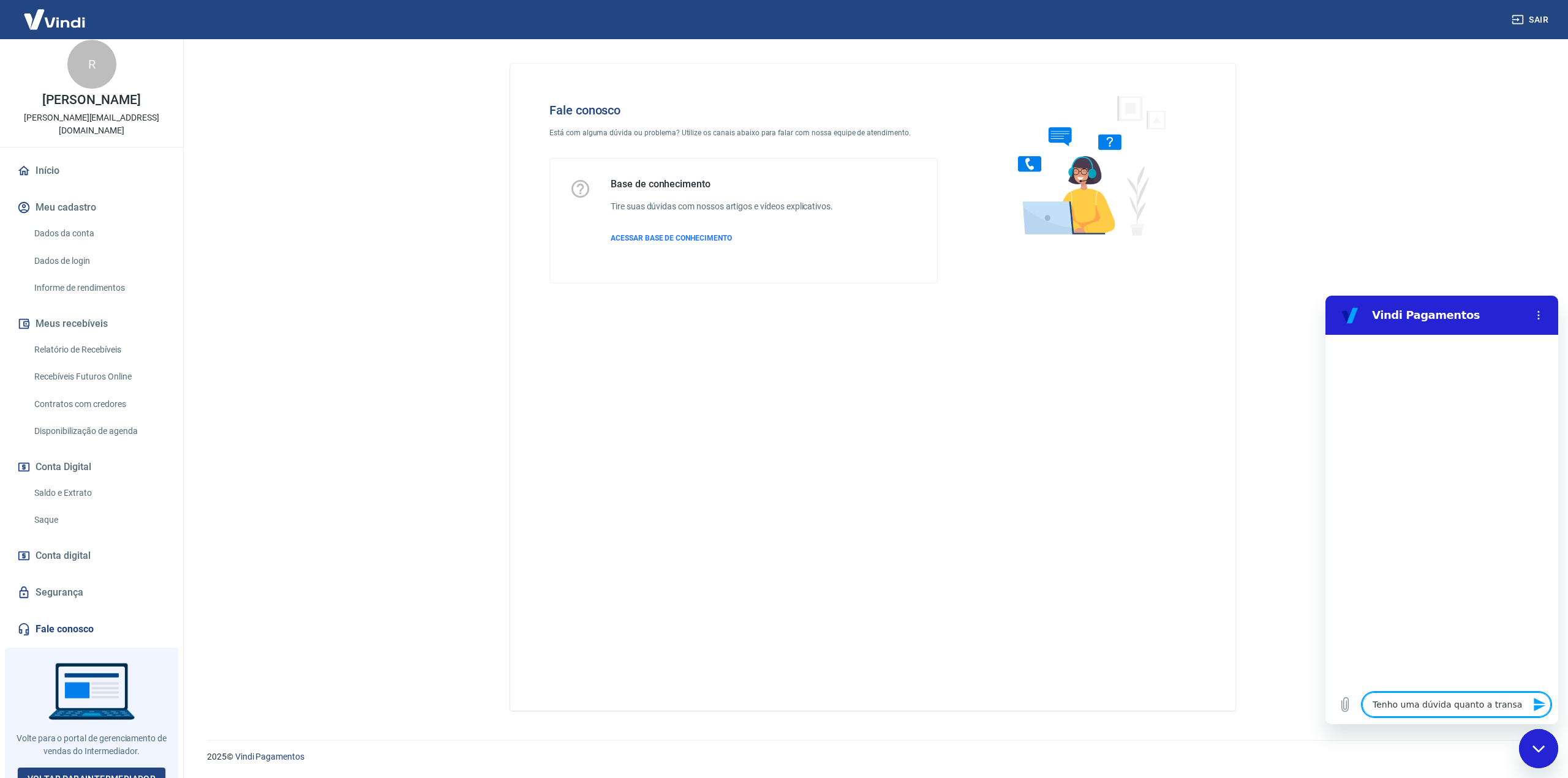
type textarea "x"
type textarea "Tenho uma dúvida quanto a transaçã"
type textarea "x"
type textarea "Tenho uma dúvida quanto a transação"
type textarea "x"
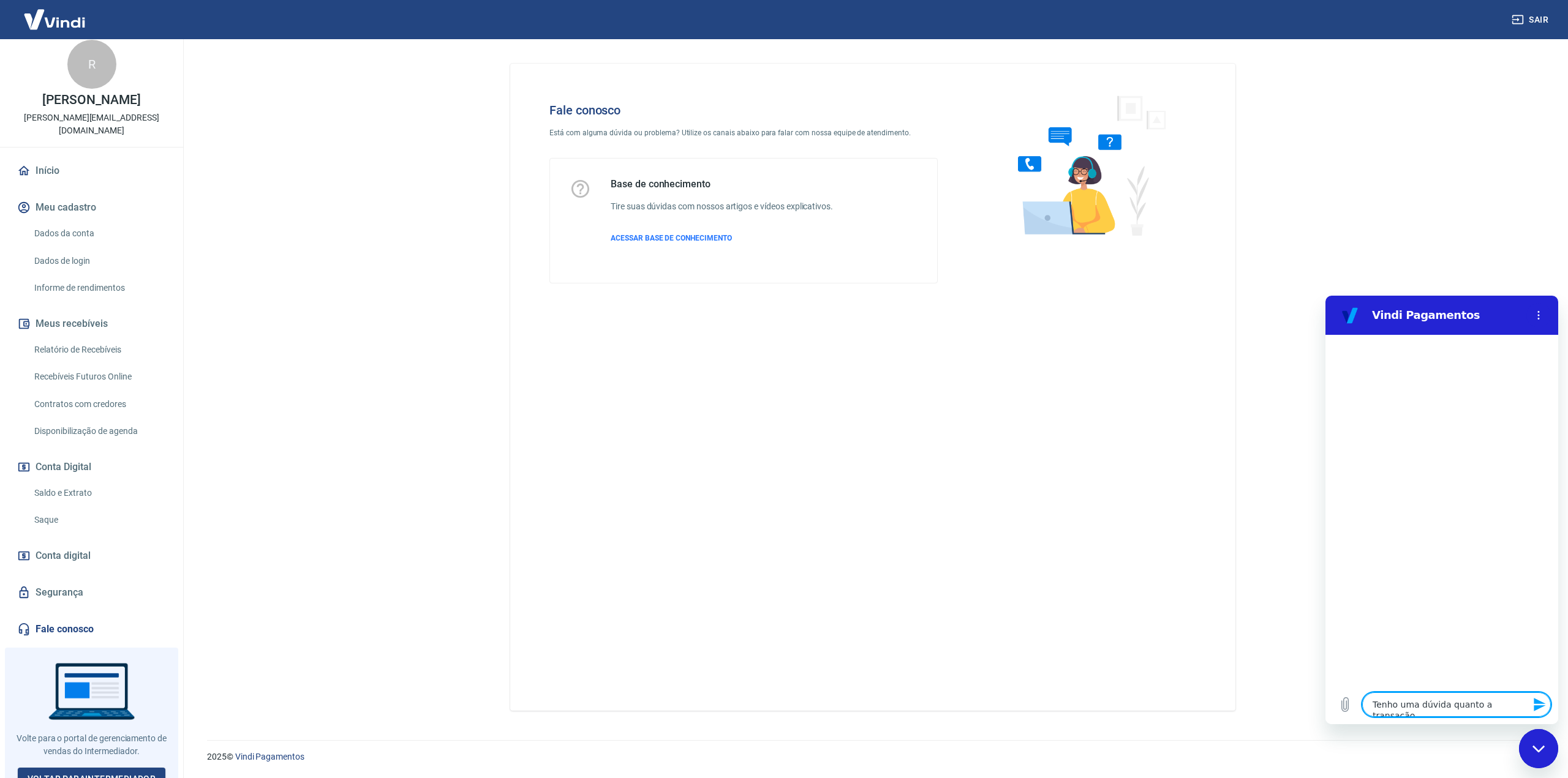
type textarea "Tenho uma dúvida quanto a transação"
type textarea "x"
type textarea "Tenho uma dúvida quanto a transação d"
type textarea "x"
type textarea "Tenho uma dúvida quanto a transação de"
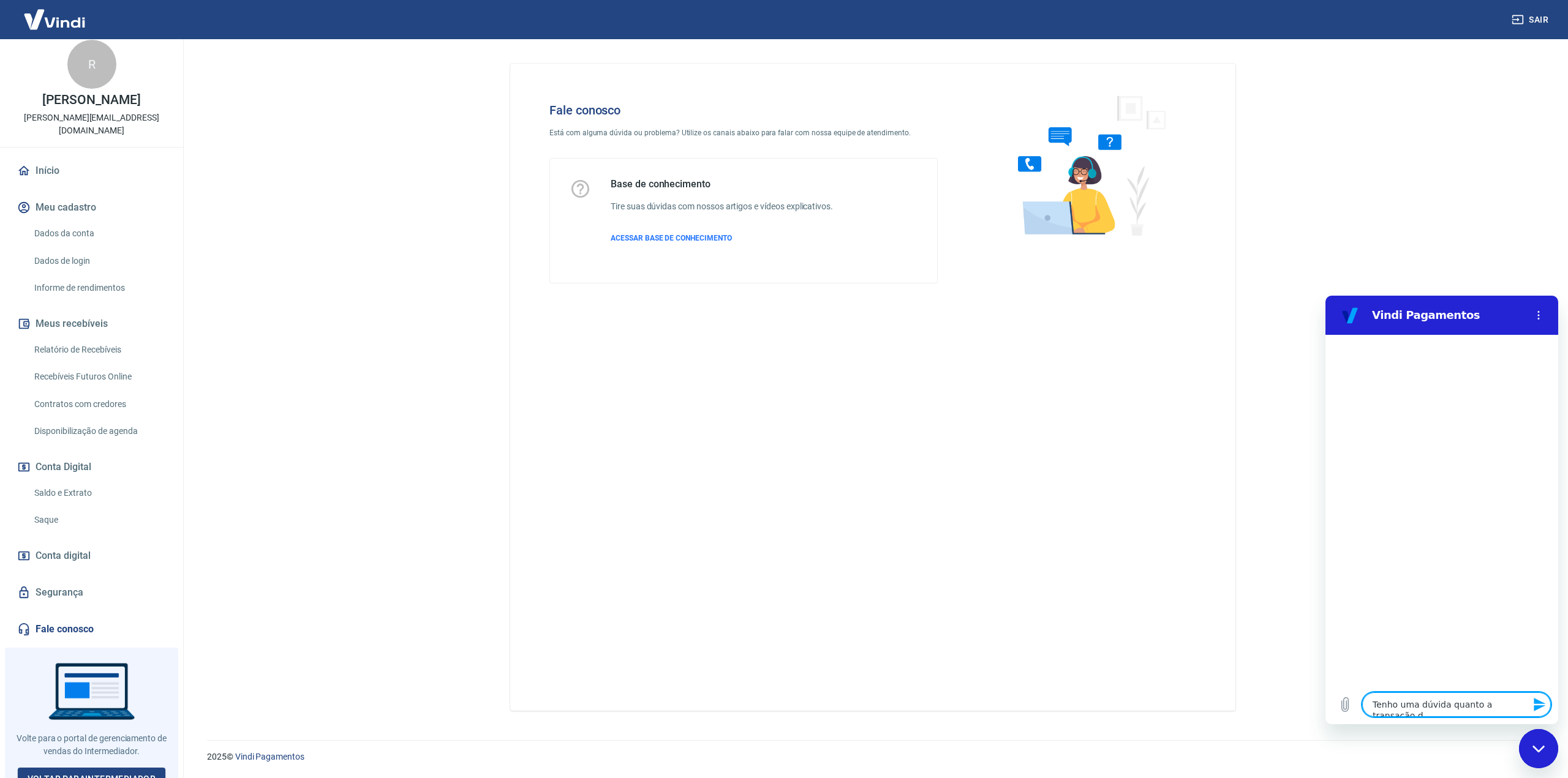
type textarea "x"
type textarea "Tenho uma dúvida quanto a transação de"
type textarea "x"
type textarea "Tenho uma dúvida quanto a transação de m"
type textarea "x"
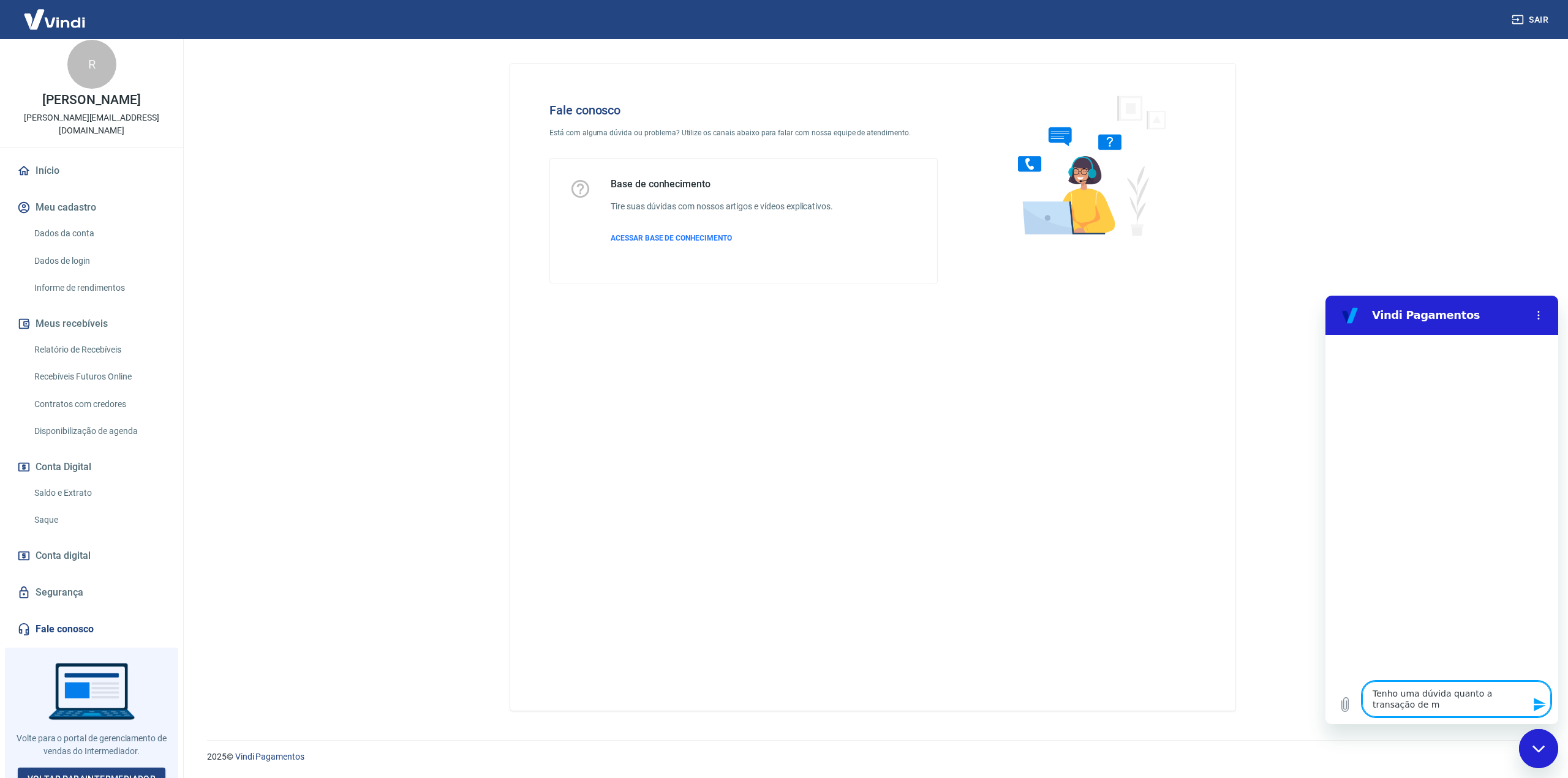
type textarea "Tenho uma dúvida quanto a transação de me"
type textarea "x"
type textarea "Tenho uma dúvida quanto a transação de meu"
type textarea "x"
type textarea "Tenho uma dúvida quanto a transação de meu"
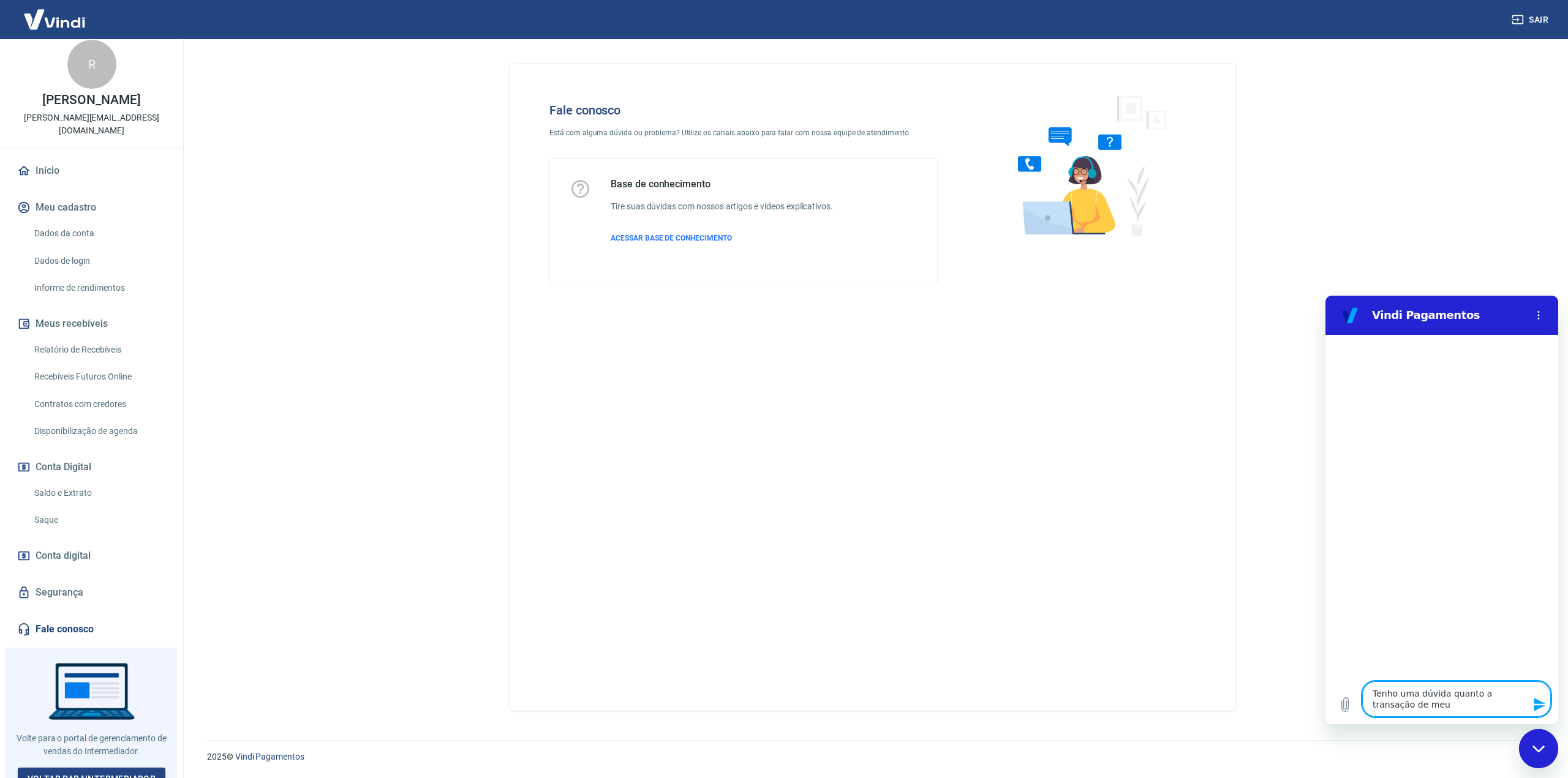
type textarea "x"
type textarea "Tenho uma dúvida quanto a transação de meu d"
type textarea "x"
type textarea "Tenho uma dúvida quanto a transação de meu di"
type textarea "x"
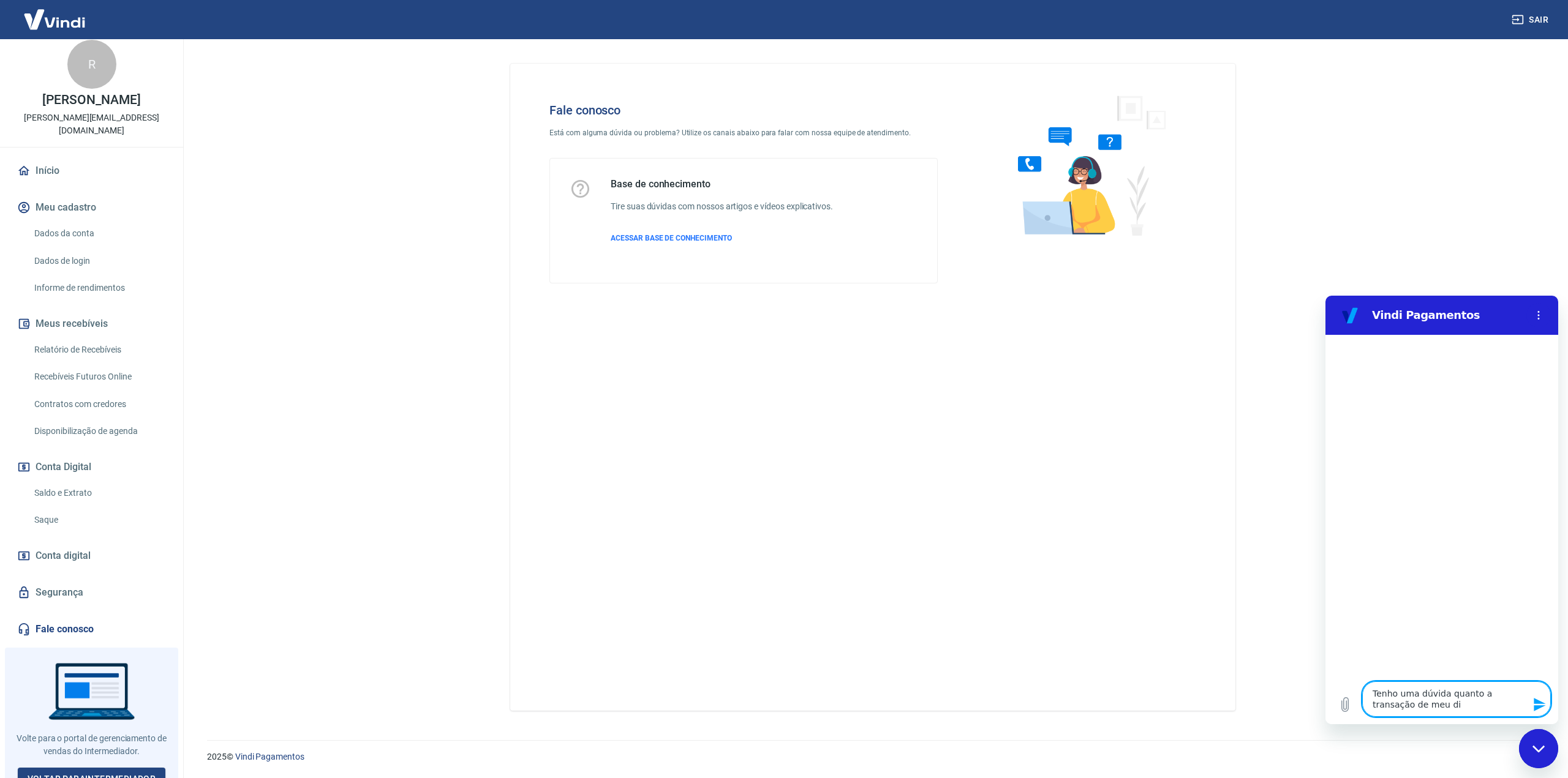
type textarea "Tenho uma dúvida quanto a transação de meu din"
type textarea "x"
type textarea "Tenho uma dúvida quanto a transação de meu dinh"
type textarea "x"
type textarea "Tenho uma dúvida quanto a transação de meu dinhe"
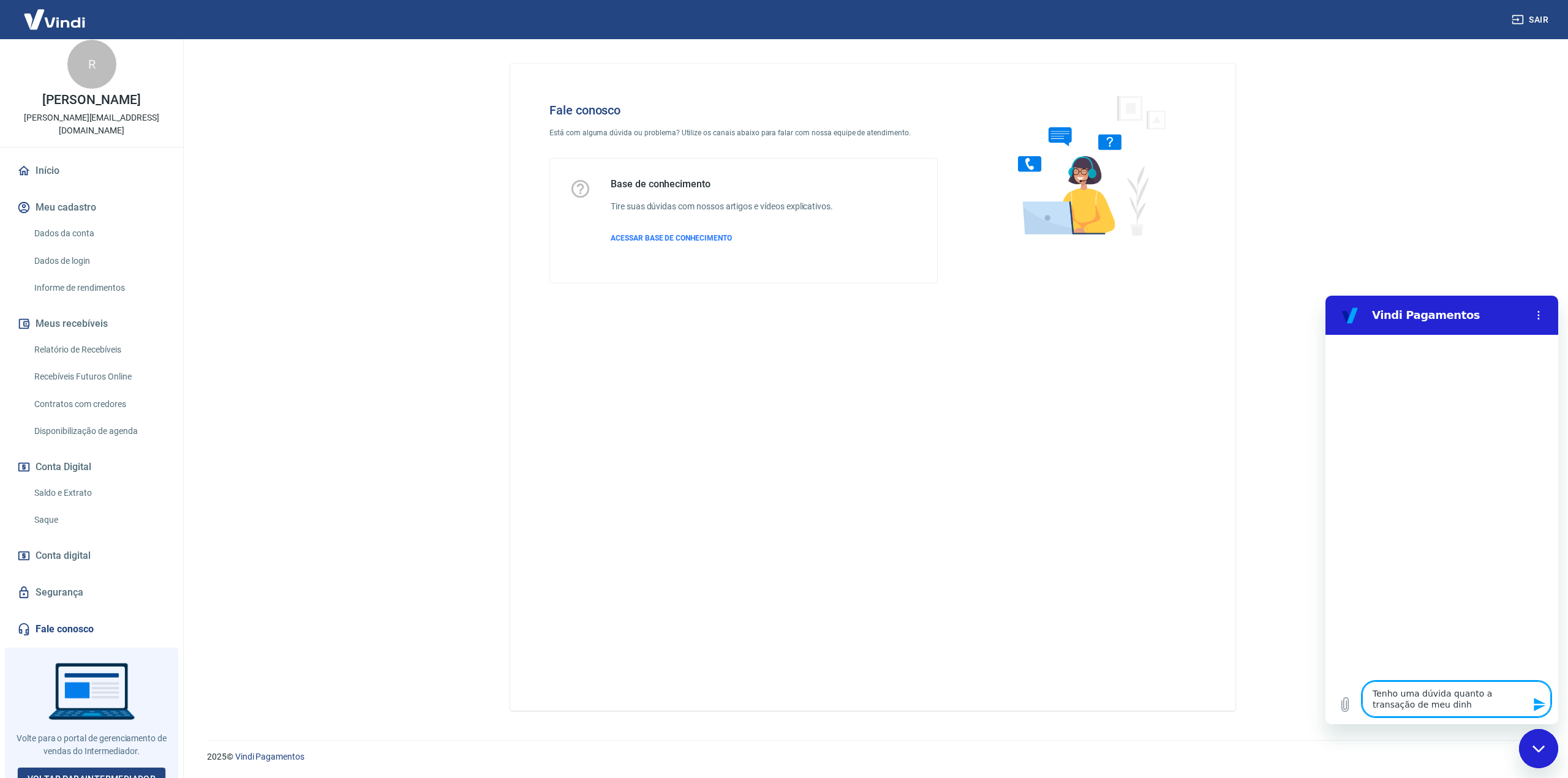
type textarea "x"
type textarea "Tenho uma dúvida quanto a transação de meu dinhei"
type textarea "x"
type textarea "Tenho uma dúvida quanto a transação de meu dinheir"
type textarea "x"
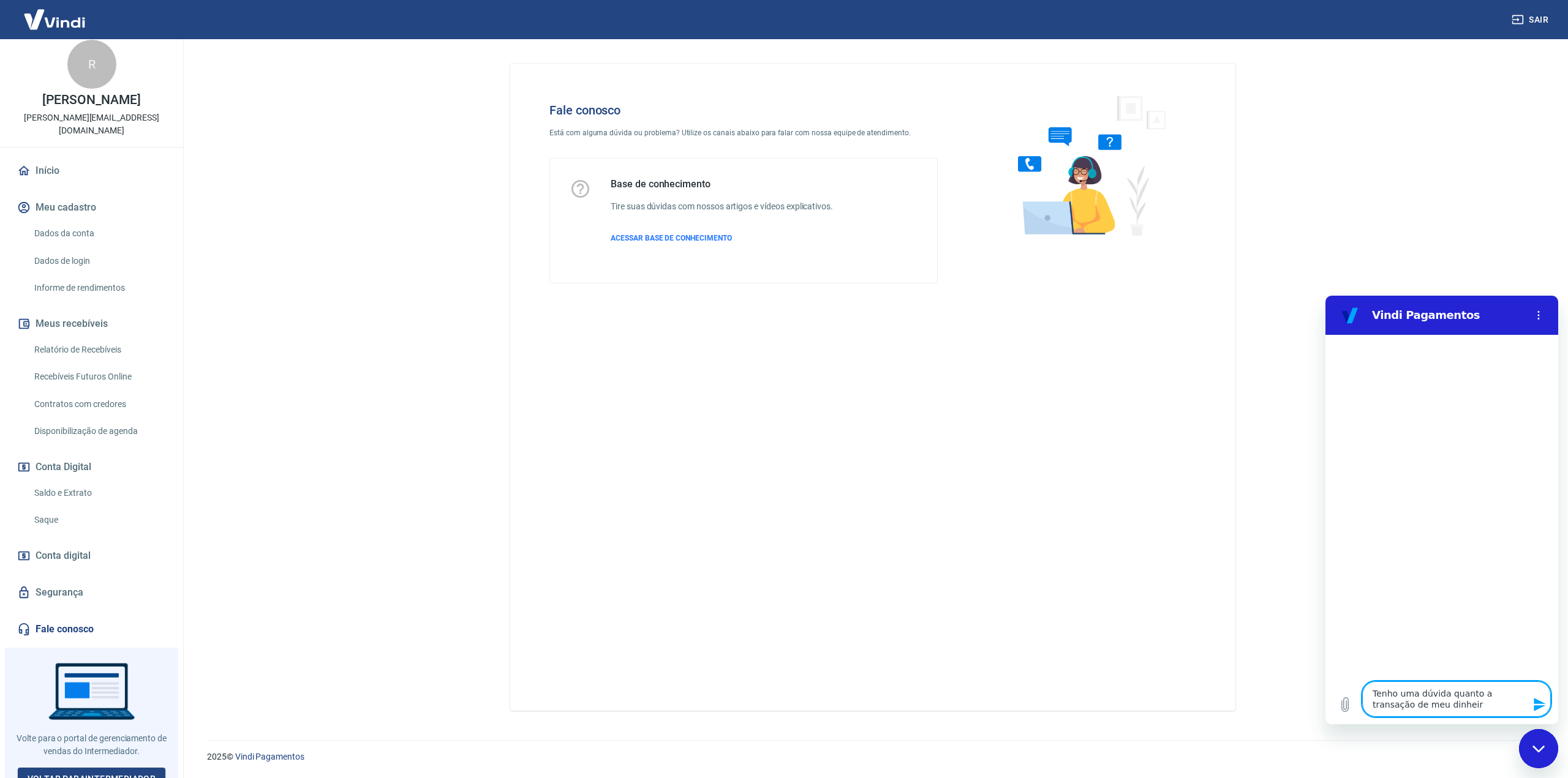
type textarea "Tenho uma dúvida quanto a transação de meu dinheiro"
type textarea "x"
type textarea "Tenho uma dúvida quanto a transação de meu dinheiro"
type textarea "x"
type textarea "Tenho uma dúvida quanto a transação de meu dinheiro d"
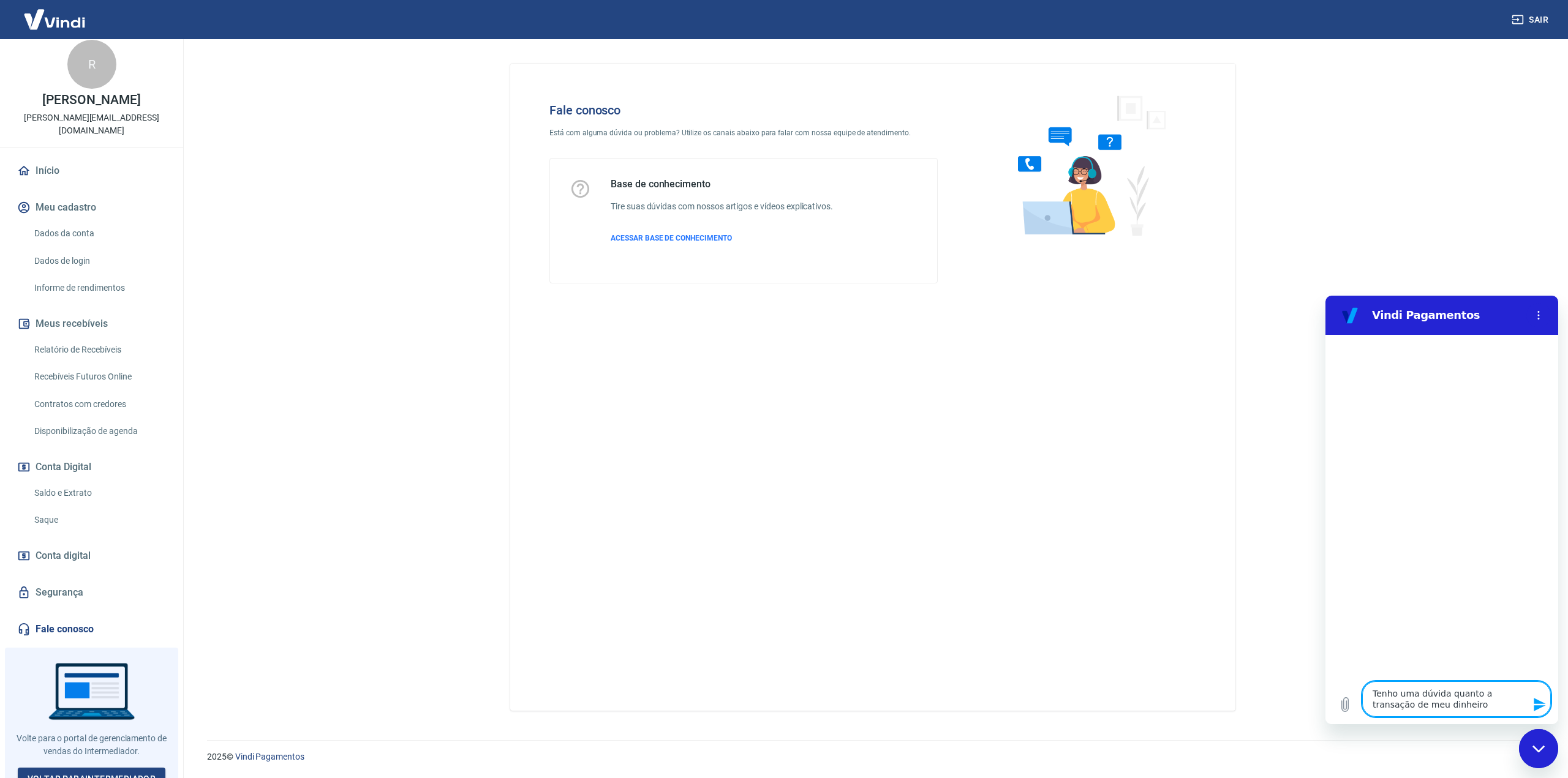
type textarea "x"
type textarea "Tenho uma dúvida quanto a transação de meu dinheiro de"
type textarea "x"
type textarea "Tenho uma dúvida quanto a transação de meu dinheiro den"
type textarea "x"
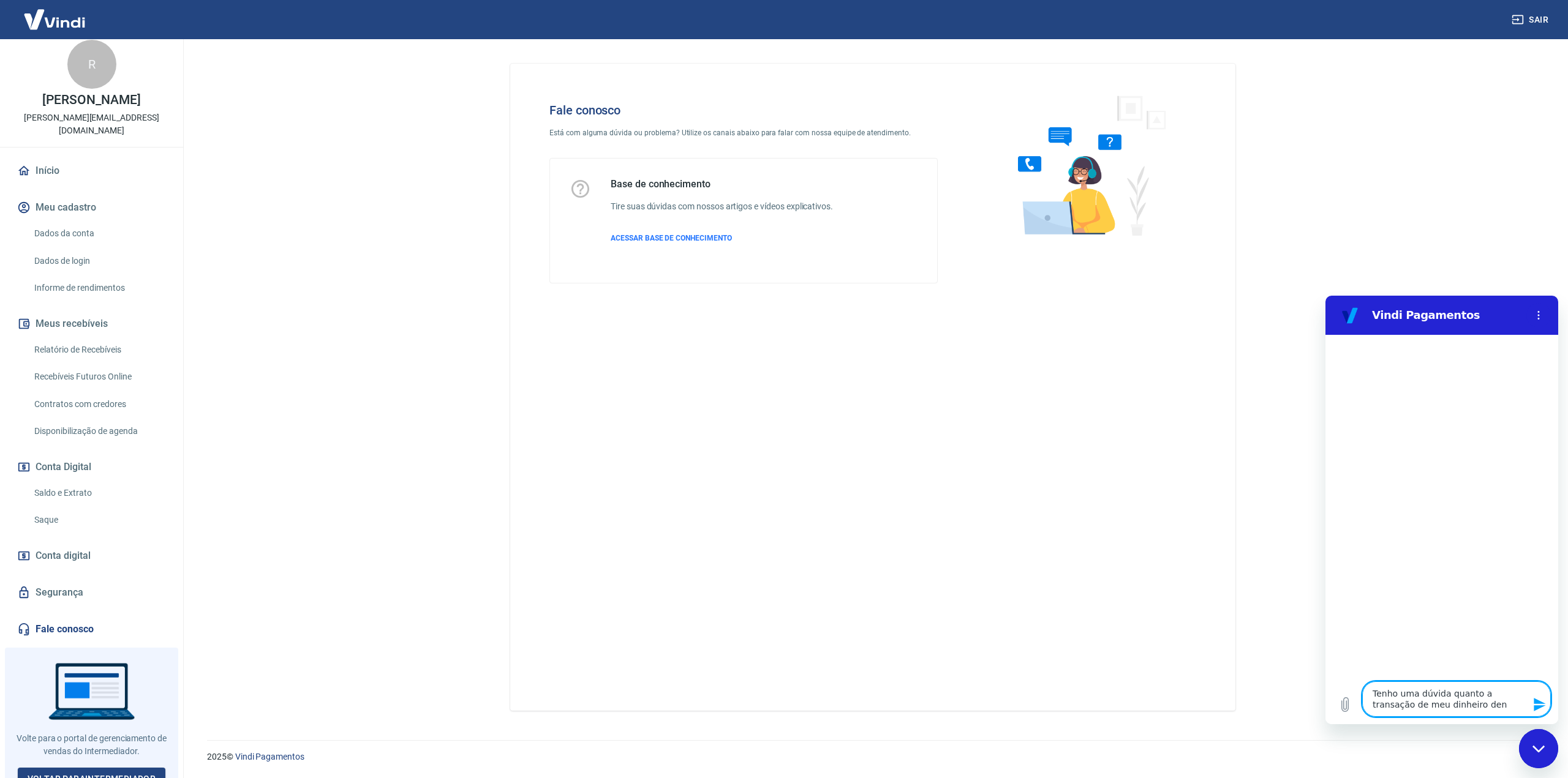
type textarea "Tenho uma dúvida quanto a transação de meu dinheiro dent"
type textarea "x"
type textarea "Tenho uma dúvida quanto a transação de meu dinheiro dentr"
type textarea "x"
type textarea "Tenho uma dúvida quanto a transação de meu dinheiro dentro"
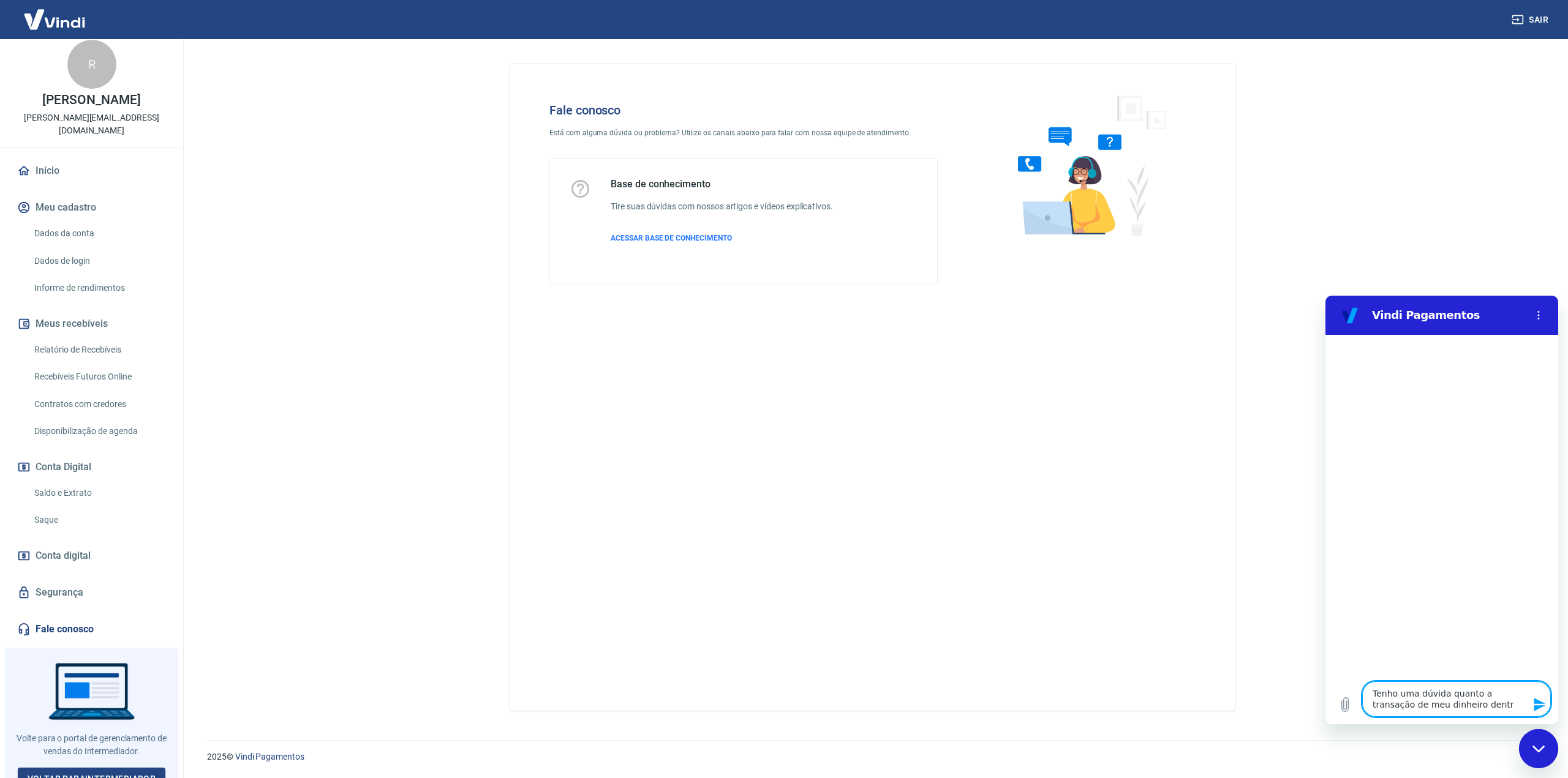
type textarea "x"
type textarea "Tenho uma dúvida quanto a transação de meu dinheiro dentro"
type textarea "x"
type textarea "Tenho uma dúvida quanto a transação de meu dinheiro dentro d"
type textarea "x"
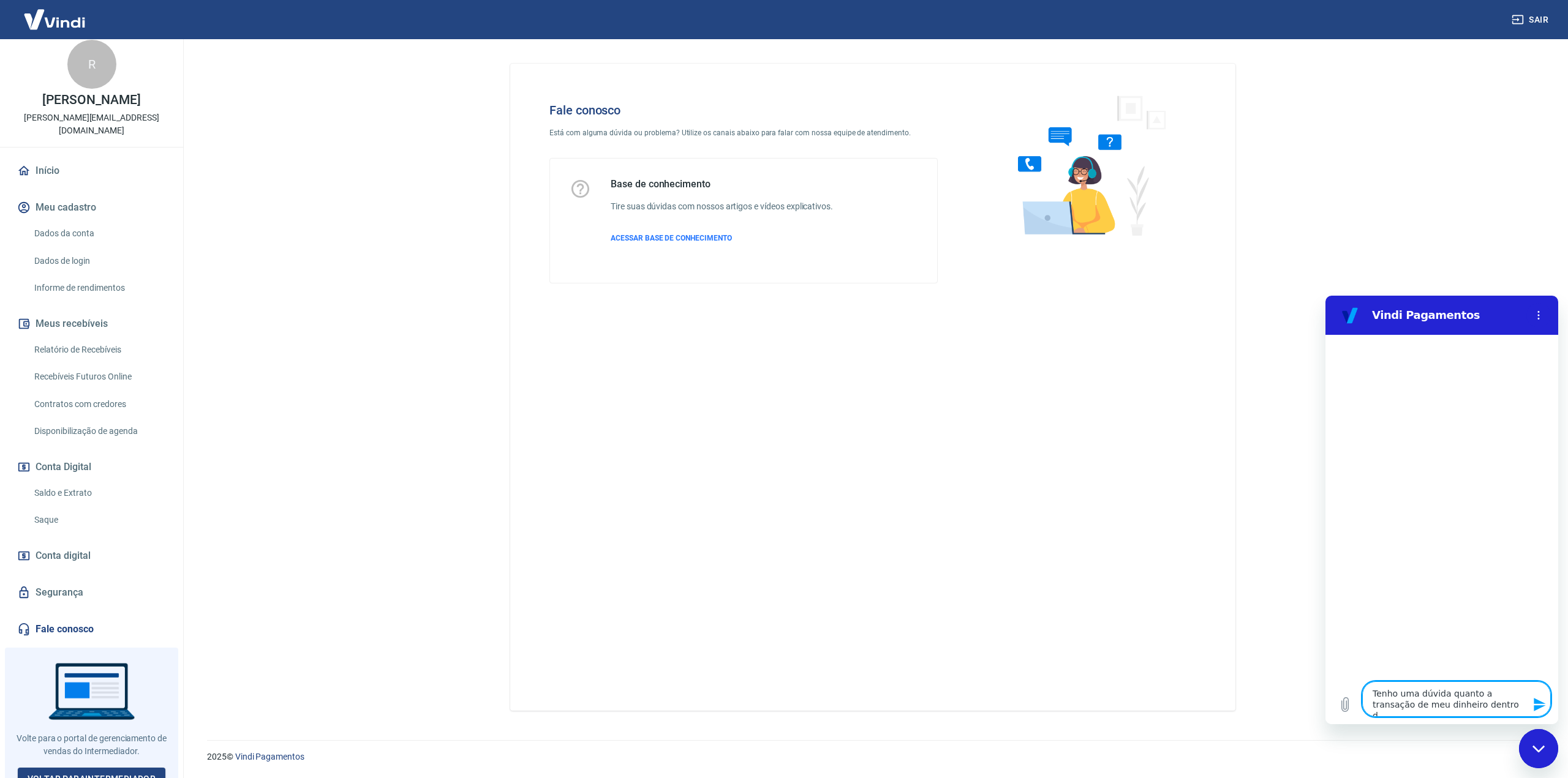
type textarea "Tenho uma dúvida quanto a transação de meu dinheiro dentro da"
type textarea "x"
type textarea "Tenho uma dúvida quanto a transação de meu dinheiro dentro da"
type textarea "x"
type textarea "Tenho uma dúvida quanto a transação de meu dinheiro dentro da c"
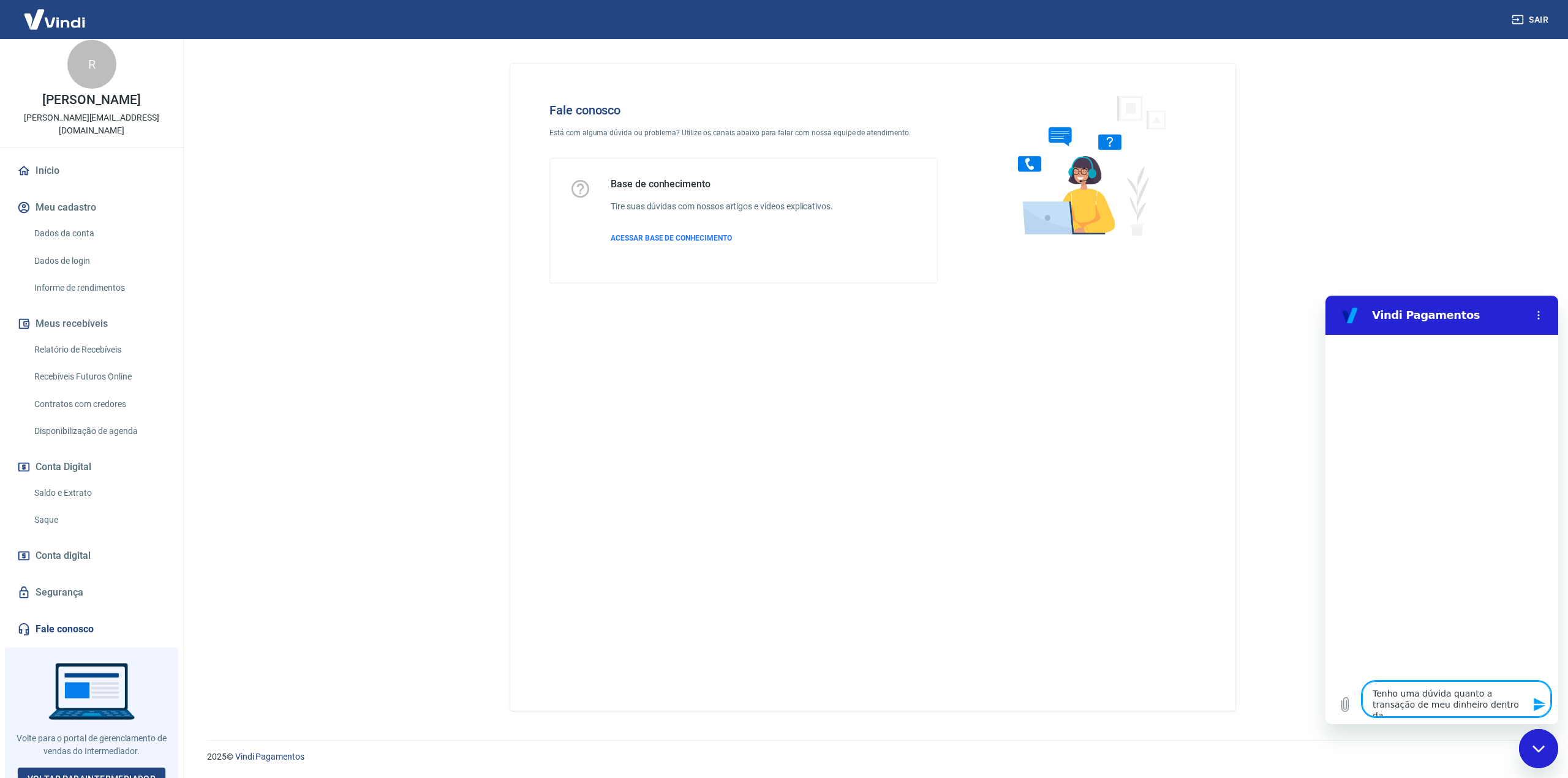
type textarea "x"
type textarea "Tenho uma dúvida quanto a transação de meu dinheiro dentro da co"
type textarea "x"
type textarea "Tenho uma dúvida quanto a transação de meu dinheiro dentro da con"
type textarea "x"
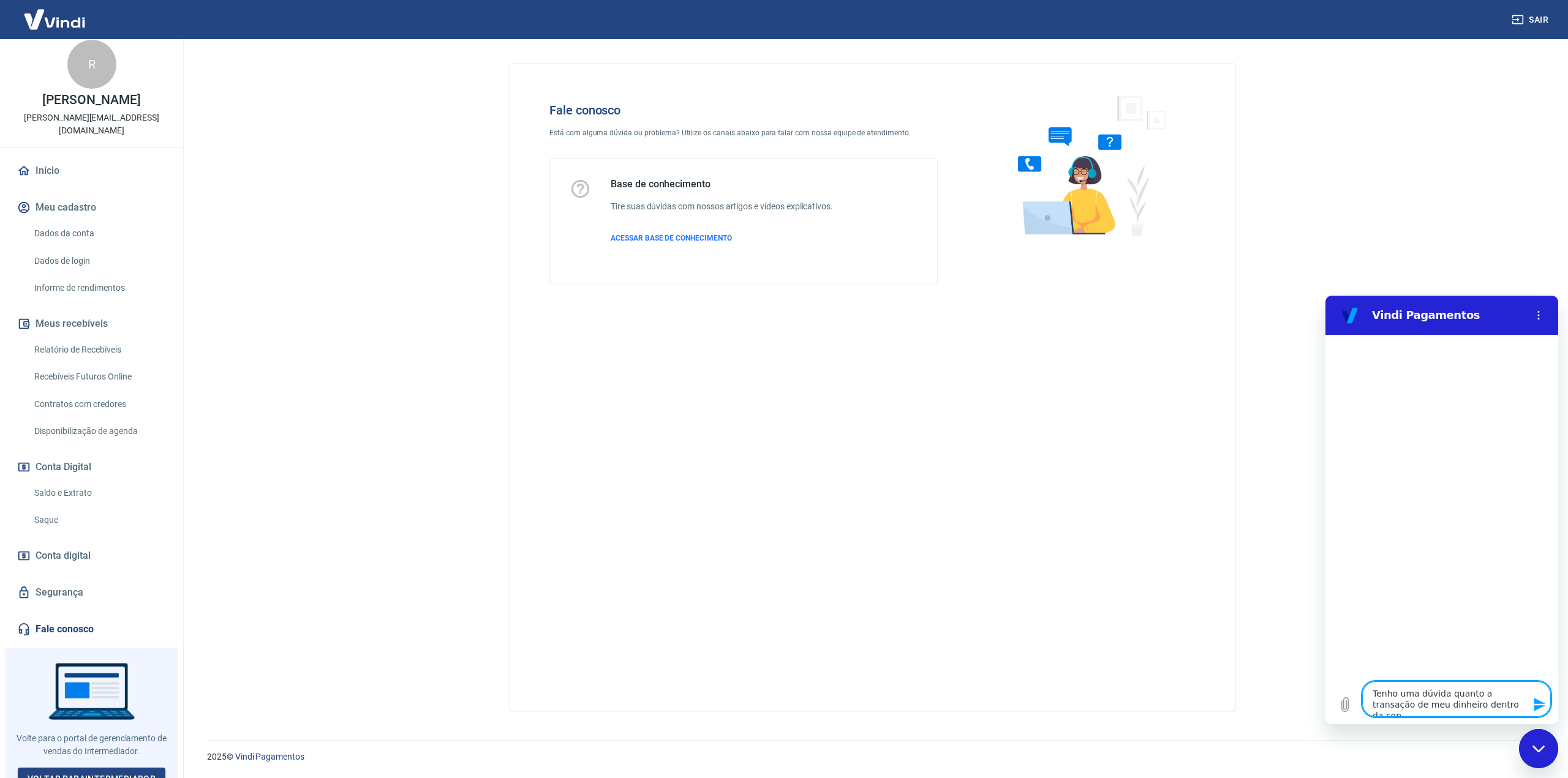
type textarea "Tenho uma dúvida quanto a transação de meu dinheiro dentro da cont"
type textarea "x"
type textarea "Tenho uma dúvida quanto a transação de meu dinheiro dentro da conta"
type textarea "x"
type textarea "Tenho uma dúvida quanto a transação de meu dinheiro dentro da conta"
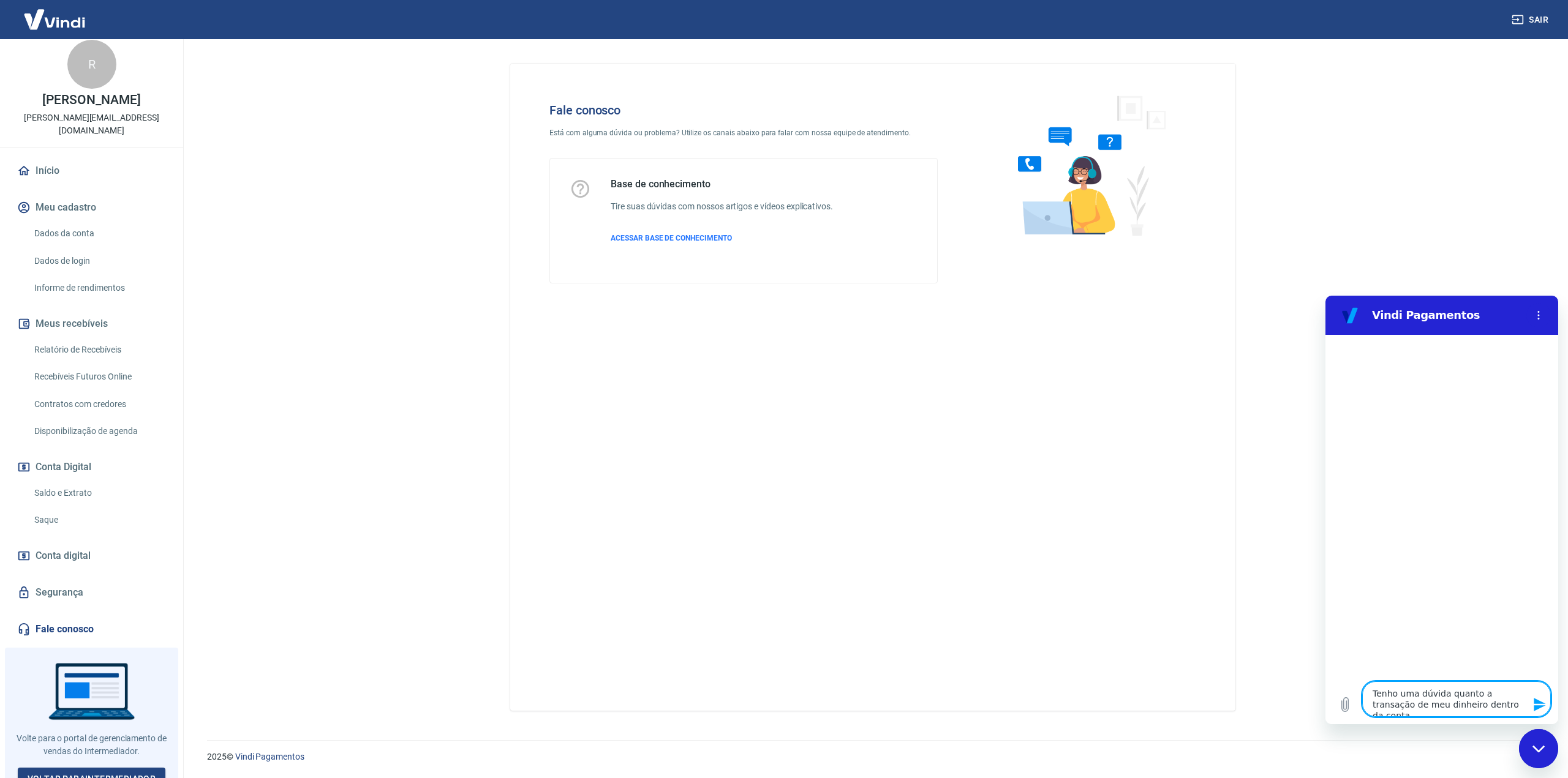
type textarea "x"
type textarea "Tenho uma dúvida quanto a transação de meu dinheiro dentro da conta D"
type textarea "x"
type textarea "Tenho uma dúvida quanto a transação de meu dinheiro dentro da conta"
type textarea "x"
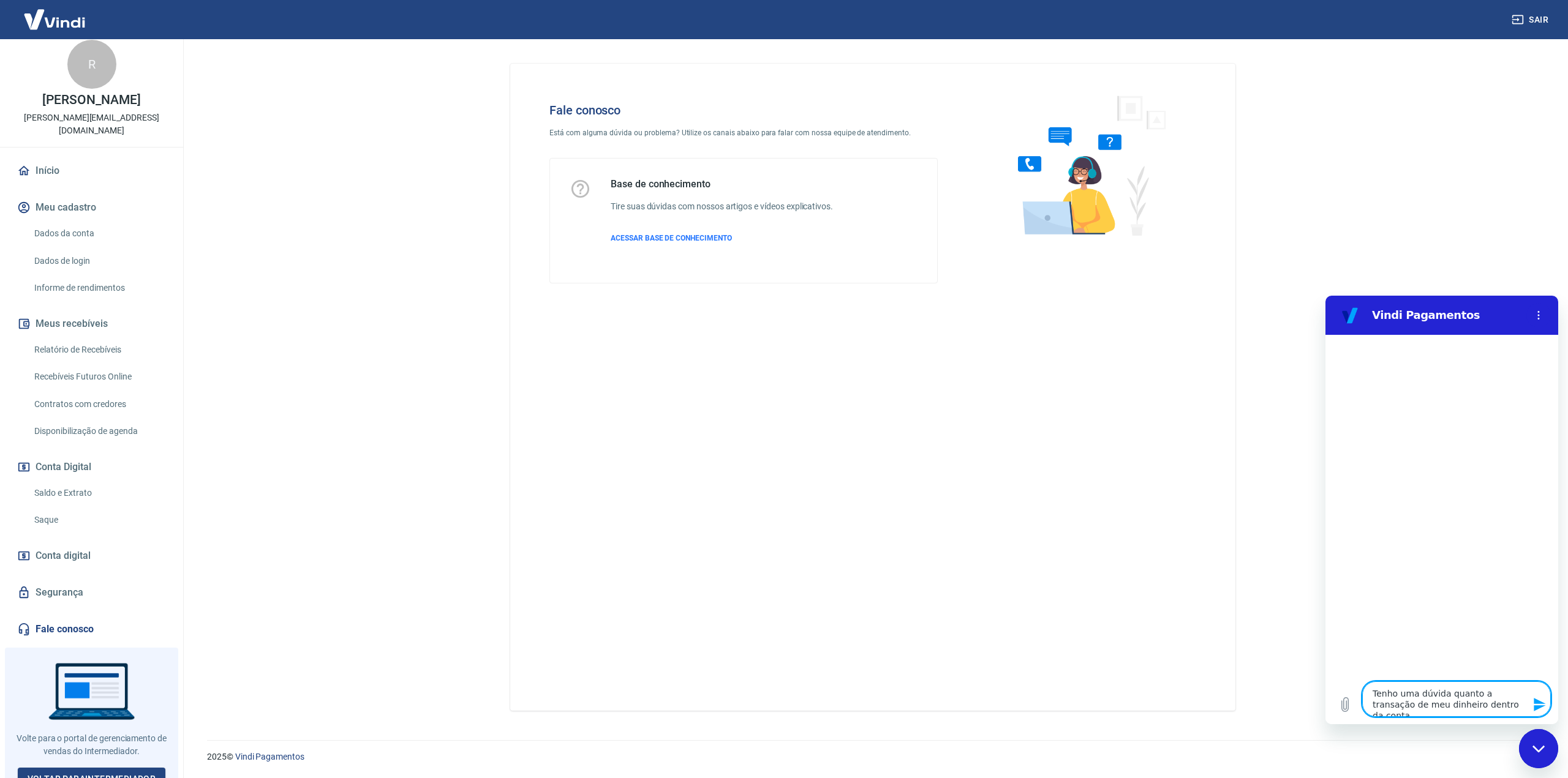
type textarea "Tenho uma dúvida quanto a transação de meu dinheiro dentro da conta d"
type textarea "x"
type textarea "Tenho uma dúvida quanto a transação de meu dinheiro dentro da conta di"
type textarea "x"
type textarea "Tenho uma dúvida quanto a transação de meu dinheiro dentro da conta dig"
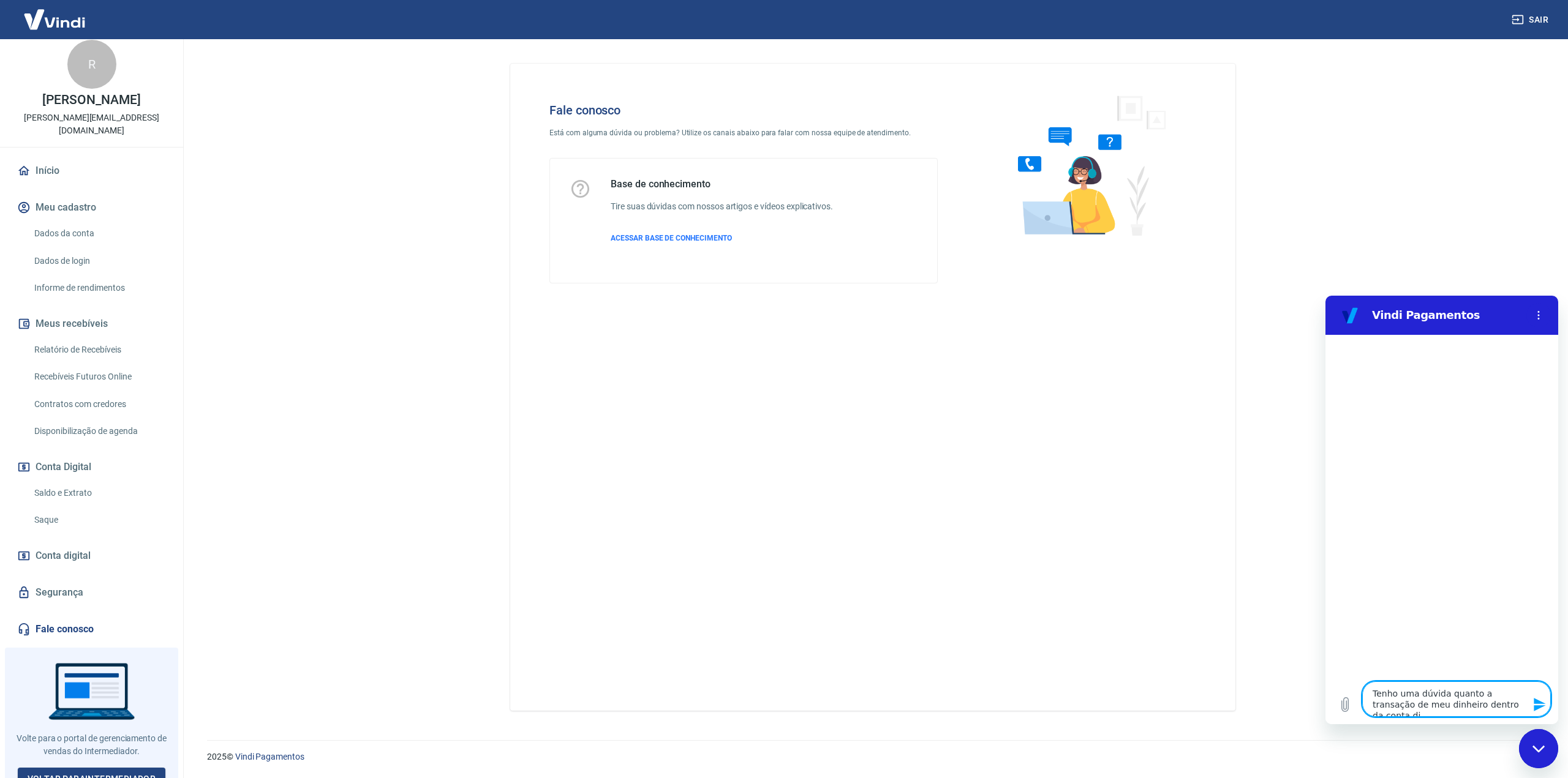
type textarea "x"
type textarea "Tenho uma dúvida quanto a transação de meu dinheiro dentro da conta digi"
type textarea "x"
type textarea "Tenho uma dúvida quanto a transação de meu dinheiro dentro da conta digit"
type textarea "x"
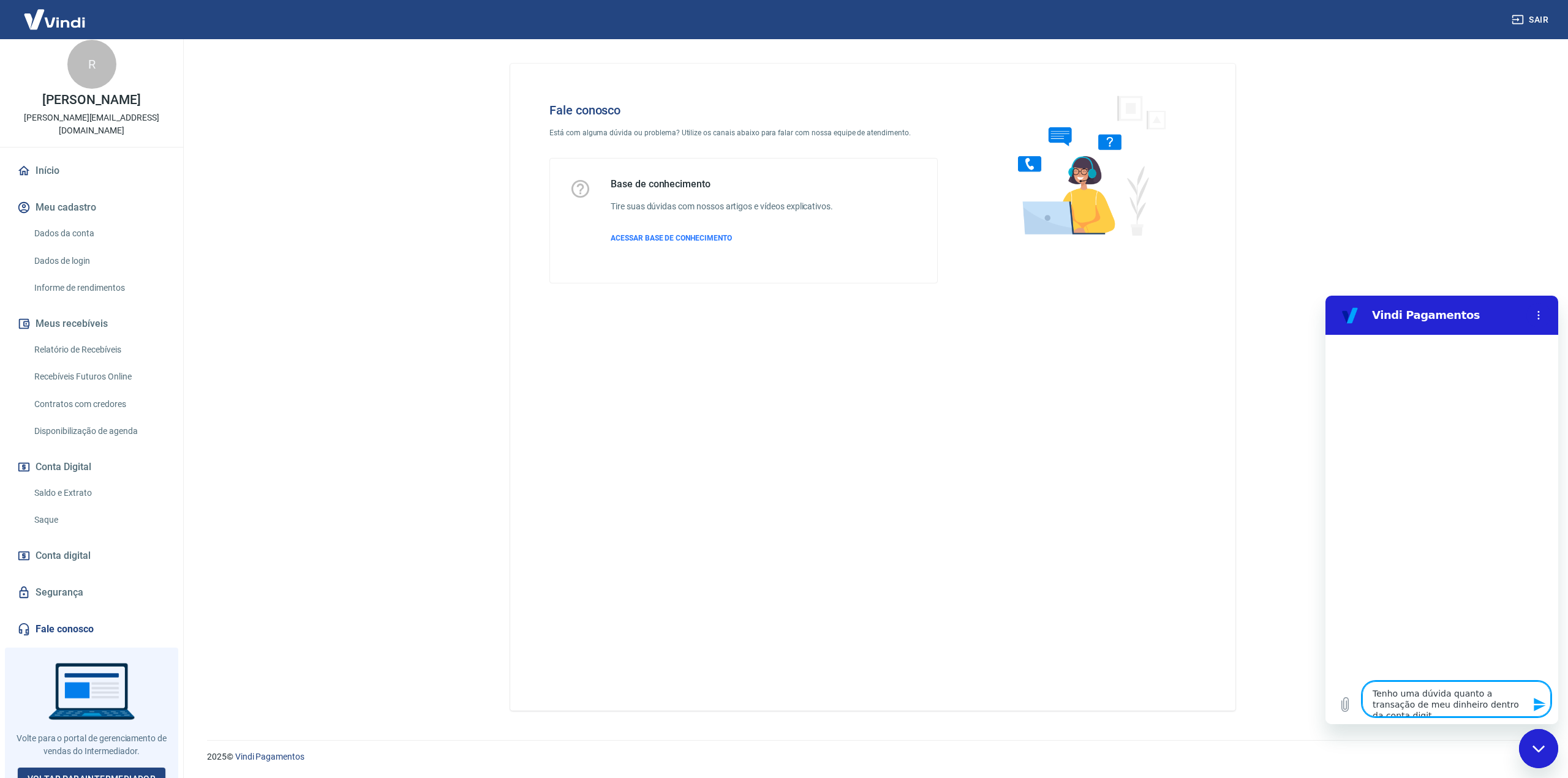
type textarea "Tenho uma dúvida quanto a transação de meu dinheiro dentro da conta digita"
type textarea "x"
type textarea "Tenho uma dúvida quanto a transação de meu dinheiro dentro da conta digital"
type textarea "x"
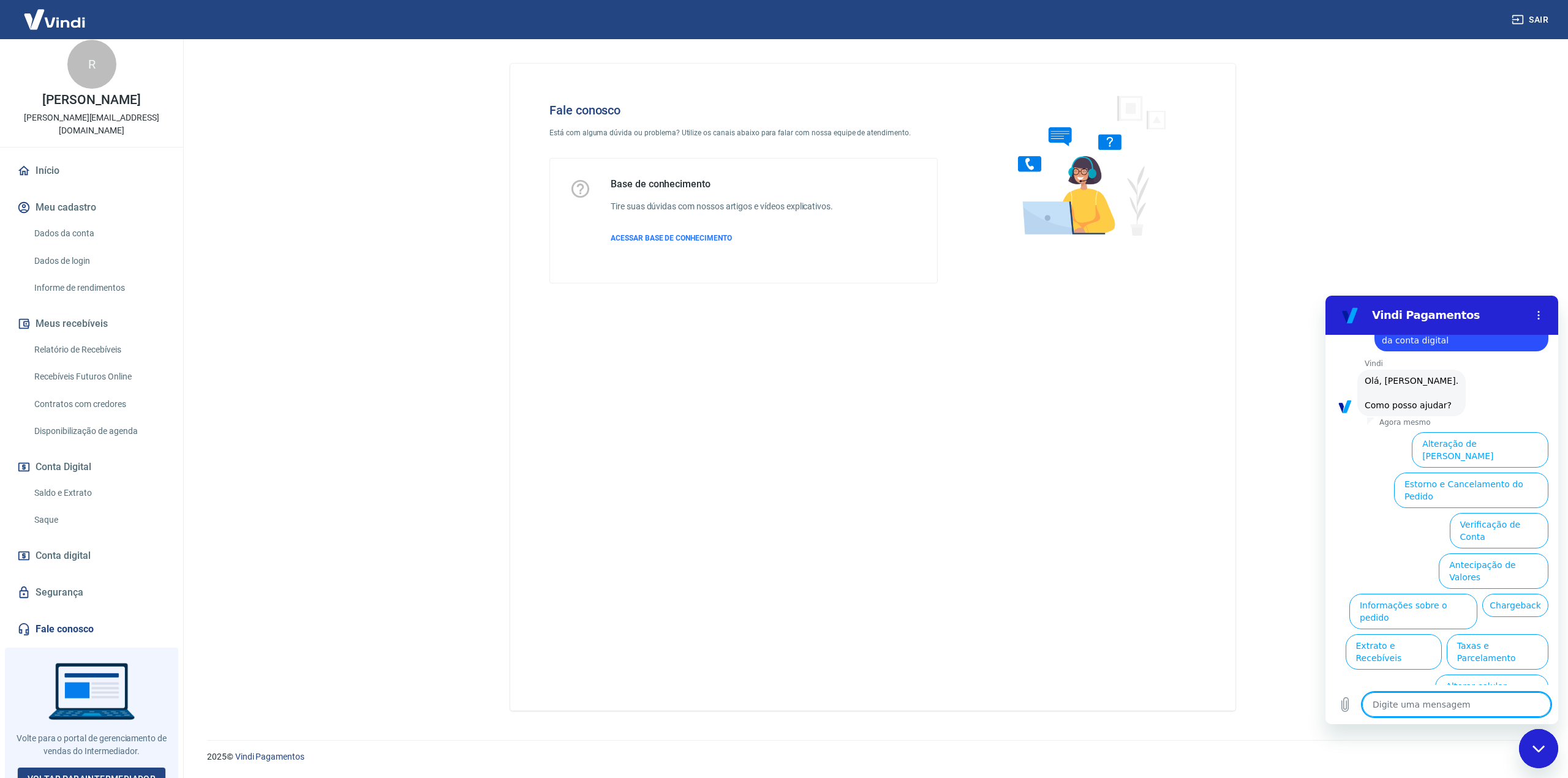
scroll to position [54, 0]
click at [1442, 635] on button "Extrato e Recebíveis" at bounding box center [1394, 653] width 96 height 35
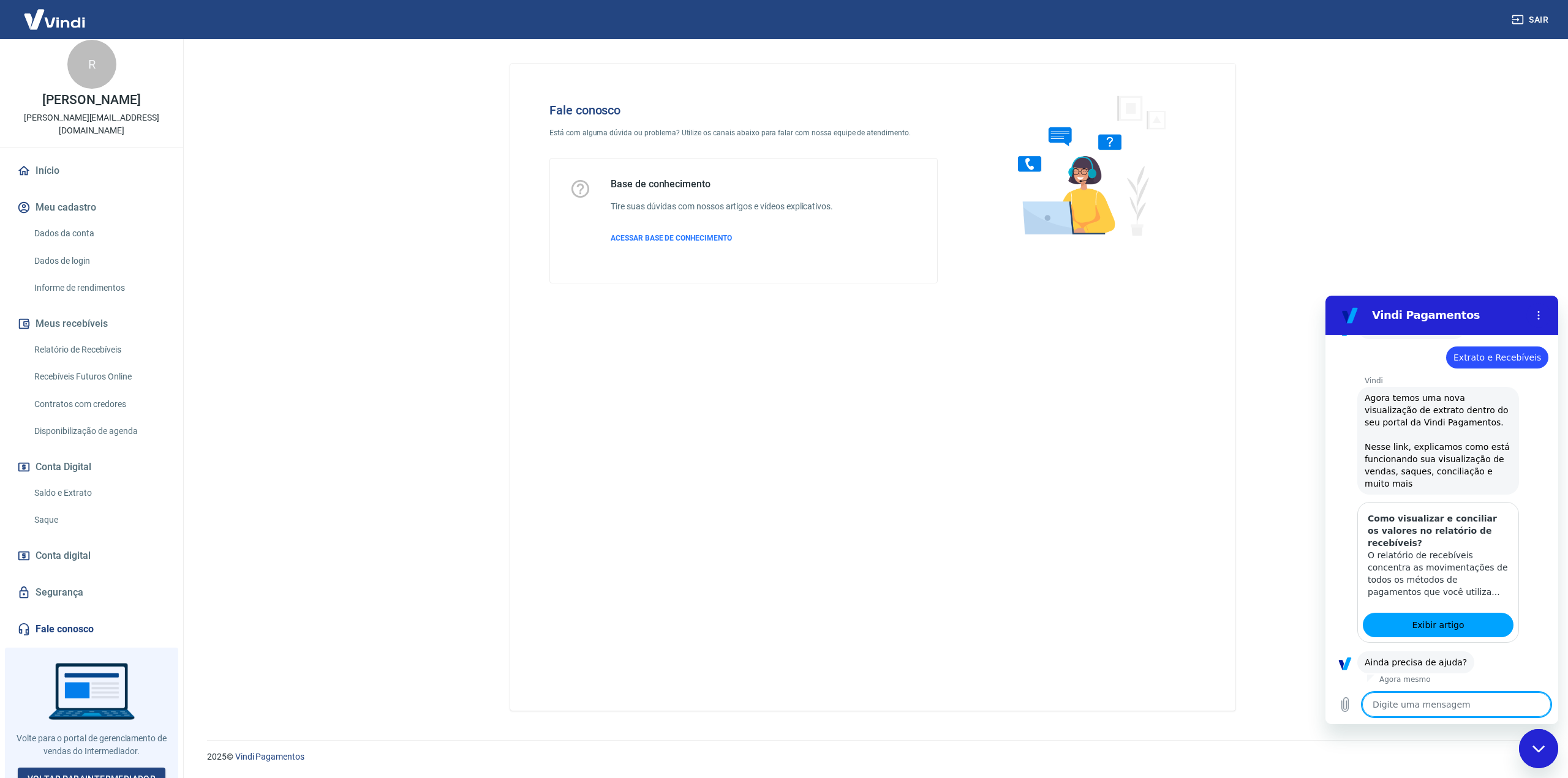
scroll to position [162, 0]
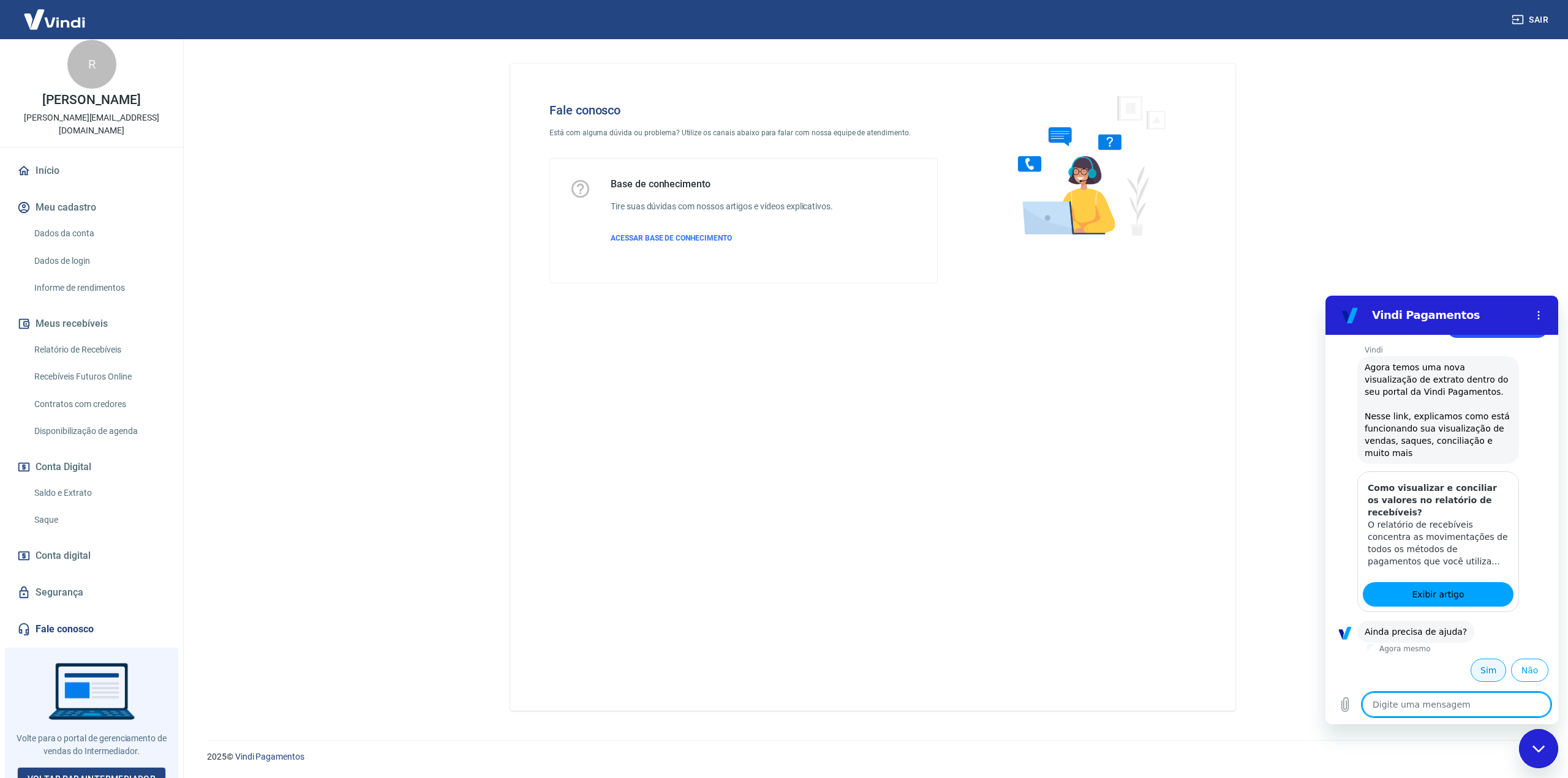
click at [1478, 674] on button "Sim" at bounding box center [1488, 670] width 35 height 23
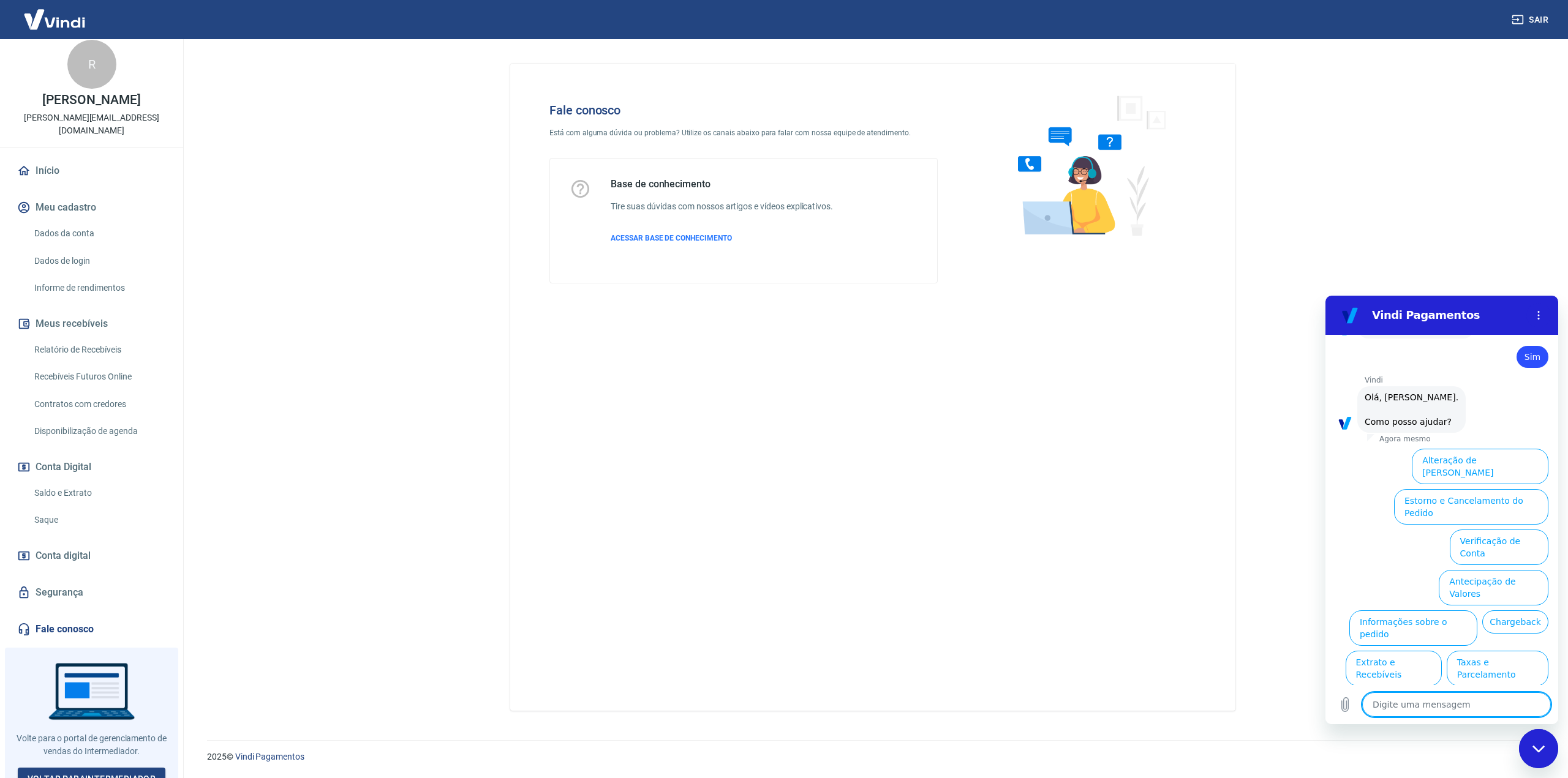
scroll to position [482, 0]
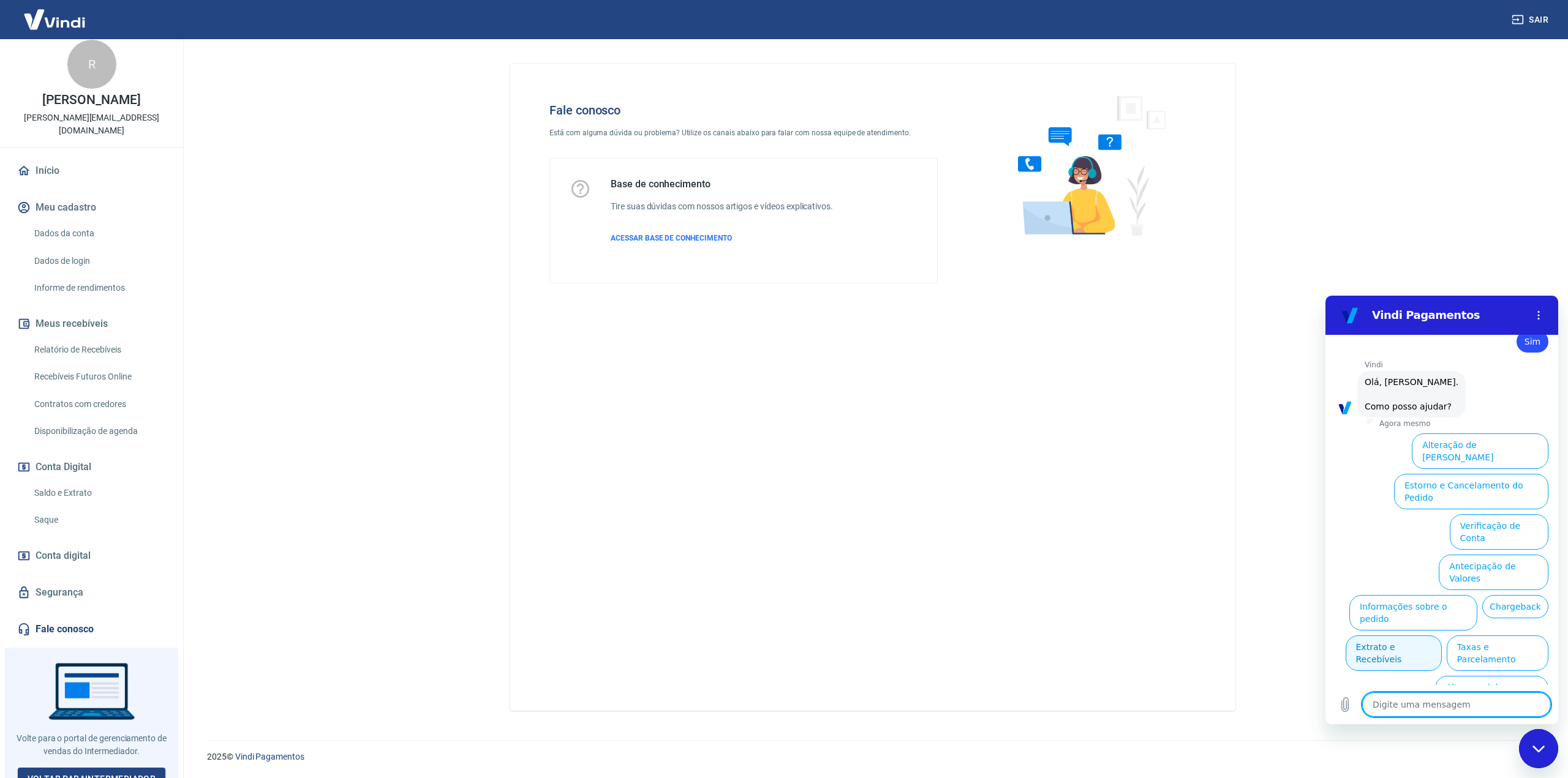
click at [1442, 635] on button "Extrato e Recebíveis" at bounding box center [1394, 653] width 96 height 35
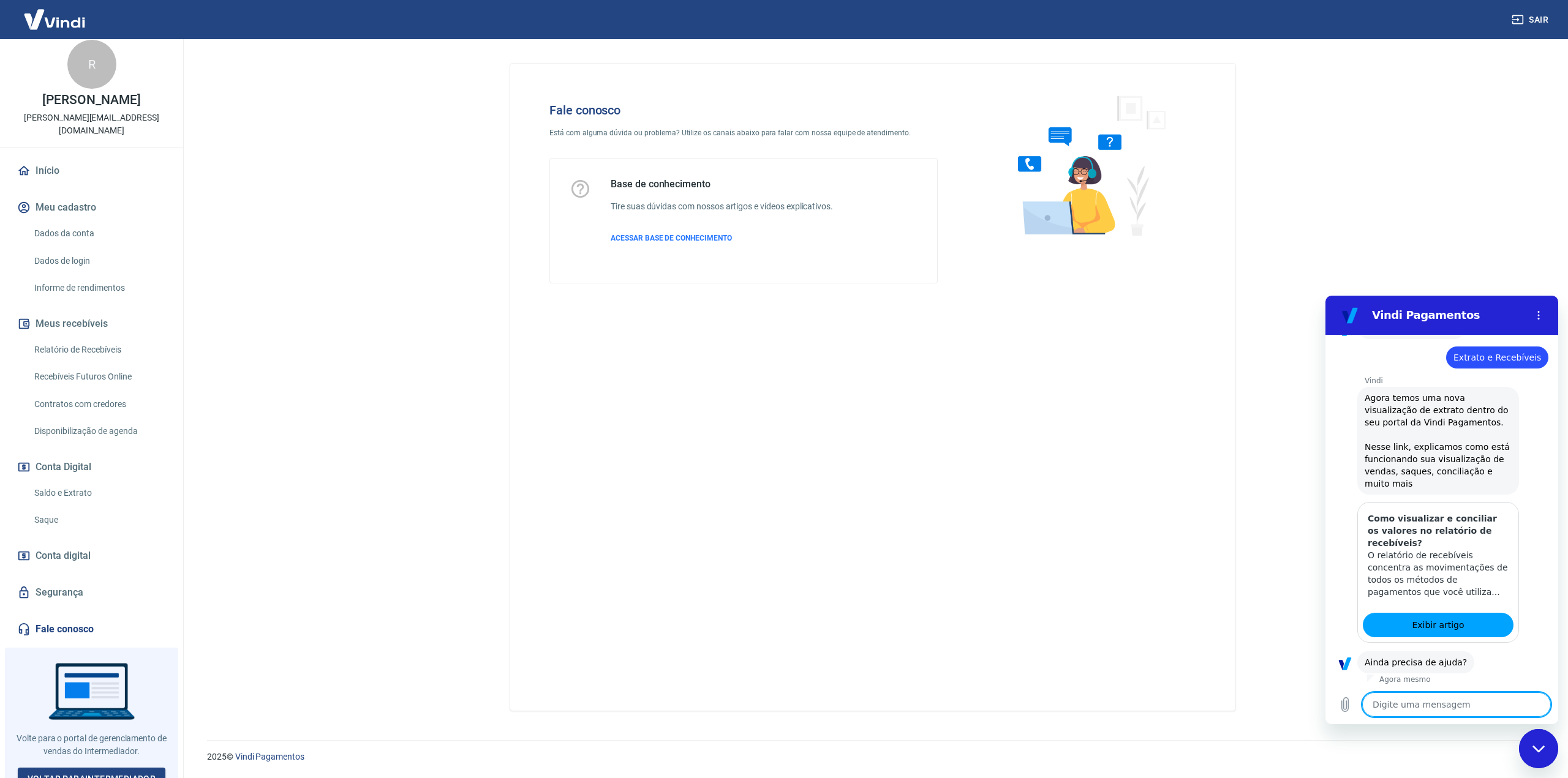
scroll to position [591, 0]
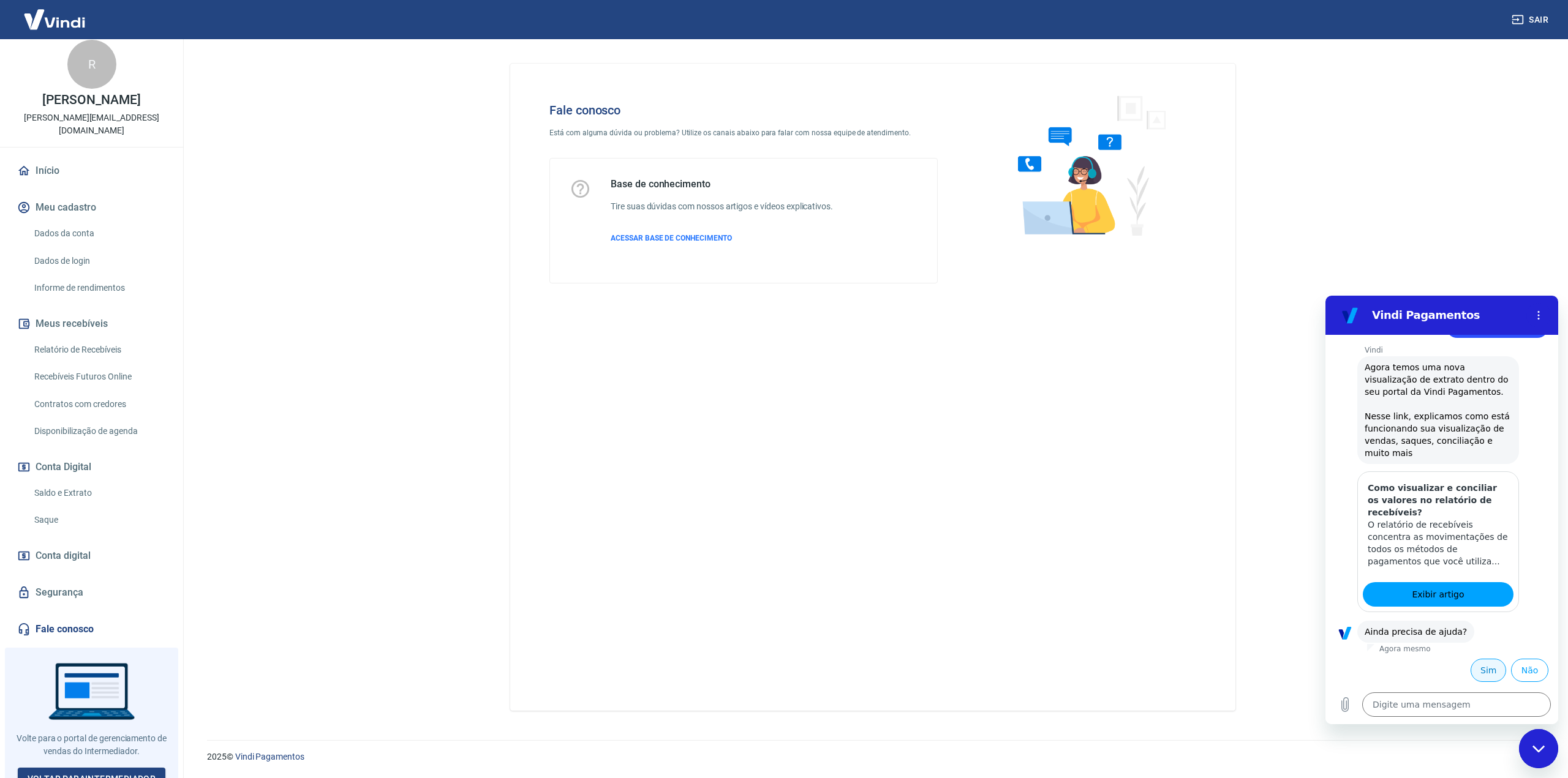
click at [1483, 673] on button "Sim" at bounding box center [1488, 670] width 35 height 23
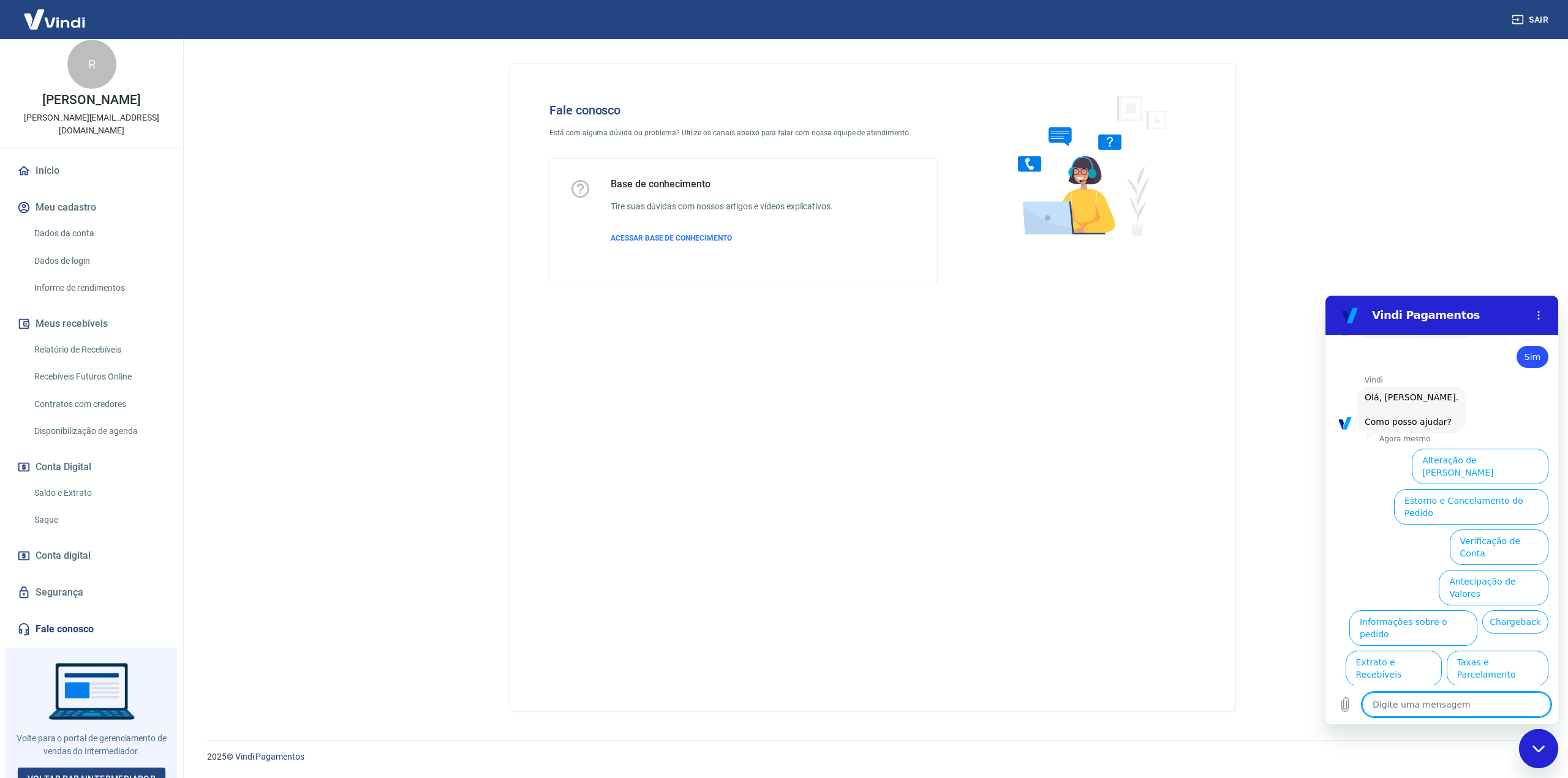
scroll to position [910, 0]
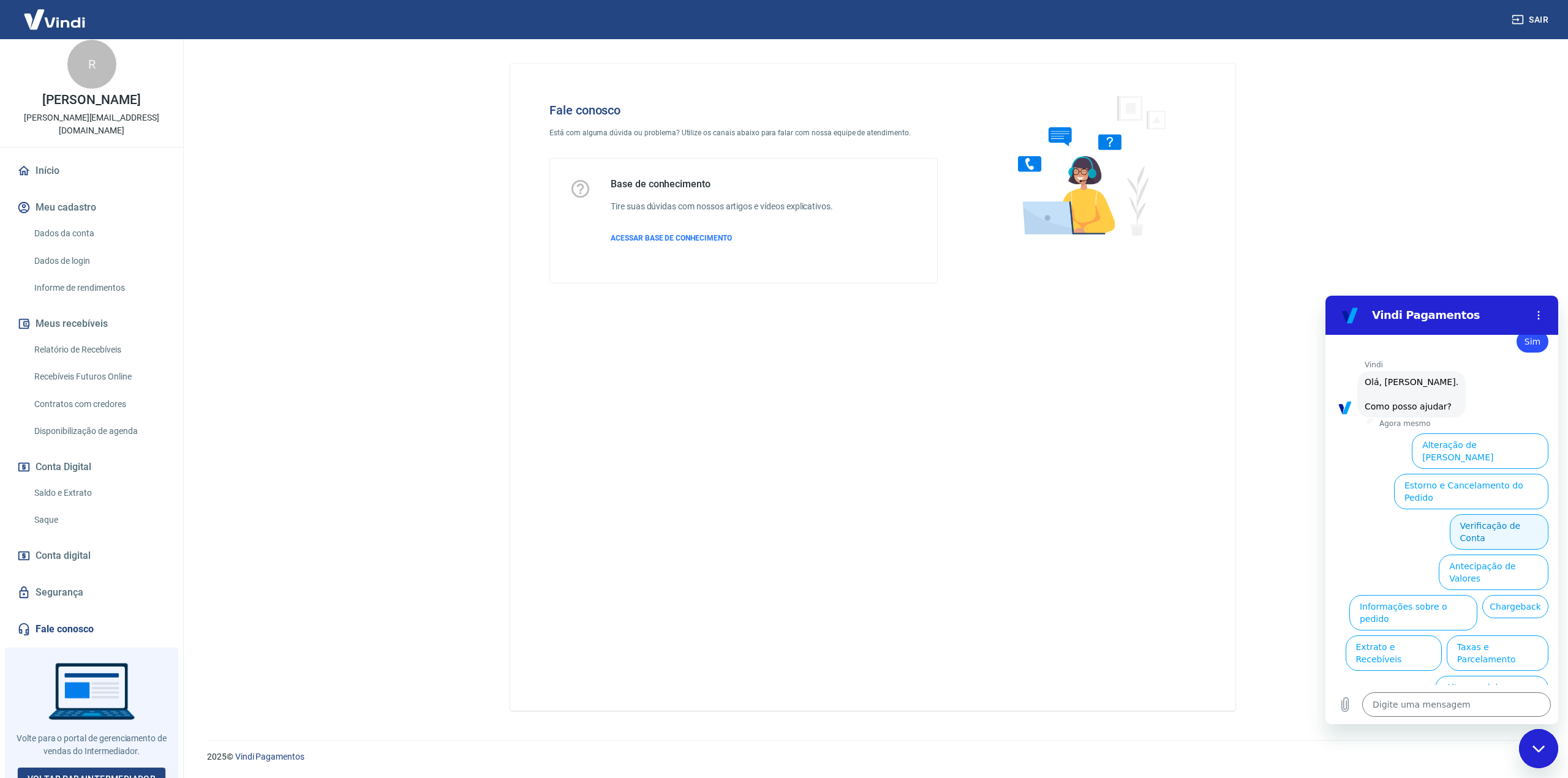
click at [1478, 514] on button "Verificação de Conta" at bounding box center [1499, 532] width 98 height 35
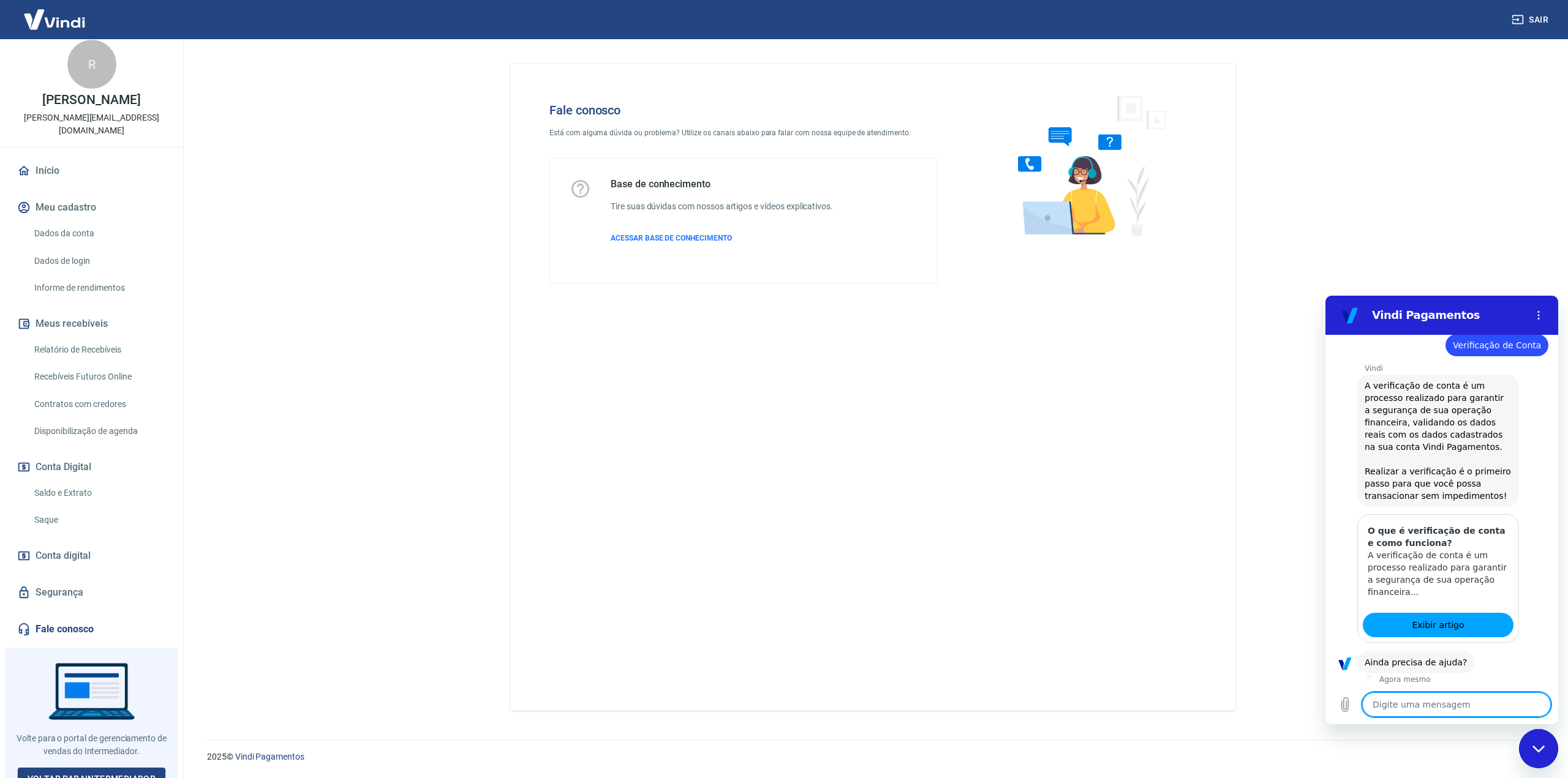
scroll to position [1031, 0]
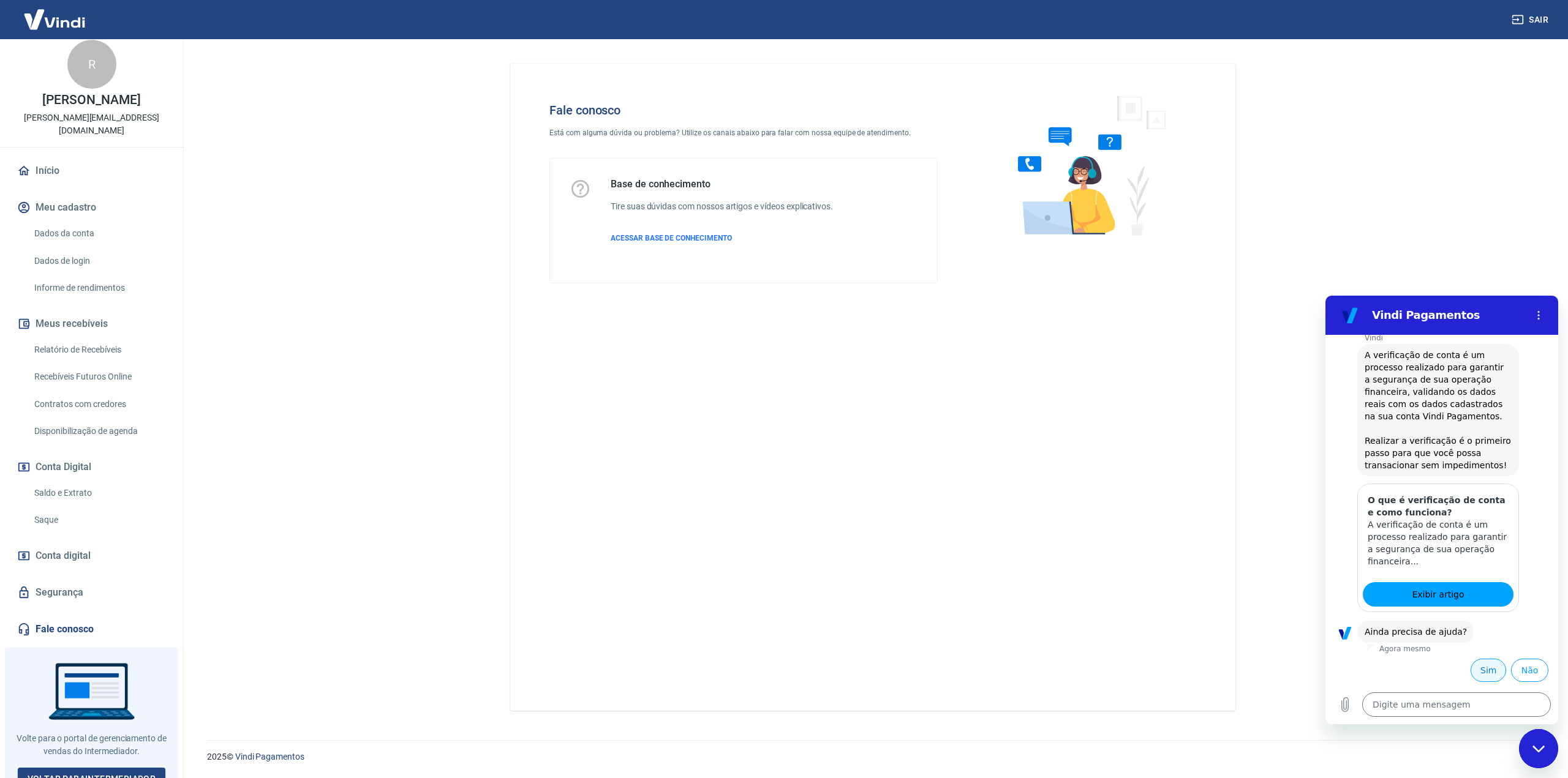
click at [1478, 675] on button "Sim" at bounding box center [1488, 670] width 35 height 23
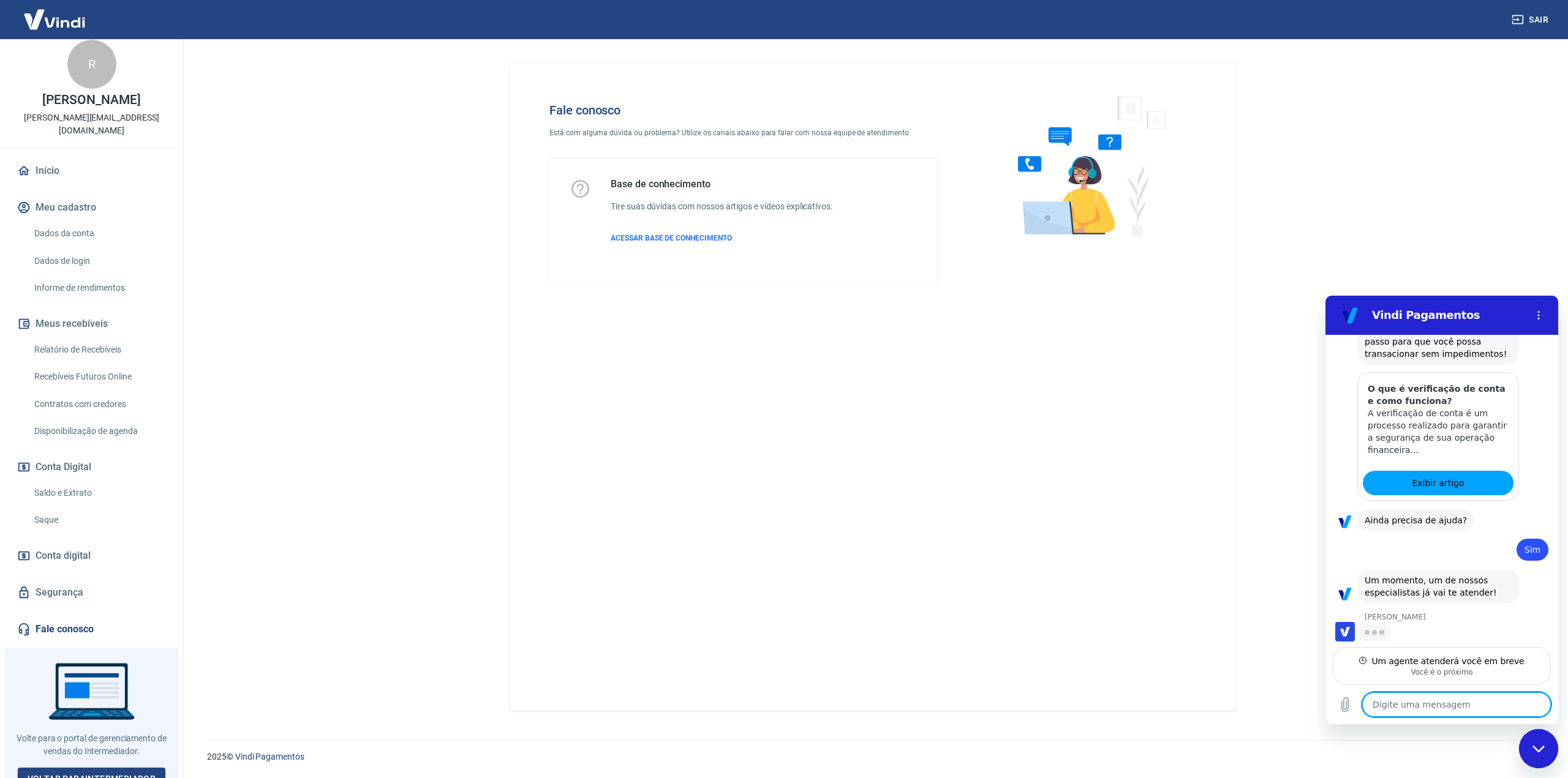
scroll to position [1141, 0]
click at [1417, 706] on textarea at bounding box center [1456, 704] width 189 height 24
type textarea "x"
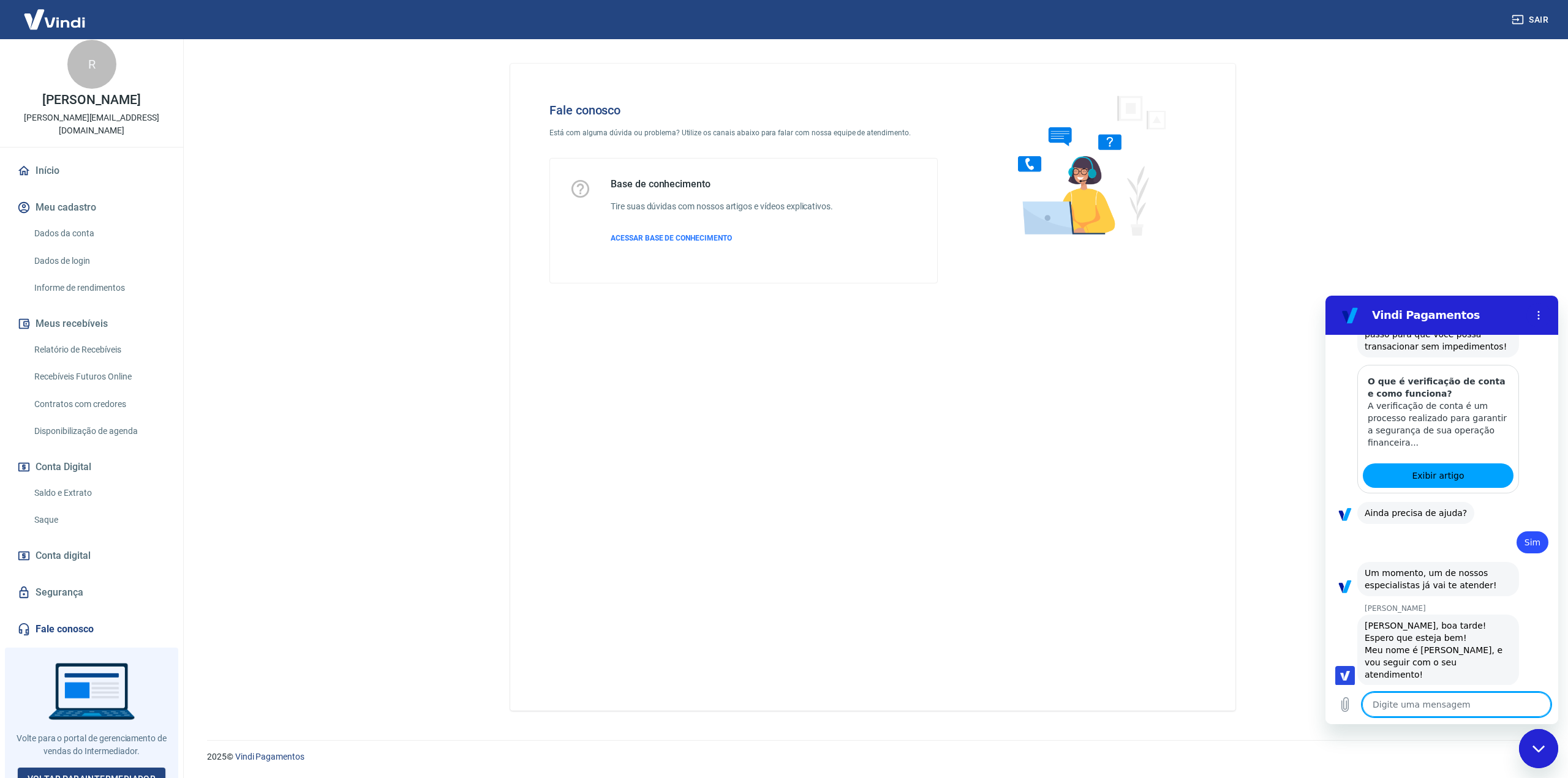
scroll to position [1153, 0]
type textarea "O"
type textarea "x"
type textarea "Ok"
type textarea "x"
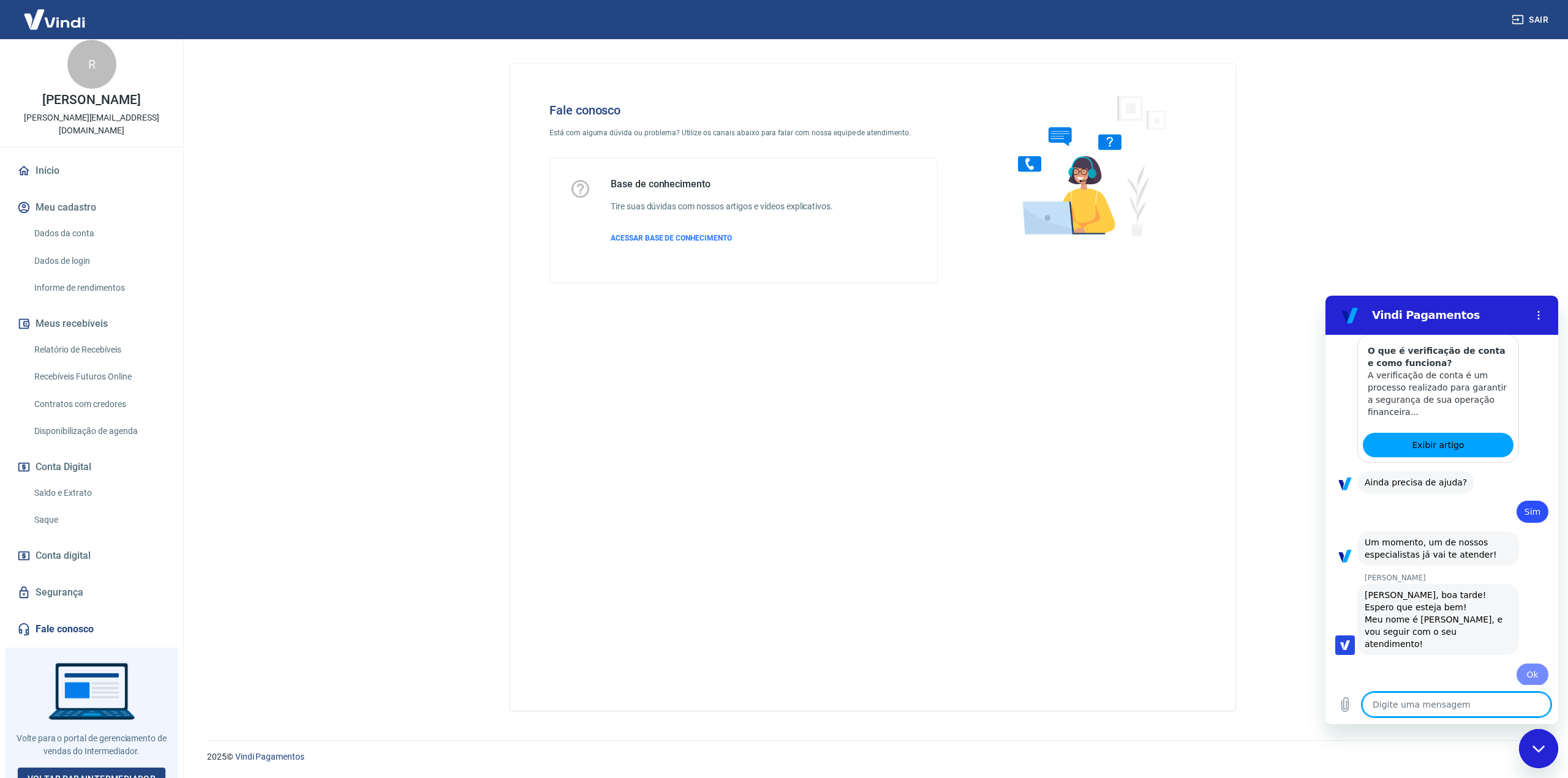
type textarea "x"
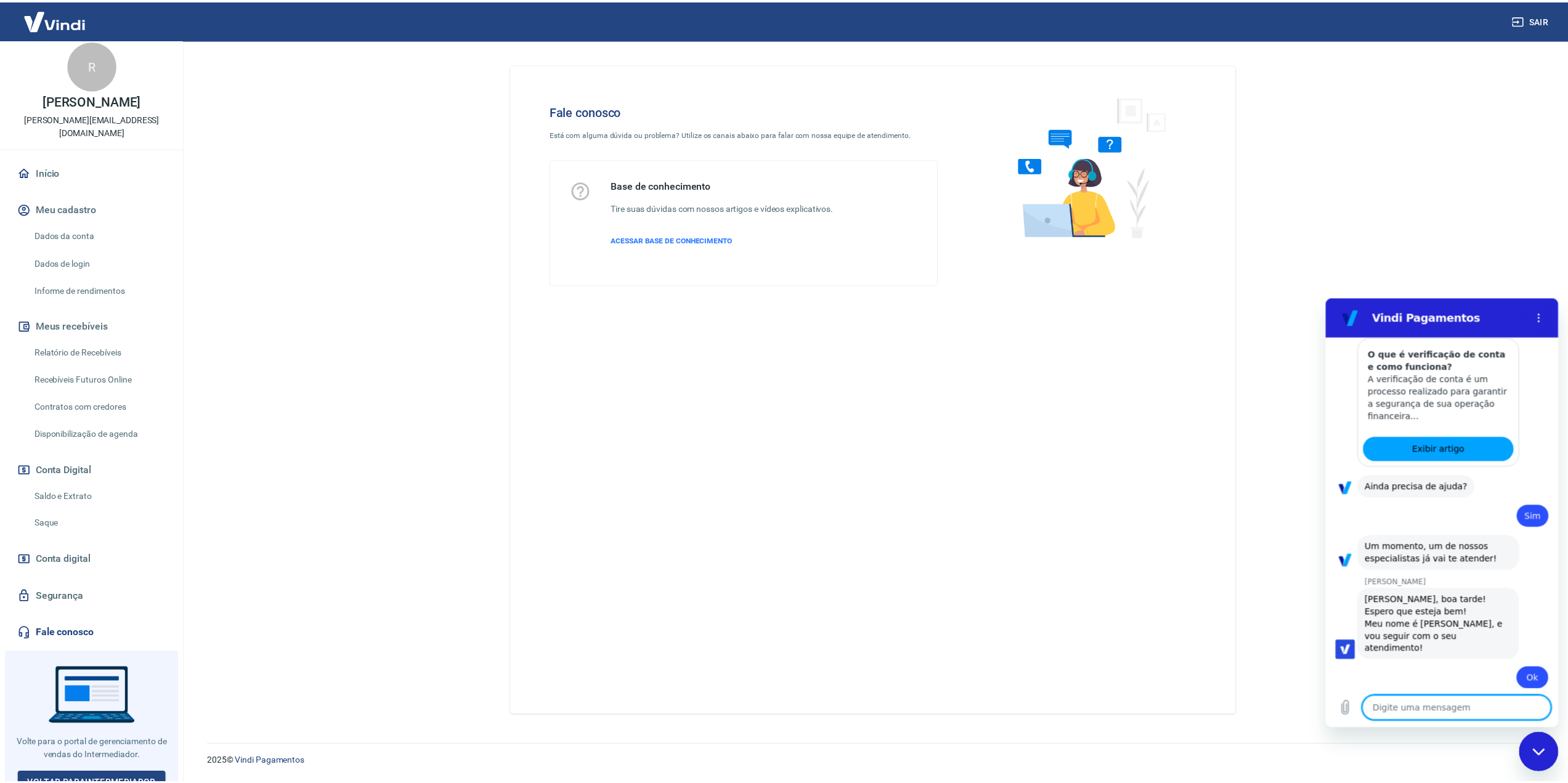
scroll to position [1190, 0]
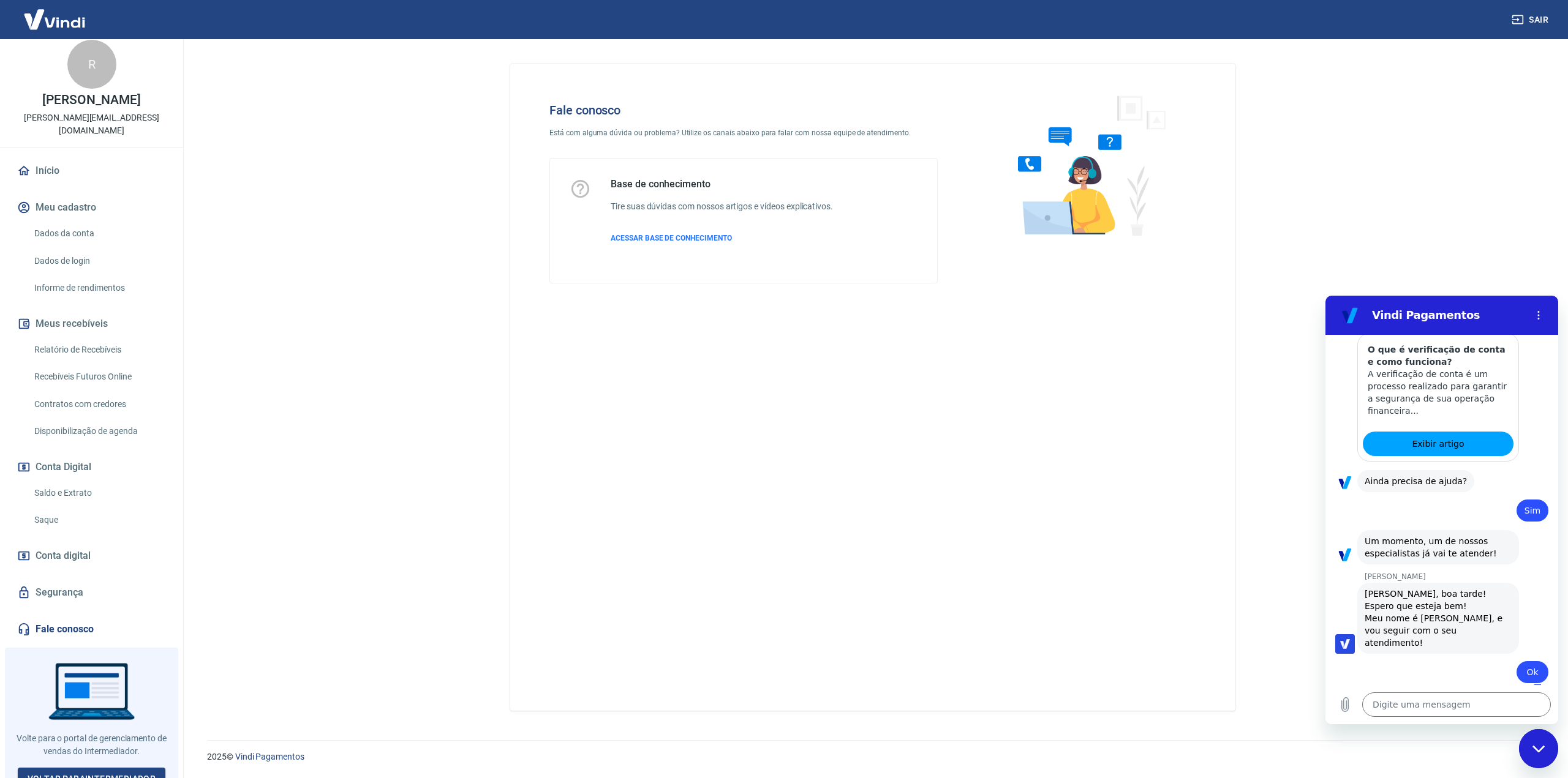
drag, startPoint x: 71, startPoint y: 486, endPoint x: 159, endPoint y: 484, distance: 88.0
click at [71, 486] on link "Saldo e Extrato" at bounding box center [98, 493] width 139 height 25
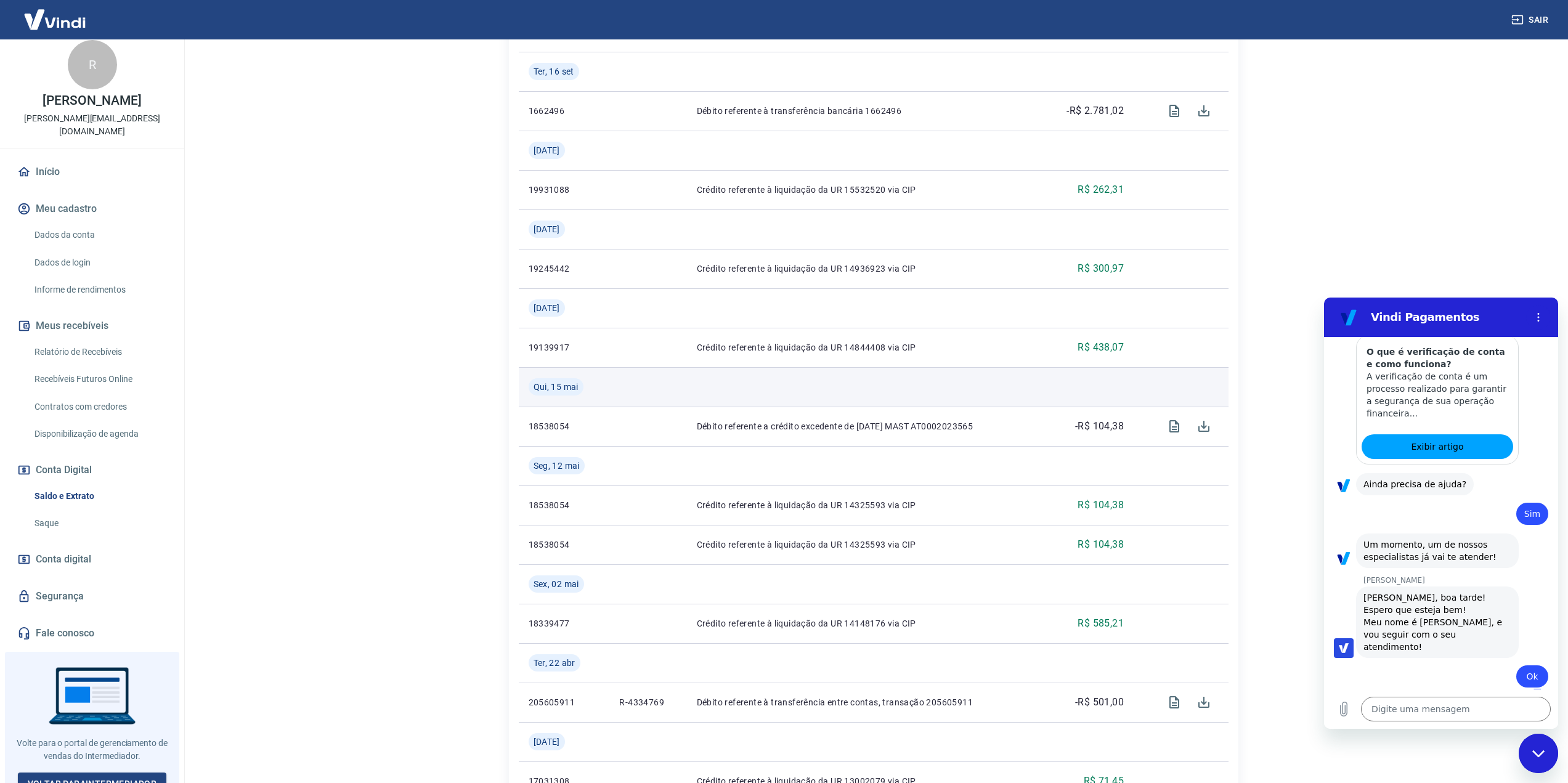
scroll to position [370, 0]
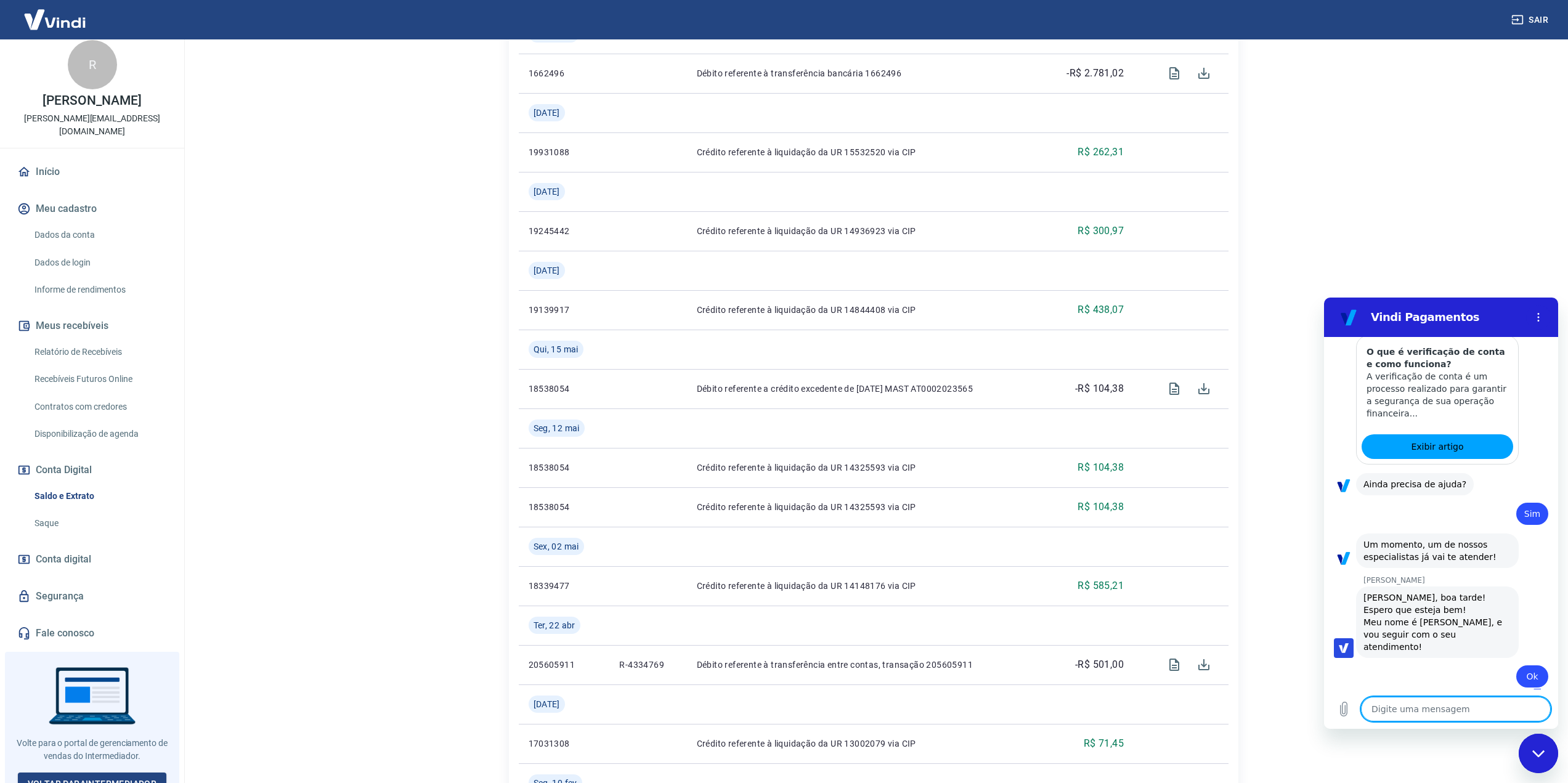
click at [1455, 706] on textarea at bounding box center [1455, 708] width 190 height 24
type textarea "V"
type textarea "x"
type textarea "Vi"
type textarea "x"
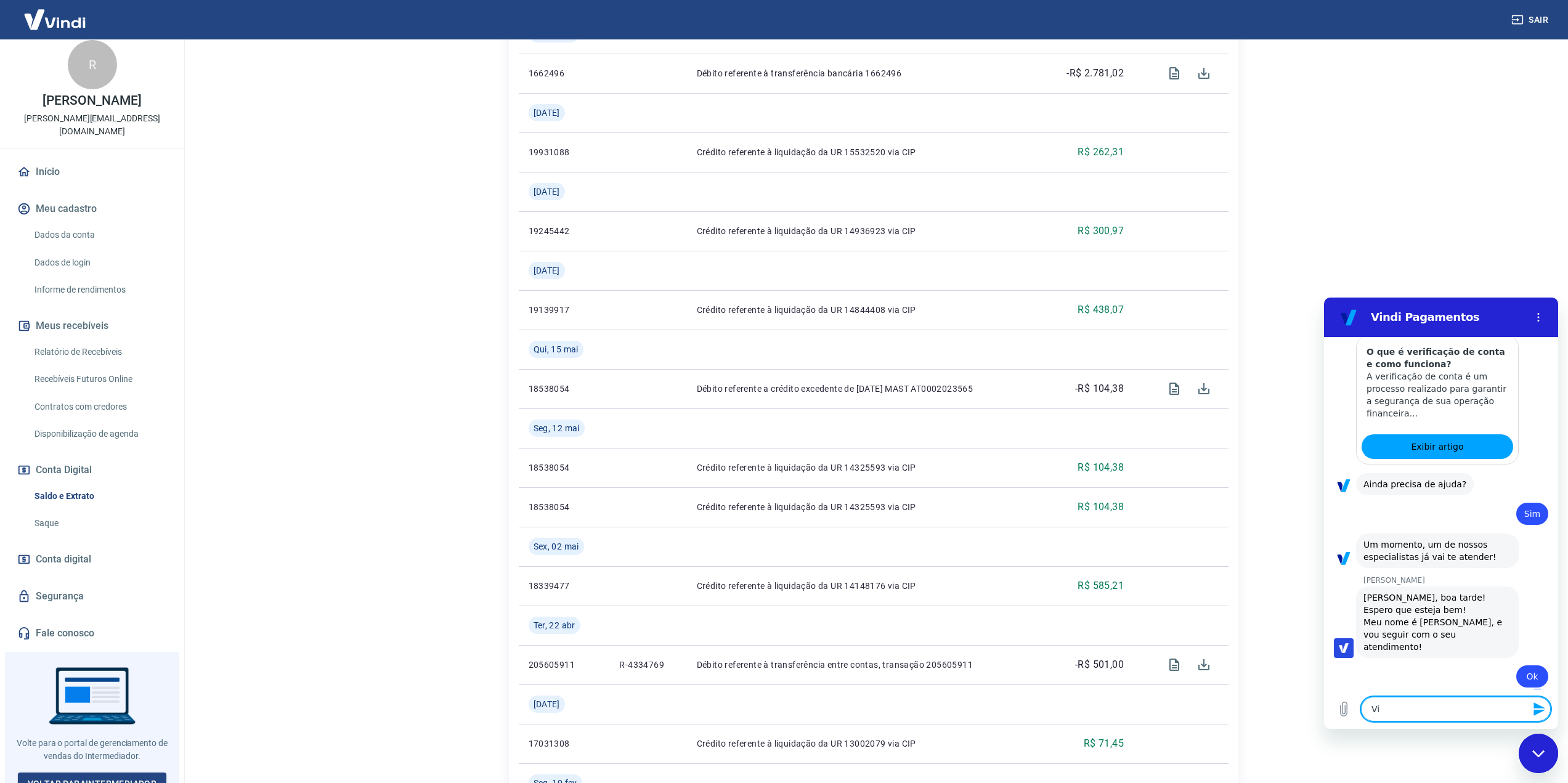
type textarea "Vi"
type textarea "x"
type textarea "Vi q"
type textarea "x"
type textarea "Vi qu"
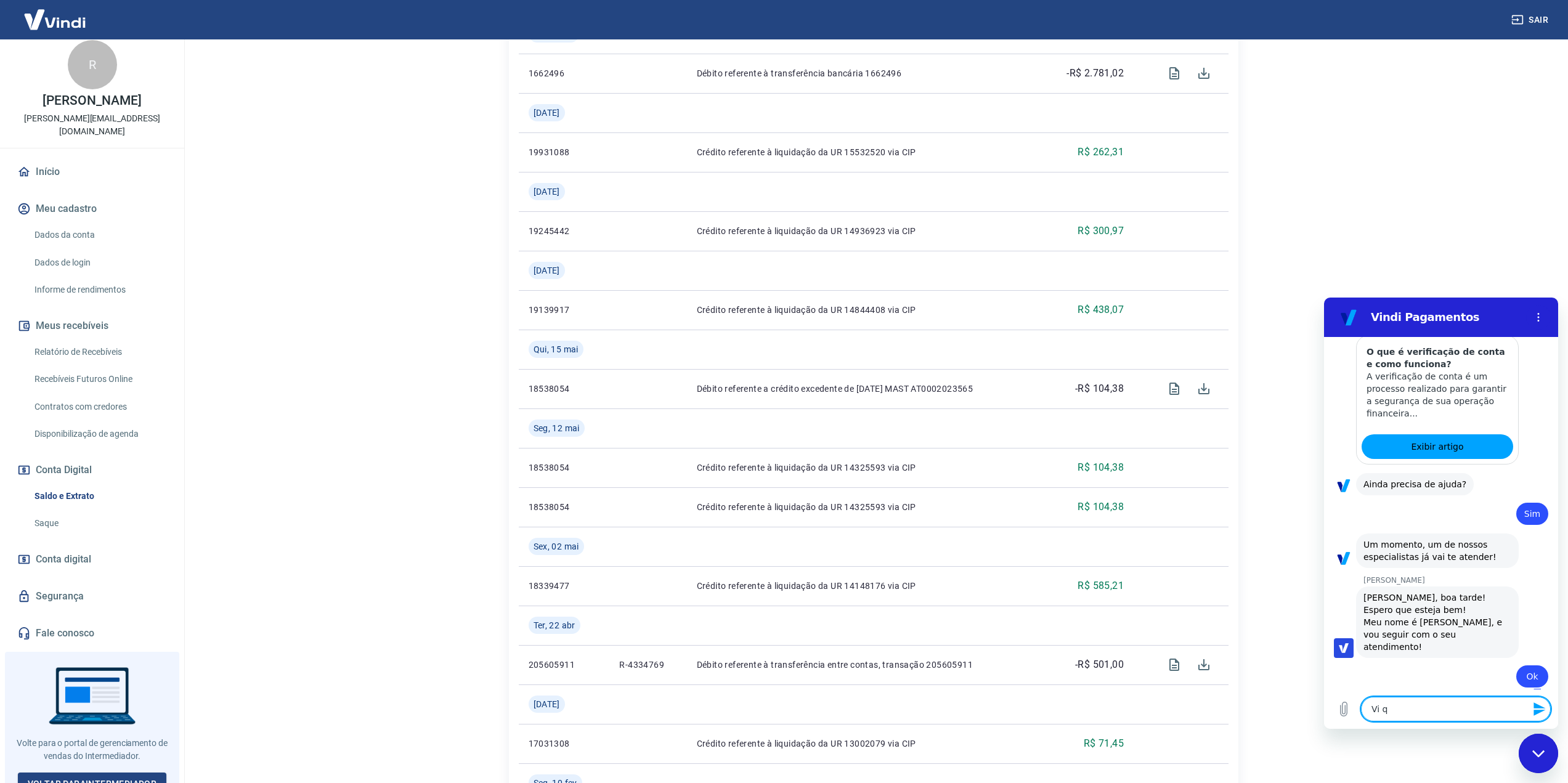
type textarea "x"
type textarea "Vi que"
type textarea "x"
type textarea "Vi que"
type textarea "x"
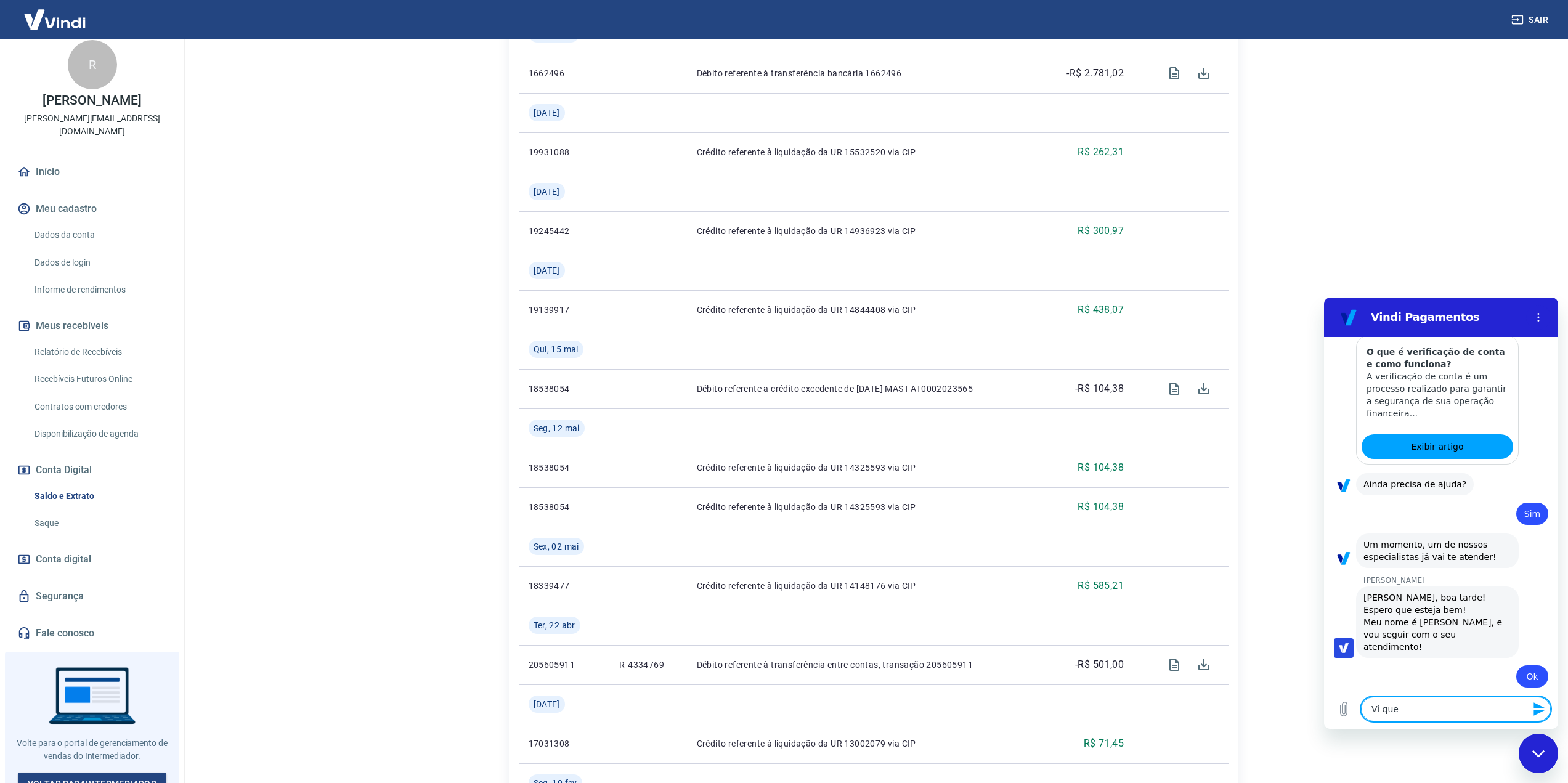
type textarea "Vi que n"
type textarea "x"
type textarea "Vi que no"
type textarea "x"
type textarea "Vi que no"
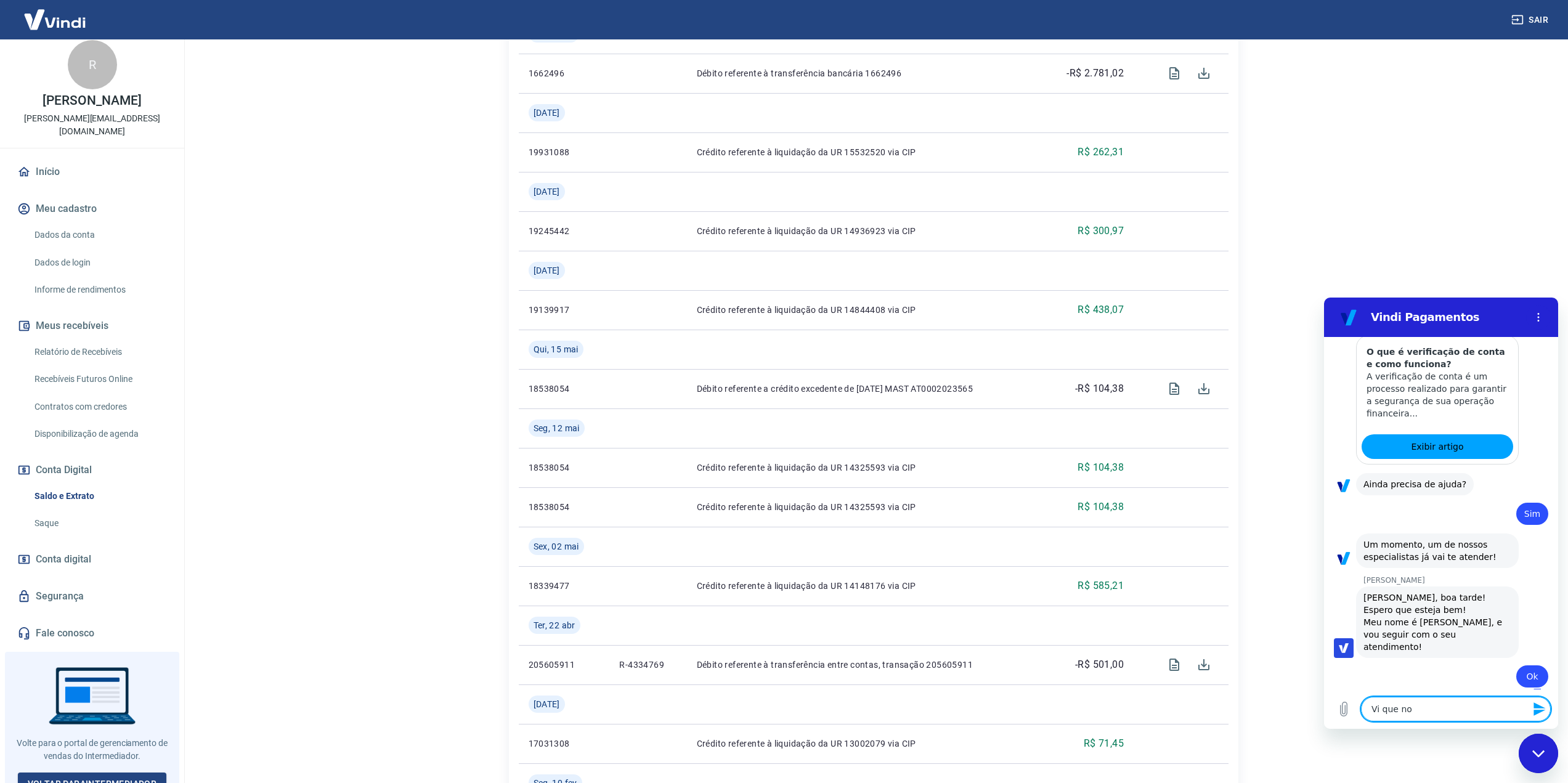
type textarea "x"
type textarea "Vi que no d"
type textarea "x"
type textarea "Vi que no di"
type textarea "x"
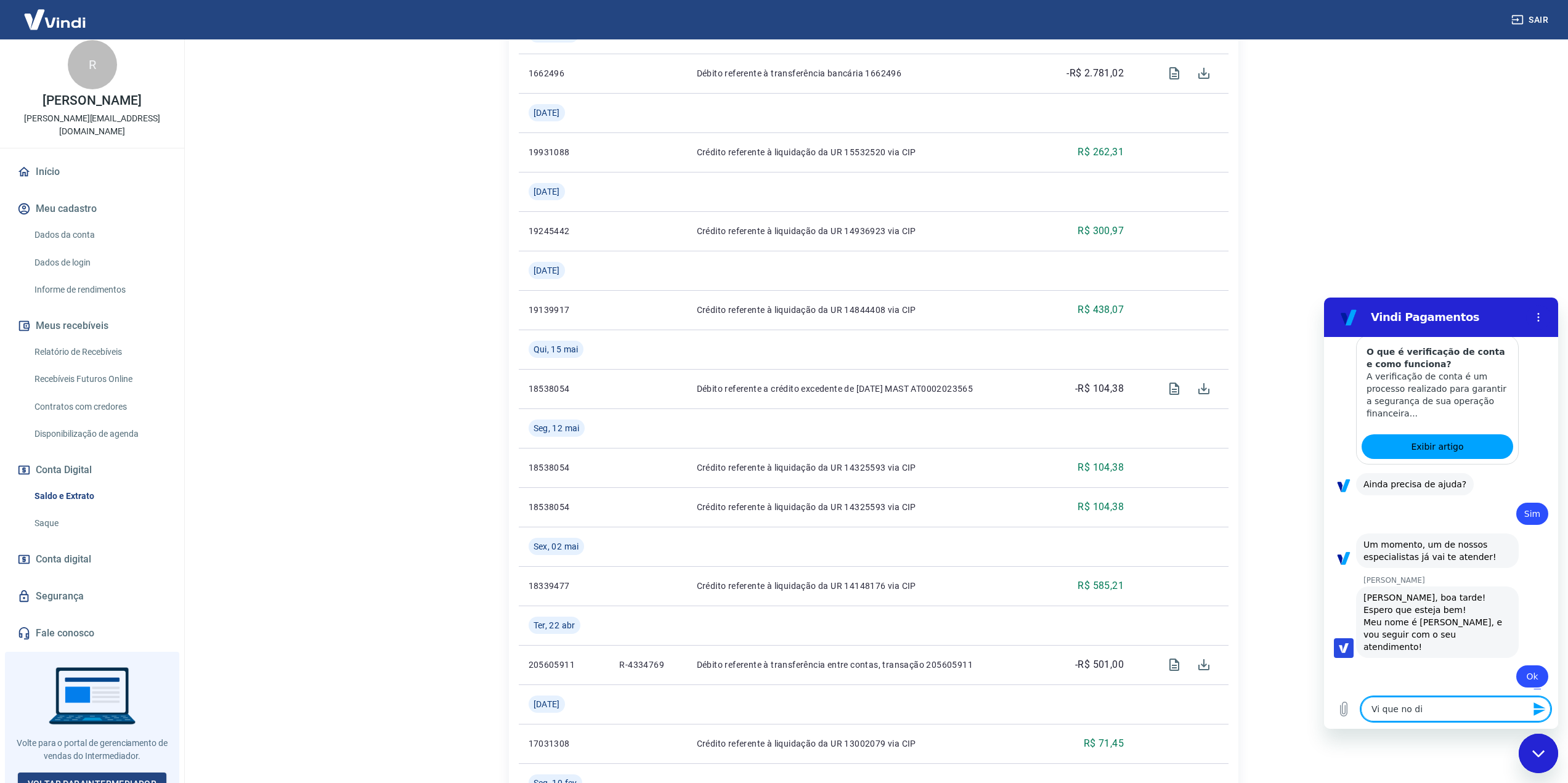
type textarea "Vi que no dia"
type textarea "x"
type textarea "Vi que no dia"
type textarea "x"
type textarea "Vi que no dia 2"
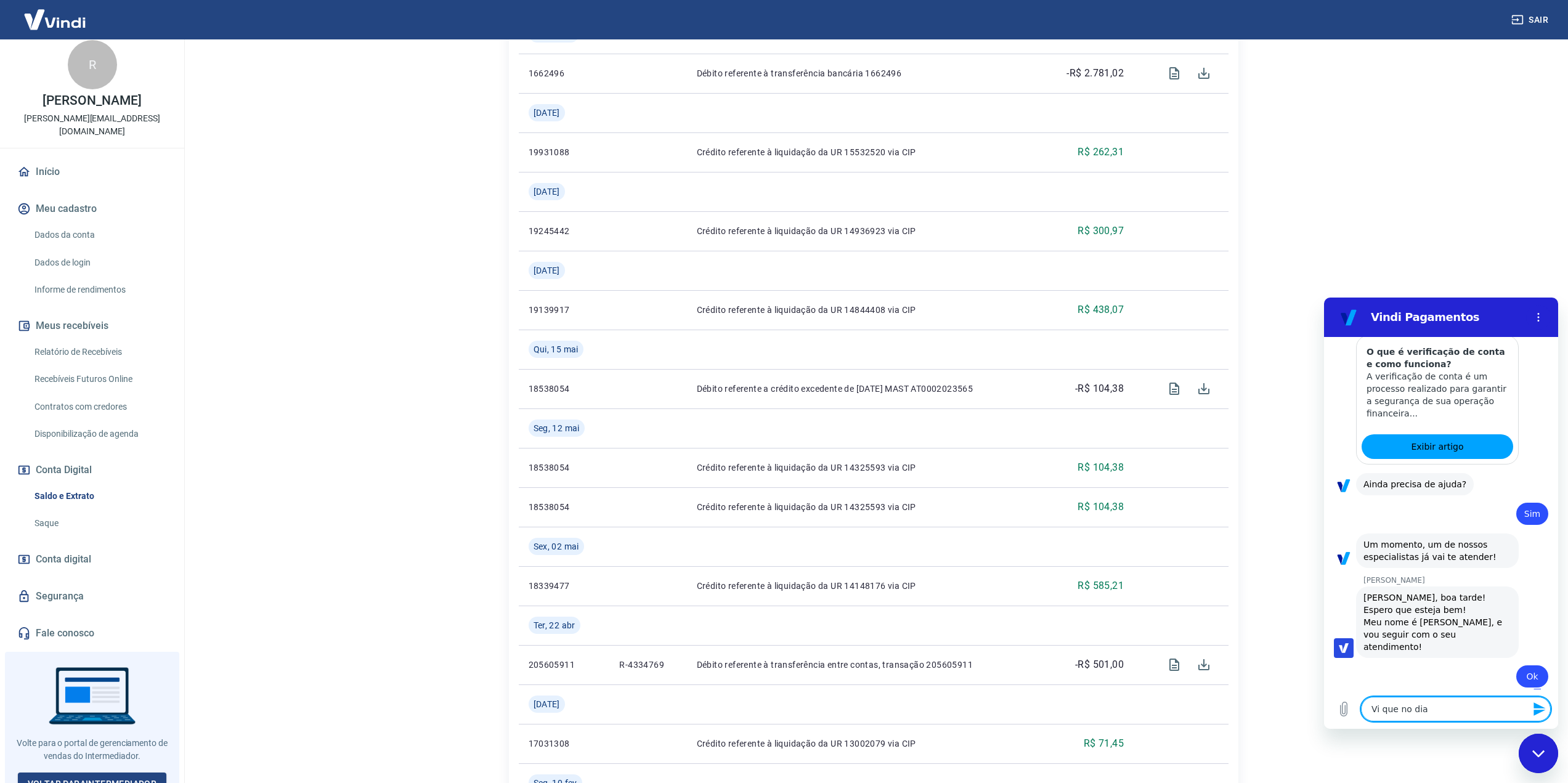
type textarea "x"
type textarea "Vi que no dia 22"
type textarea "x"
type textarea "Vi que no dia 22/"
type textarea "x"
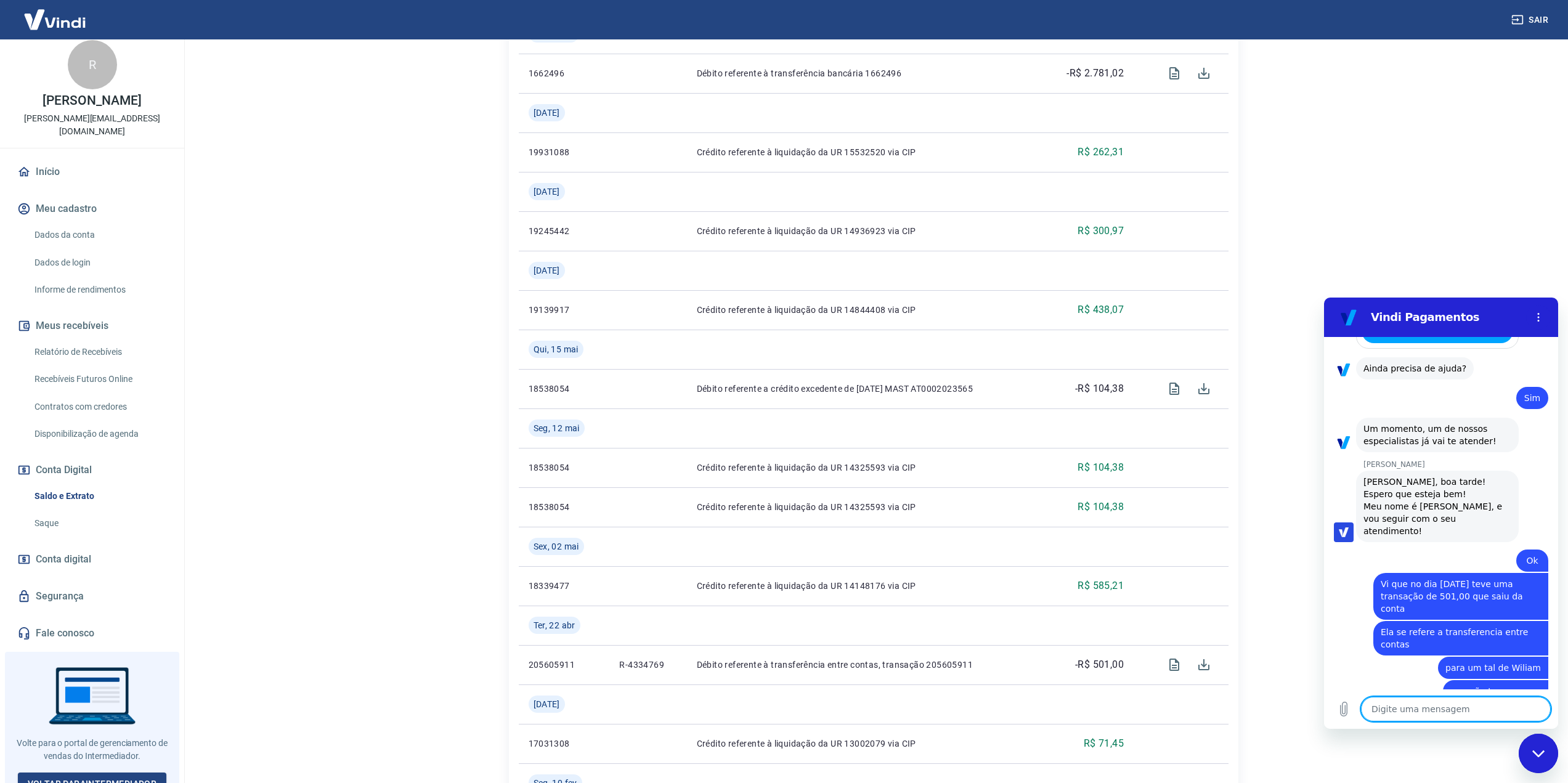
scroll to position [1308, 0]
click at [1375, 653] on div "diz: para um tal de Wiliam" at bounding box center [1436, 664] width 224 height 23
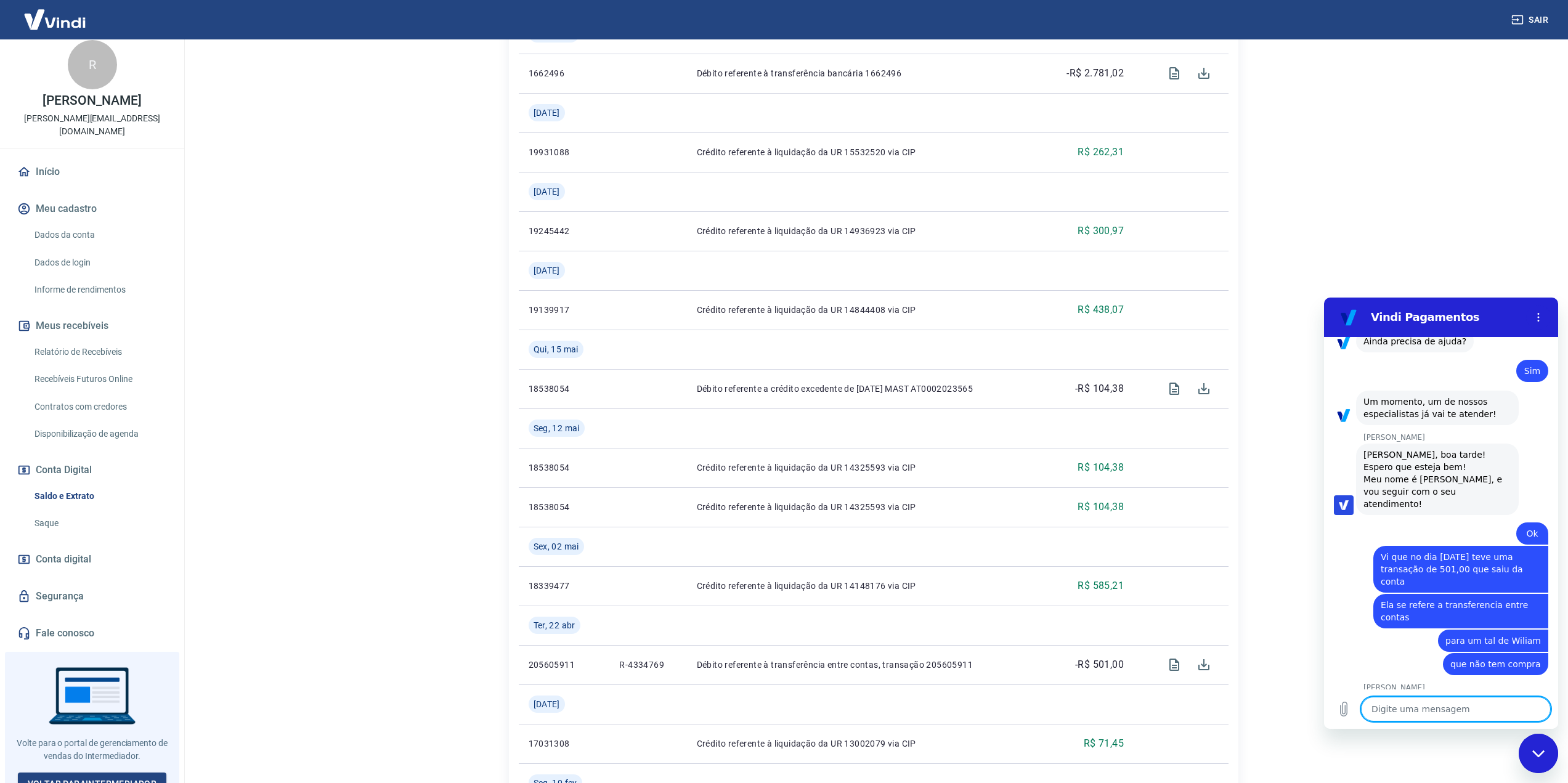
scroll to position [1373, 0]
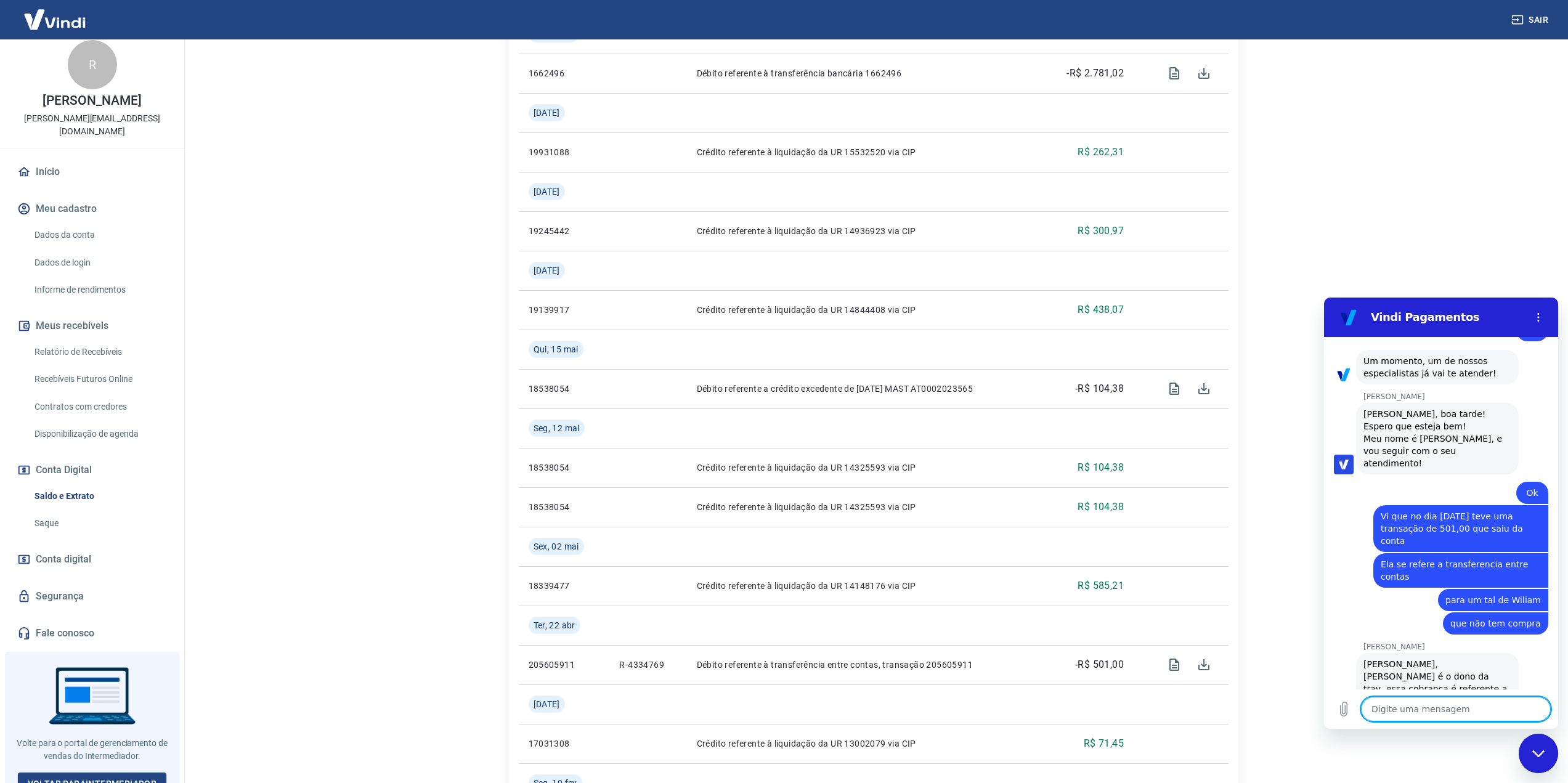
click at [1417, 708] on textarea at bounding box center [1455, 708] width 190 height 24
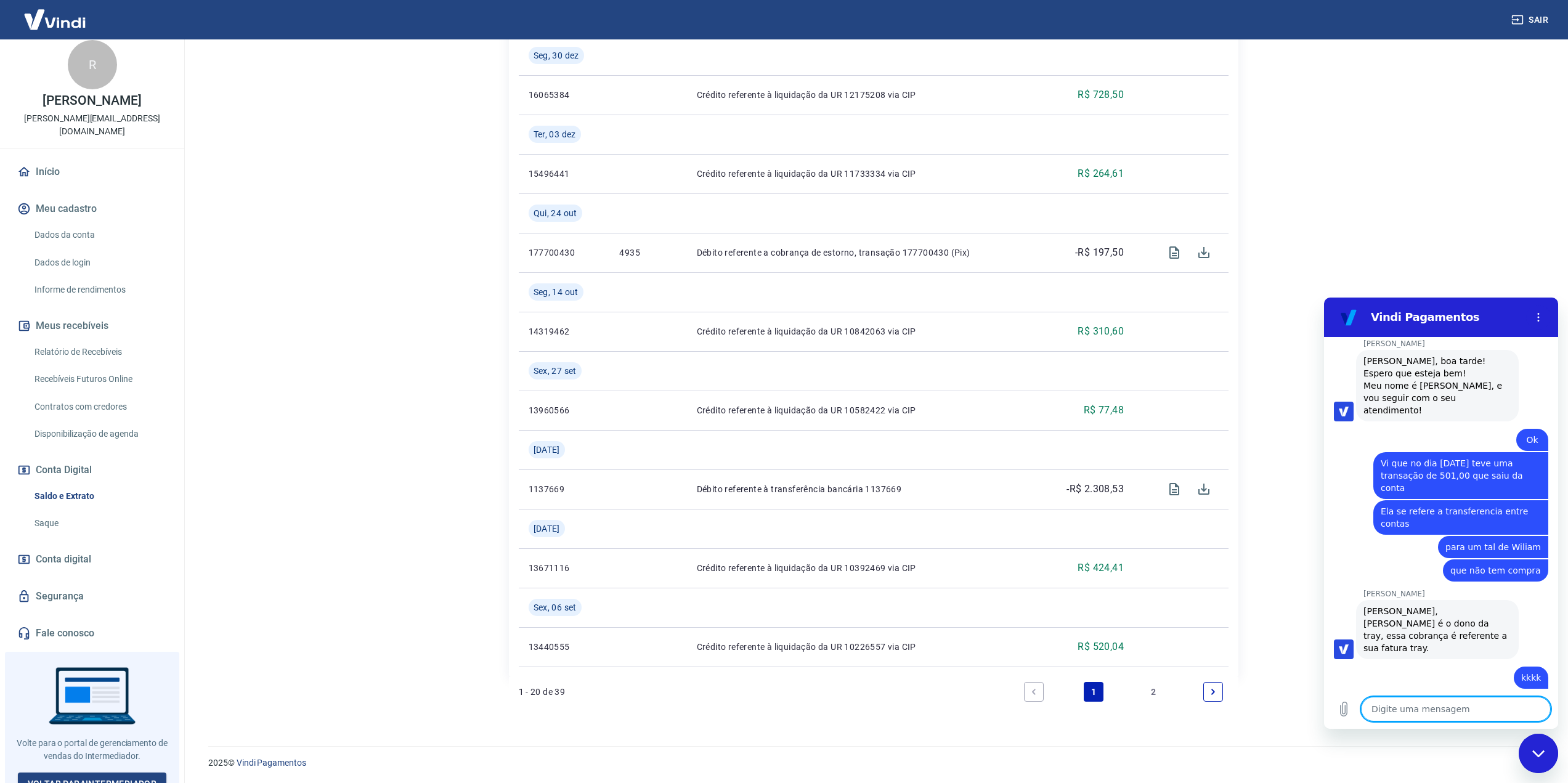
scroll to position [1256, 0]
click at [1450, 706] on textarea at bounding box center [1455, 708] width 190 height 24
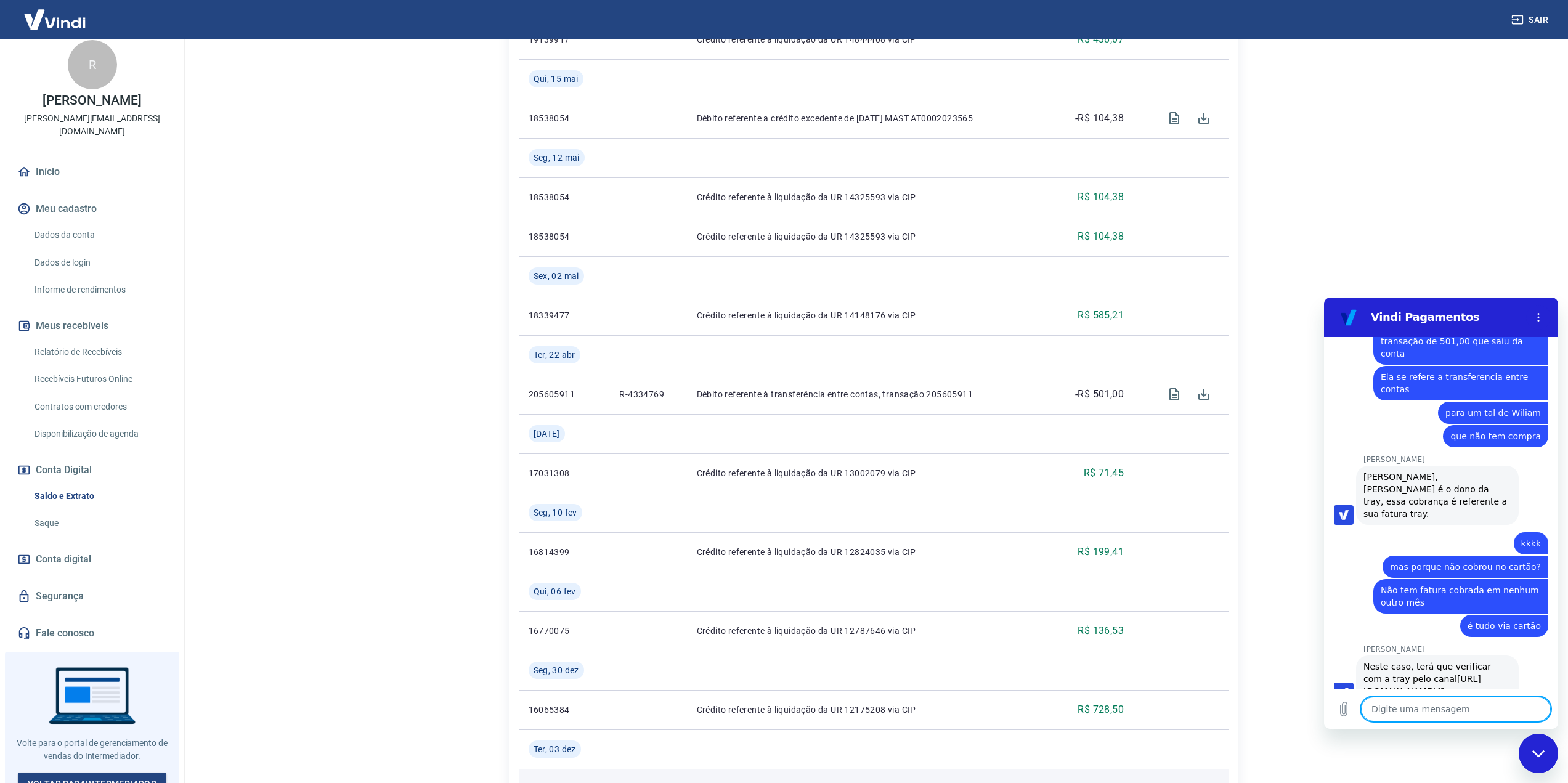
scroll to position [1563, 0]
click at [1448, 712] on textarea at bounding box center [1455, 708] width 190 height 24
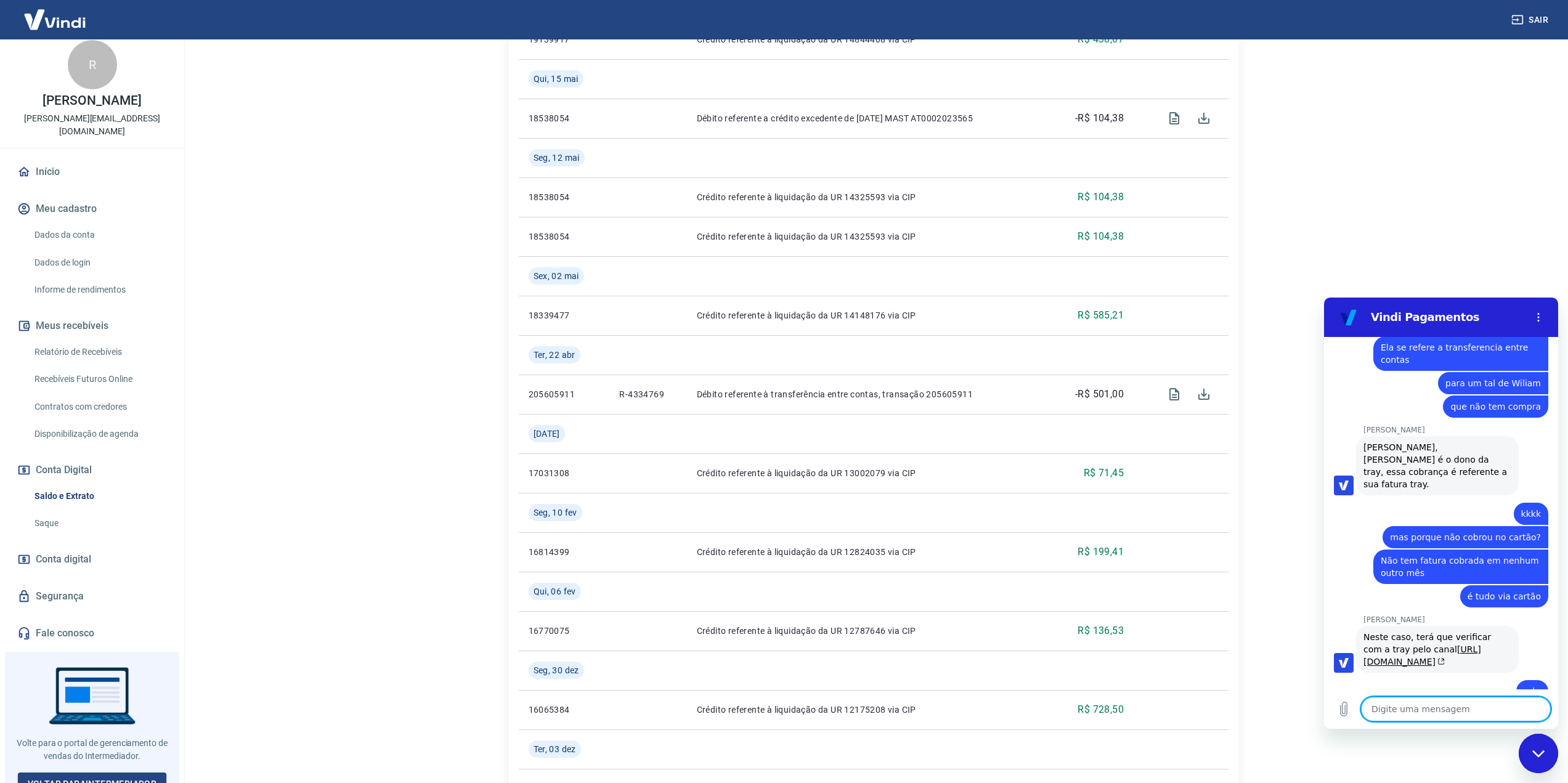
scroll to position [1592, 0]
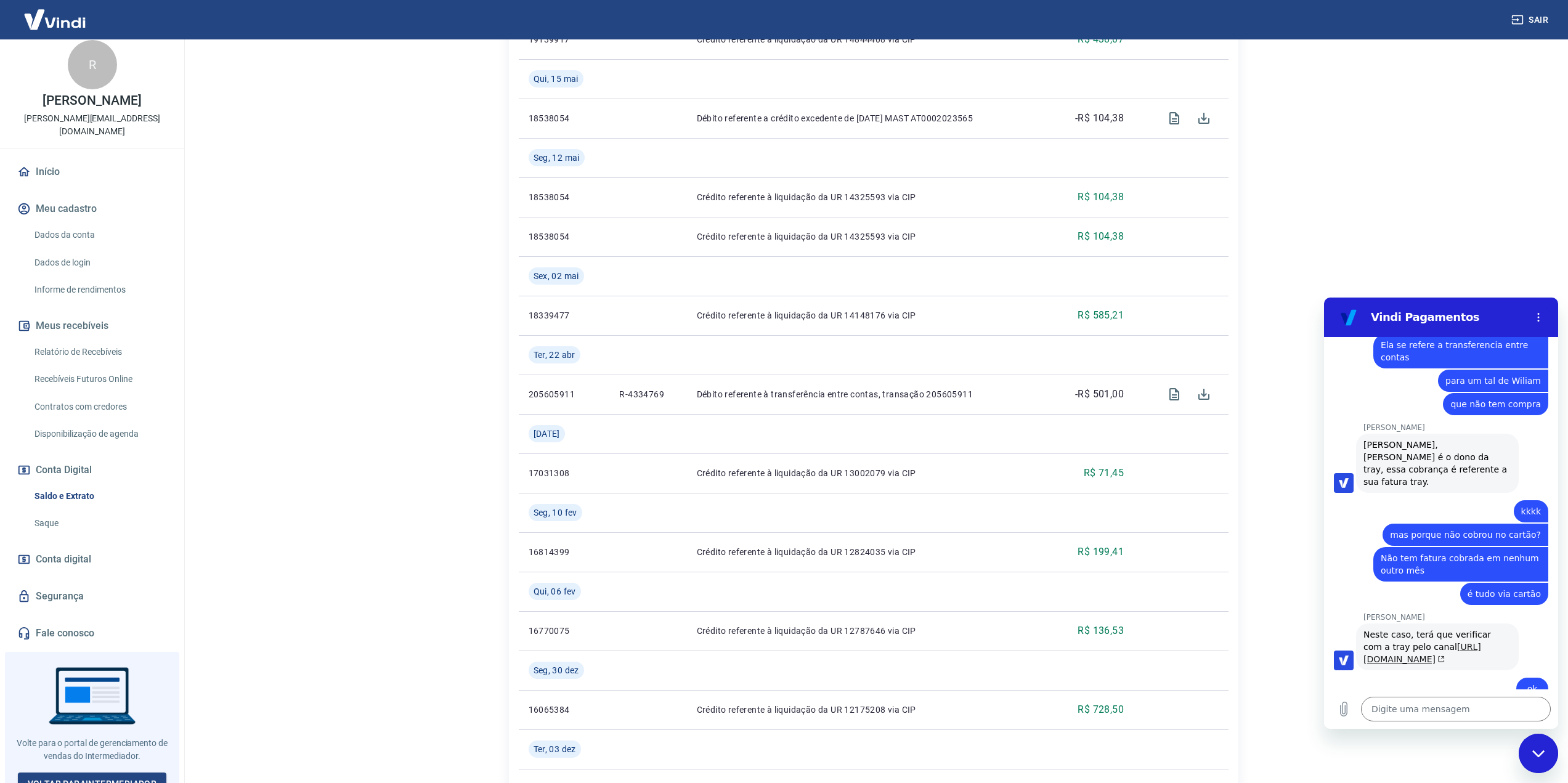
click at [1431, 642] on link "https://www.tray.com.br/canaisdeatendimento/" at bounding box center [1422, 653] width 118 height 22
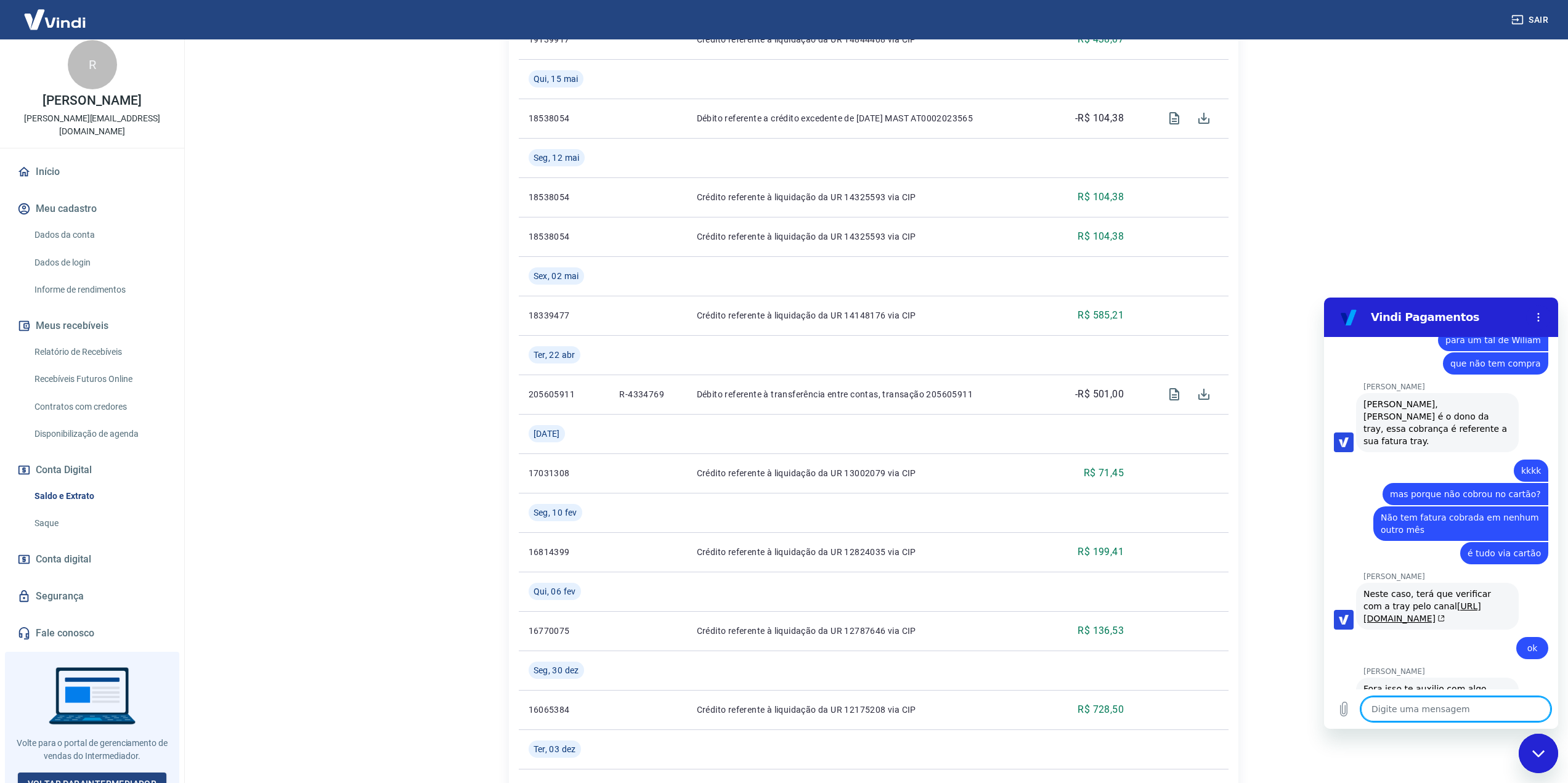
click at [1460, 705] on textarea at bounding box center [1455, 708] width 190 height 24
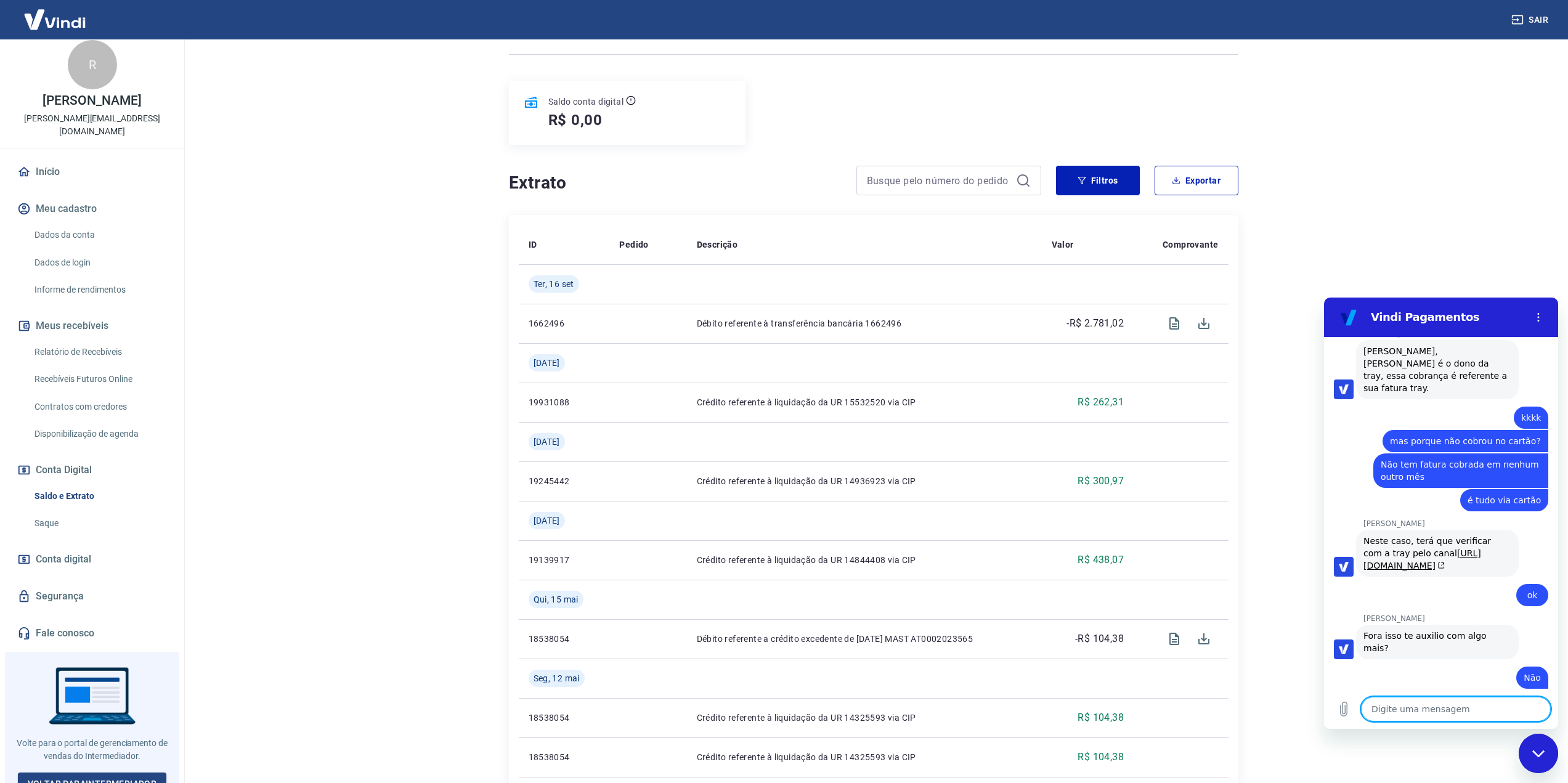
scroll to position [0, 0]
